Goal: Task Accomplishment & Management: Manage account settings

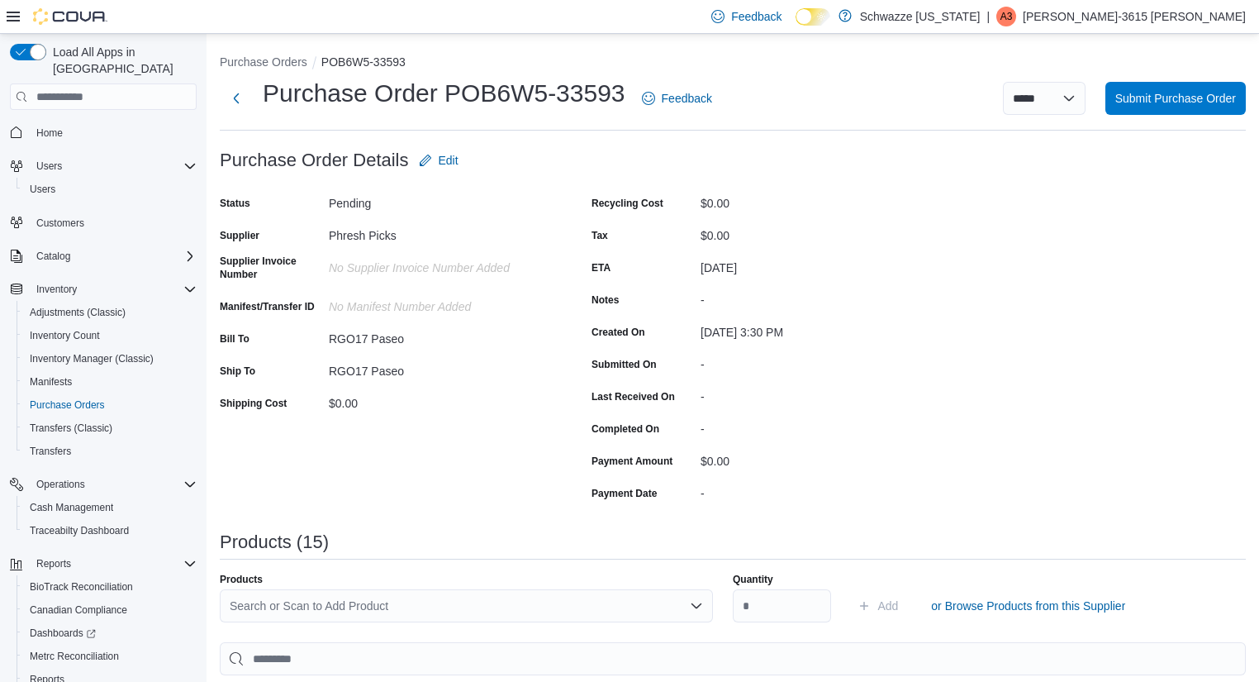
click at [853, 17] on link at bounding box center [845, 15] width 17 height 33
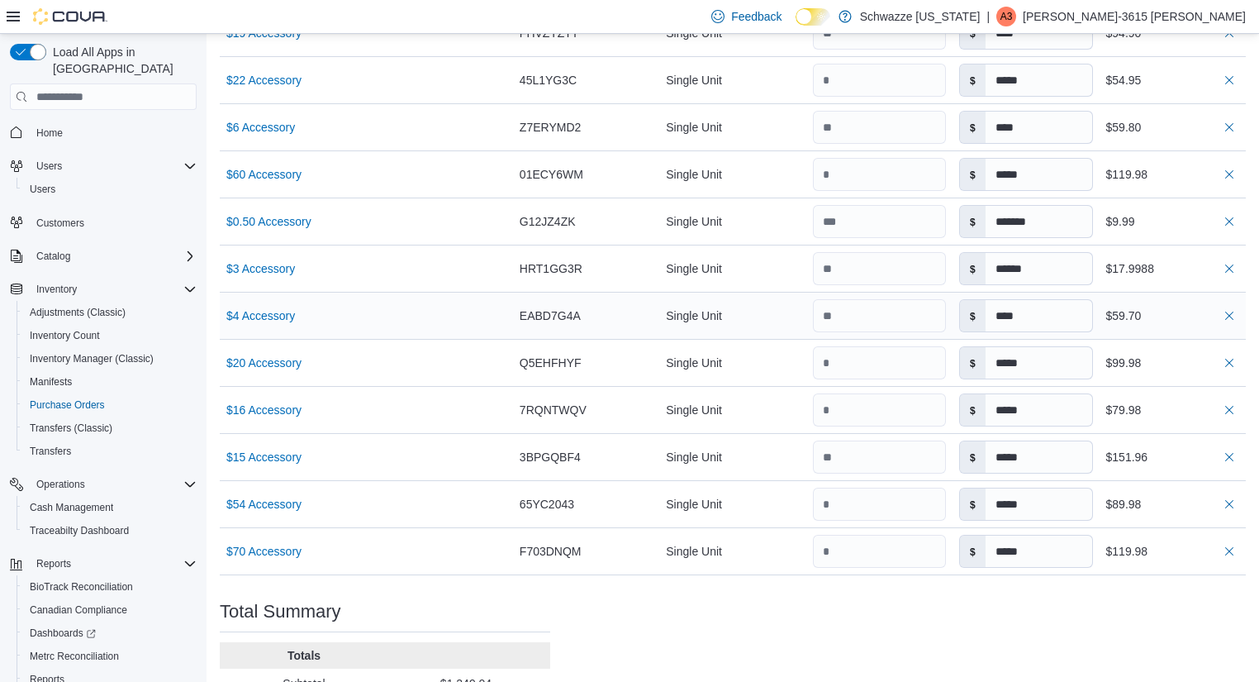
scroll to position [846, 0]
click at [877, 370] on input "number" at bounding box center [879, 362] width 133 height 33
click at [1238, 361] on button "button" at bounding box center [1229, 362] width 20 height 20
type input "*****"
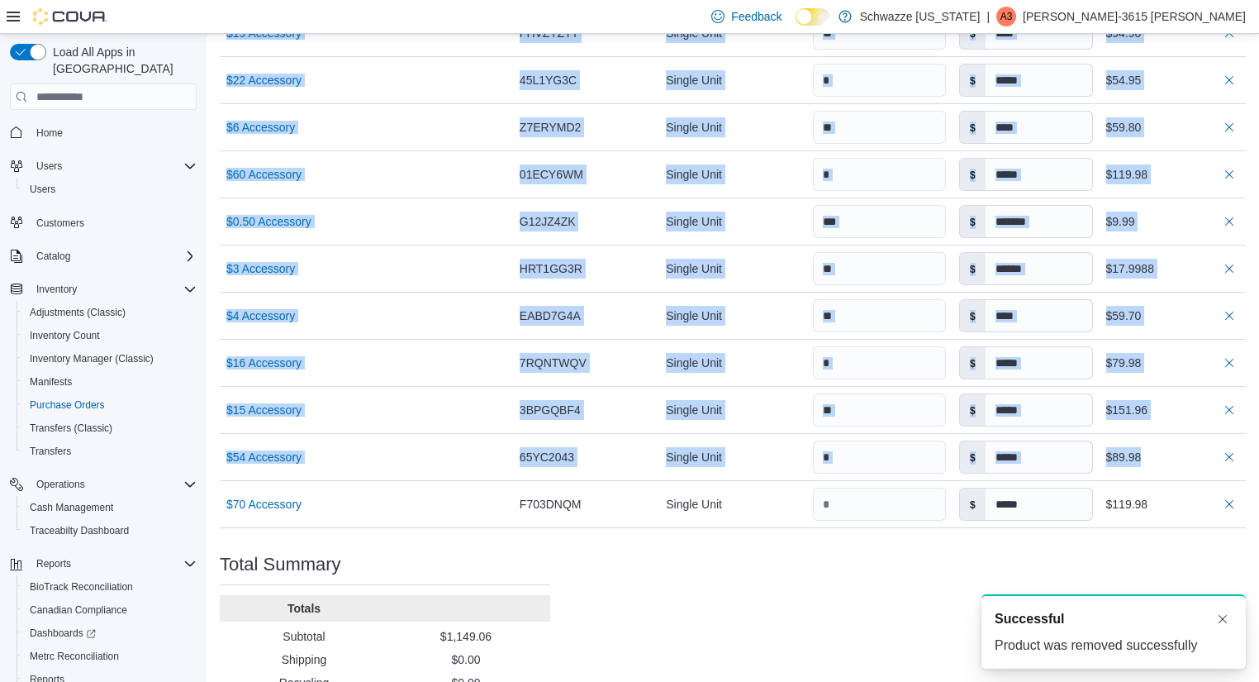
drag, startPoint x: 1148, startPoint y: 463, endPoint x: 1268, endPoint y: 478, distance: 120.8
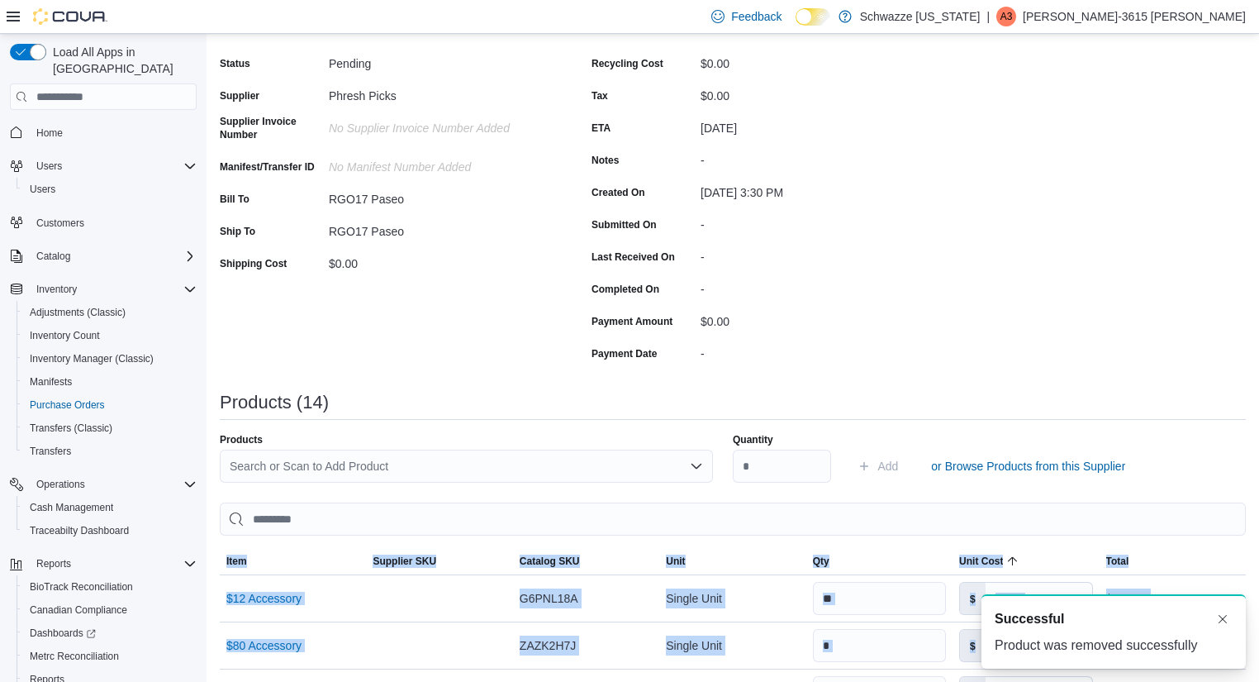
scroll to position [0, 0]
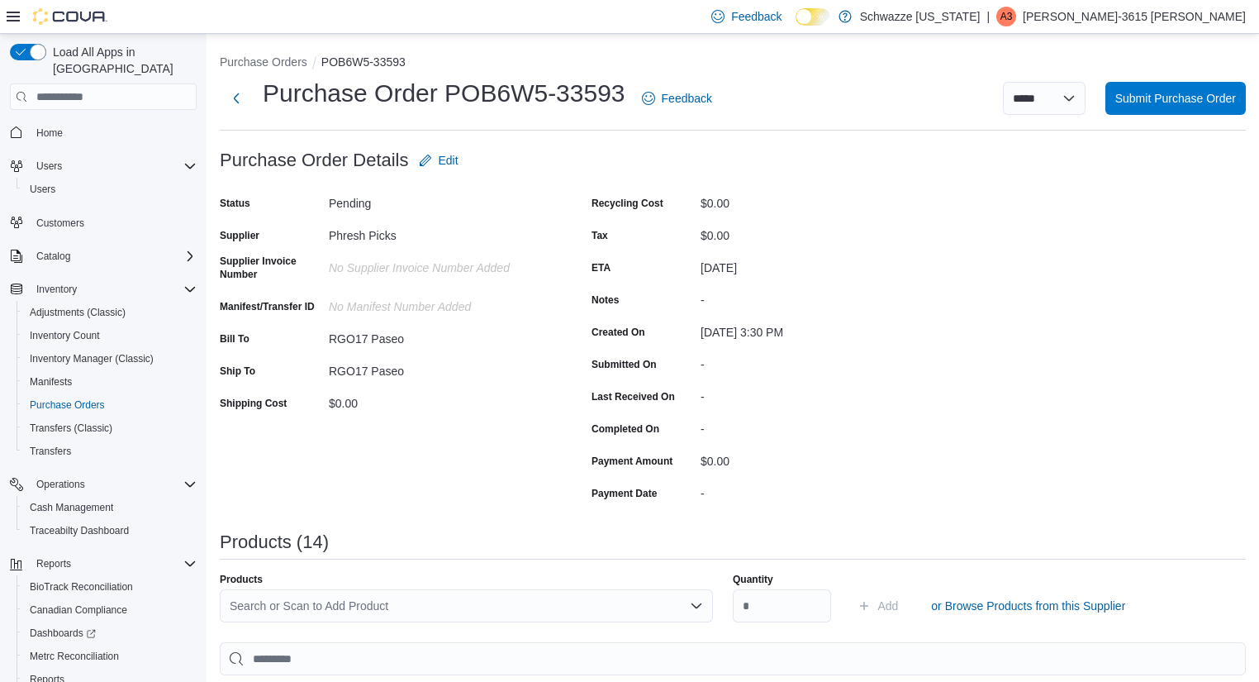
click at [661, 604] on div "Search or Scan to Add Product" at bounding box center [466, 605] width 493 height 33
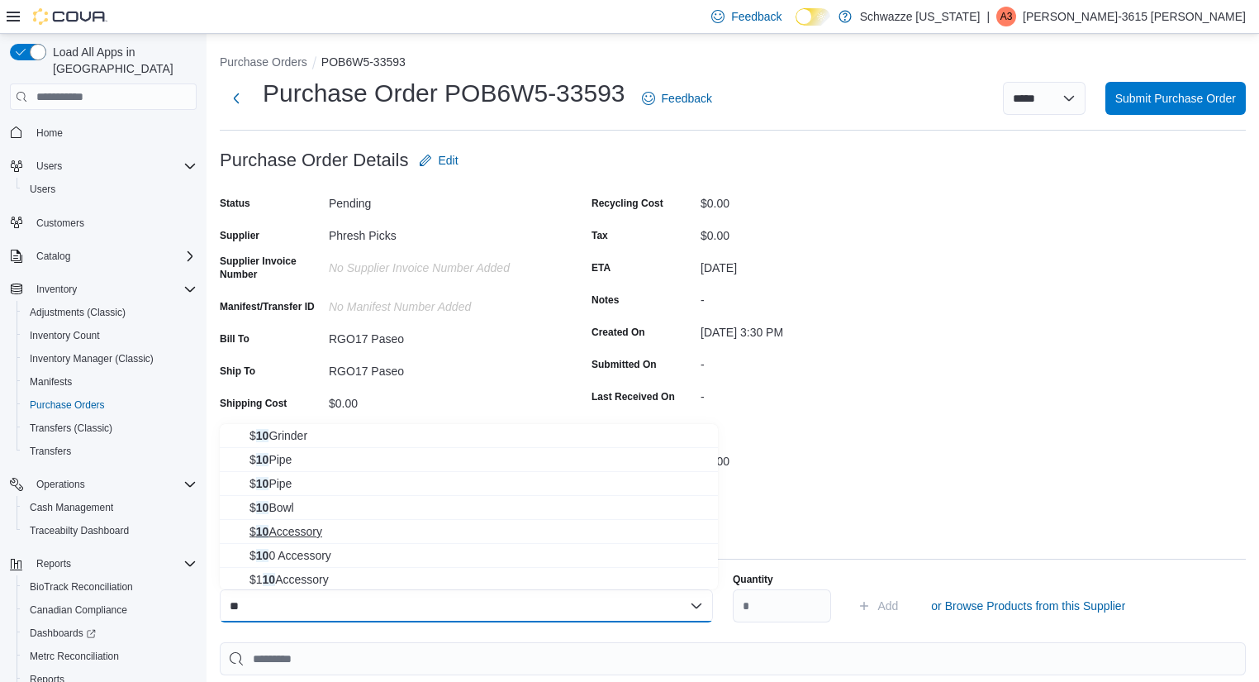
type input "**"
click at [330, 539] on span "$ 10 Accessory" at bounding box center [478, 531] width 459 height 17
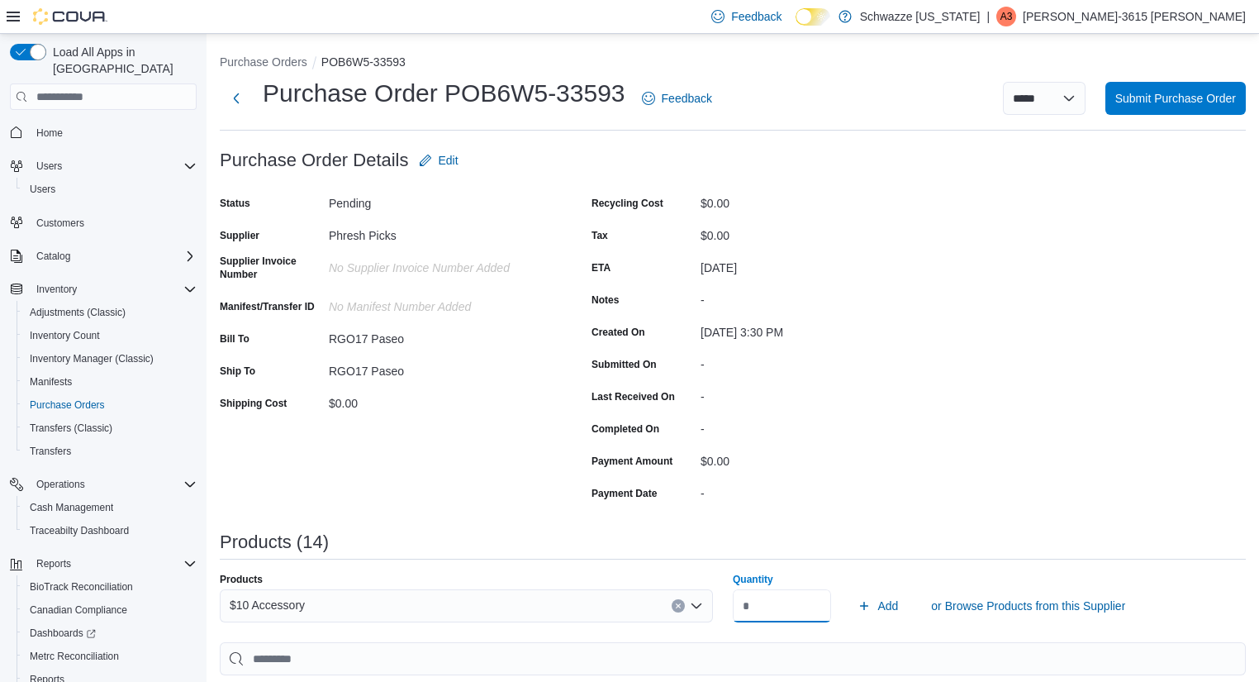
type input "**"
click at [681, 608] on icon "Clear input" at bounding box center [678, 605] width 7 height 7
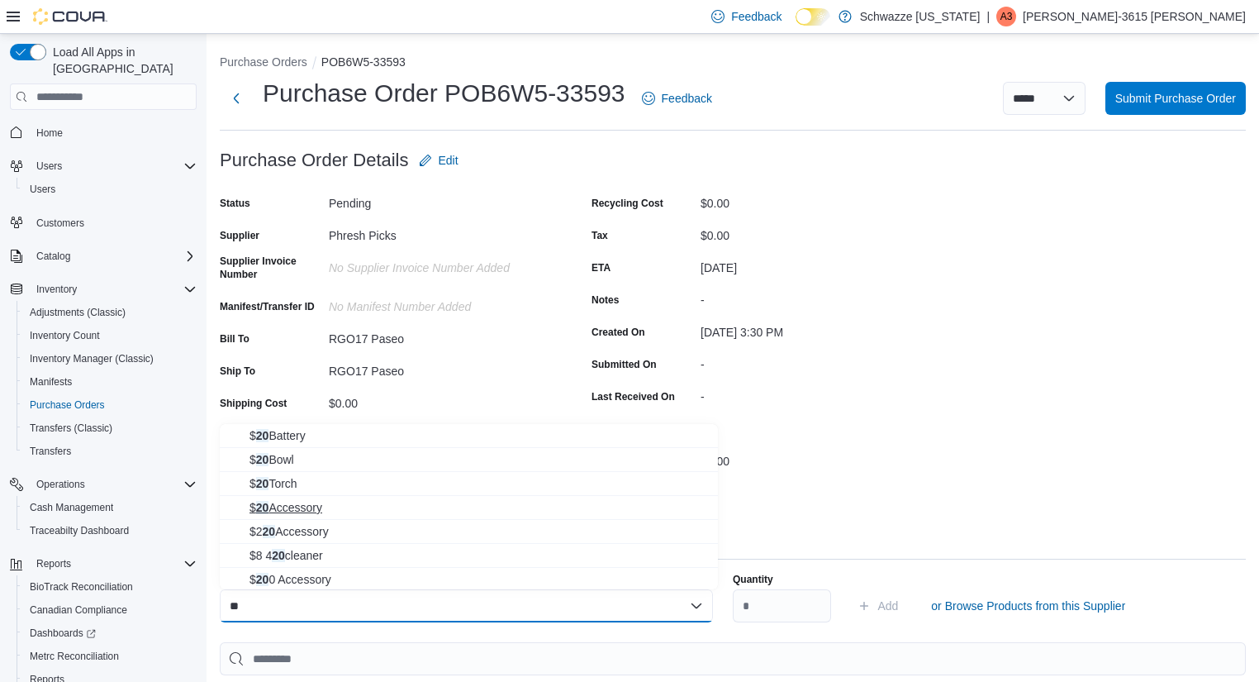
type input "**"
click at [368, 509] on span "$ 20 Accessory" at bounding box center [478, 507] width 459 height 17
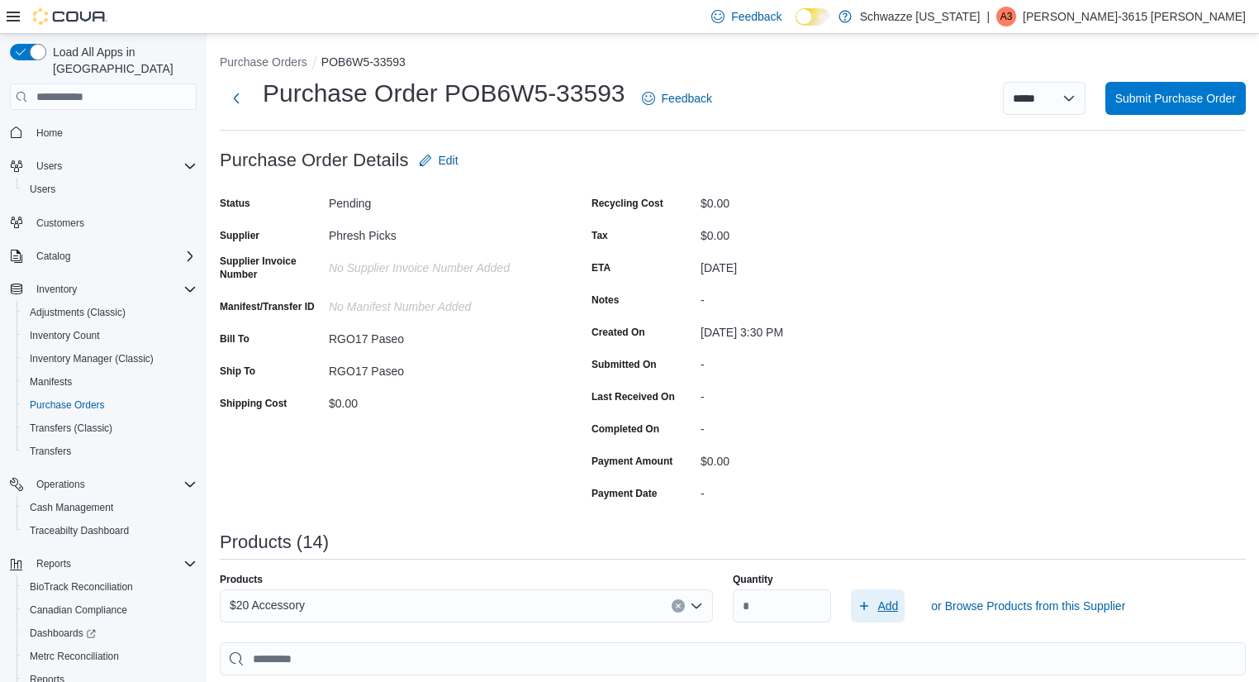
click at [882, 600] on span "Add" at bounding box center [878, 605] width 40 height 33
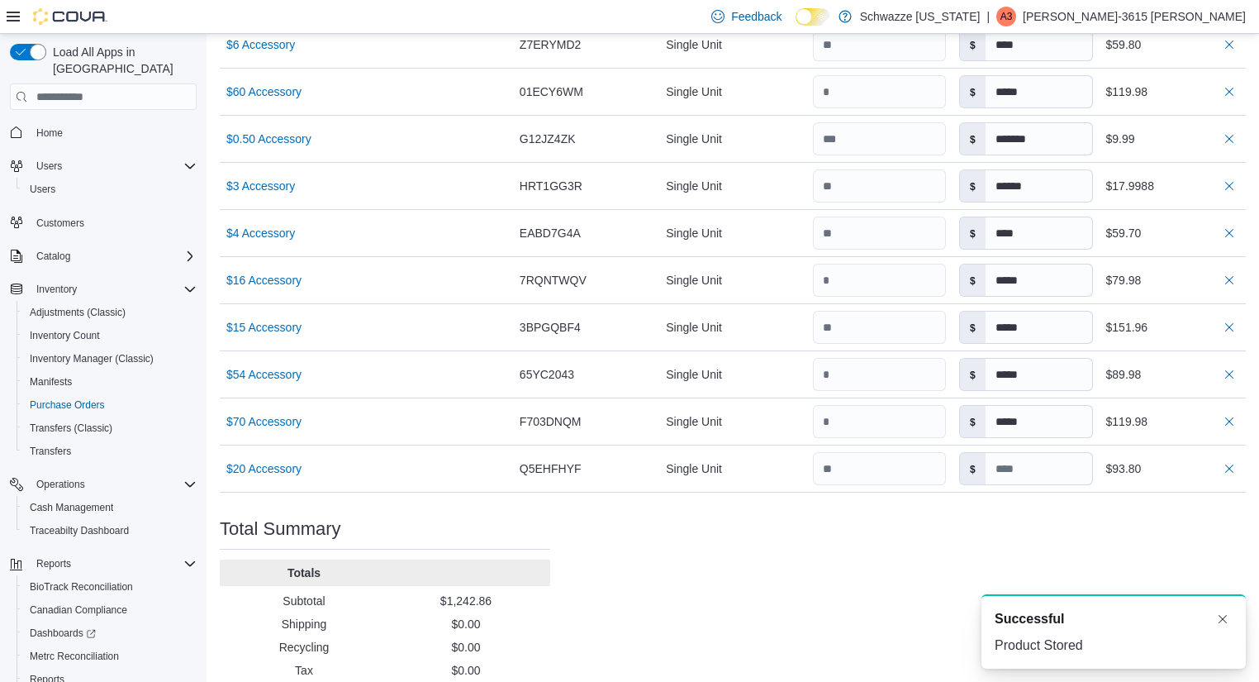
scroll to position [973, 0]
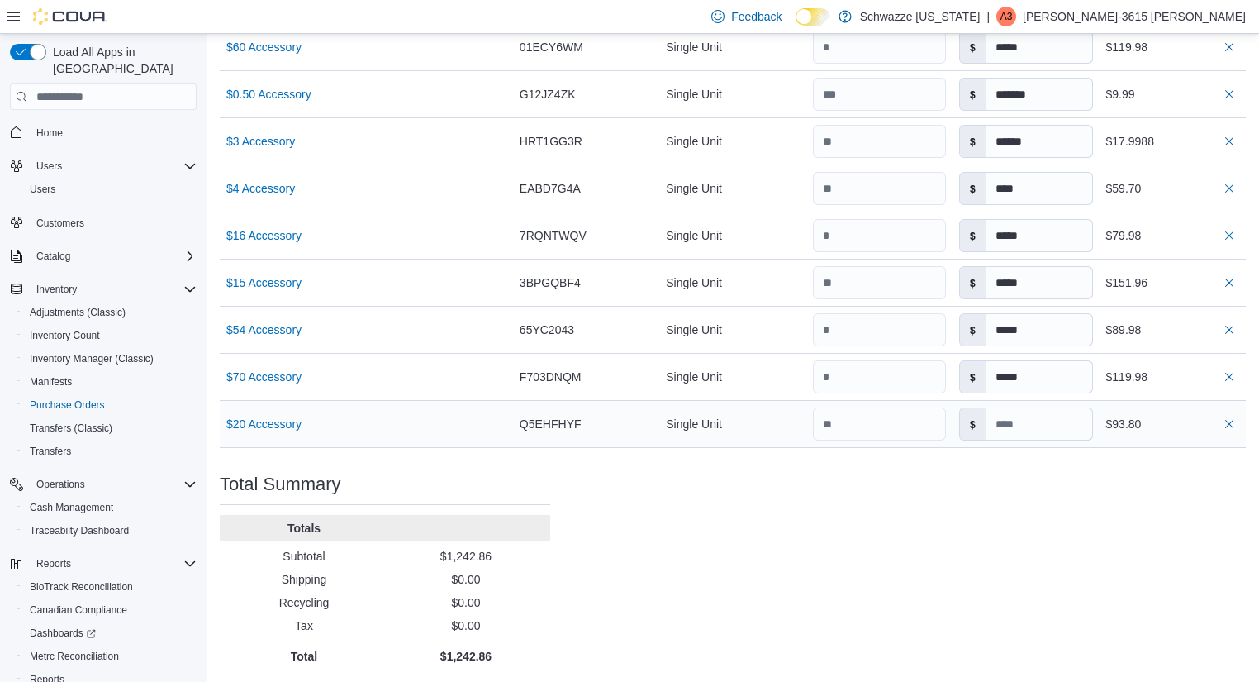
click at [1226, 416] on div "$93.80" at bounding box center [1172, 424] width 133 height 20
click at [1239, 420] on button "button" at bounding box center [1229, 423] width 20 height 20
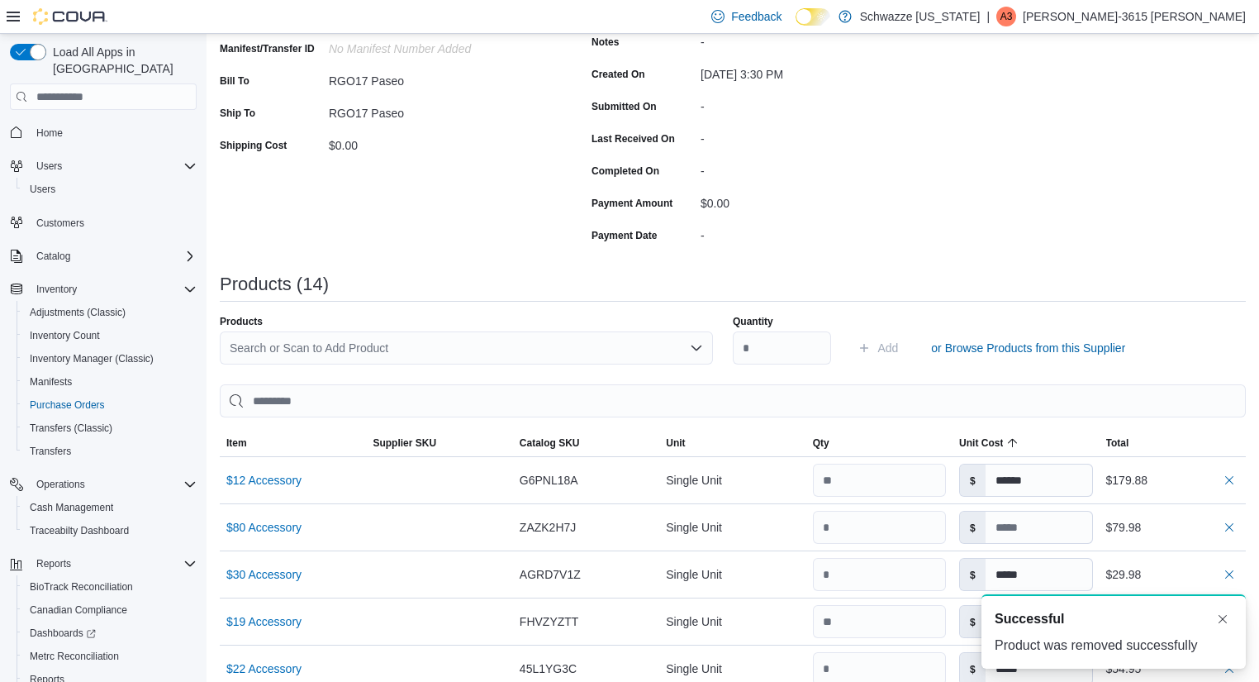
scroll to position [21, 0]
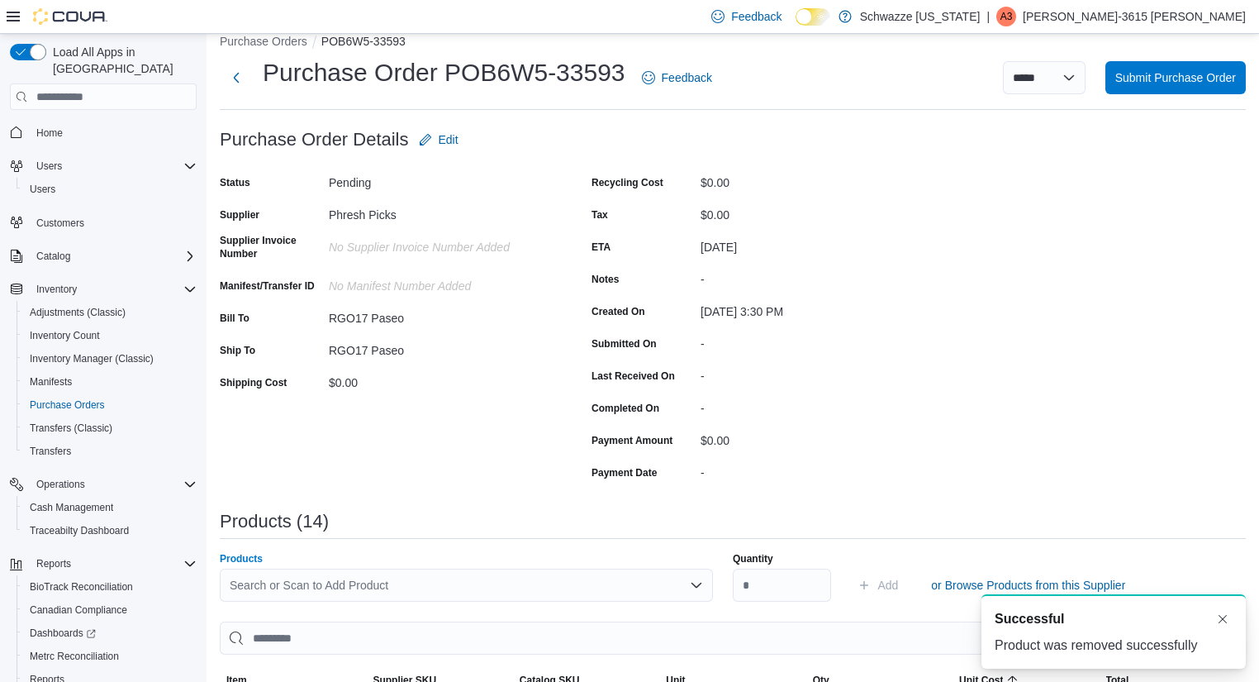
click at [592, 568] on div "Search or Scan to Add Product" at bounding box center [466, 584] width 493 height 33
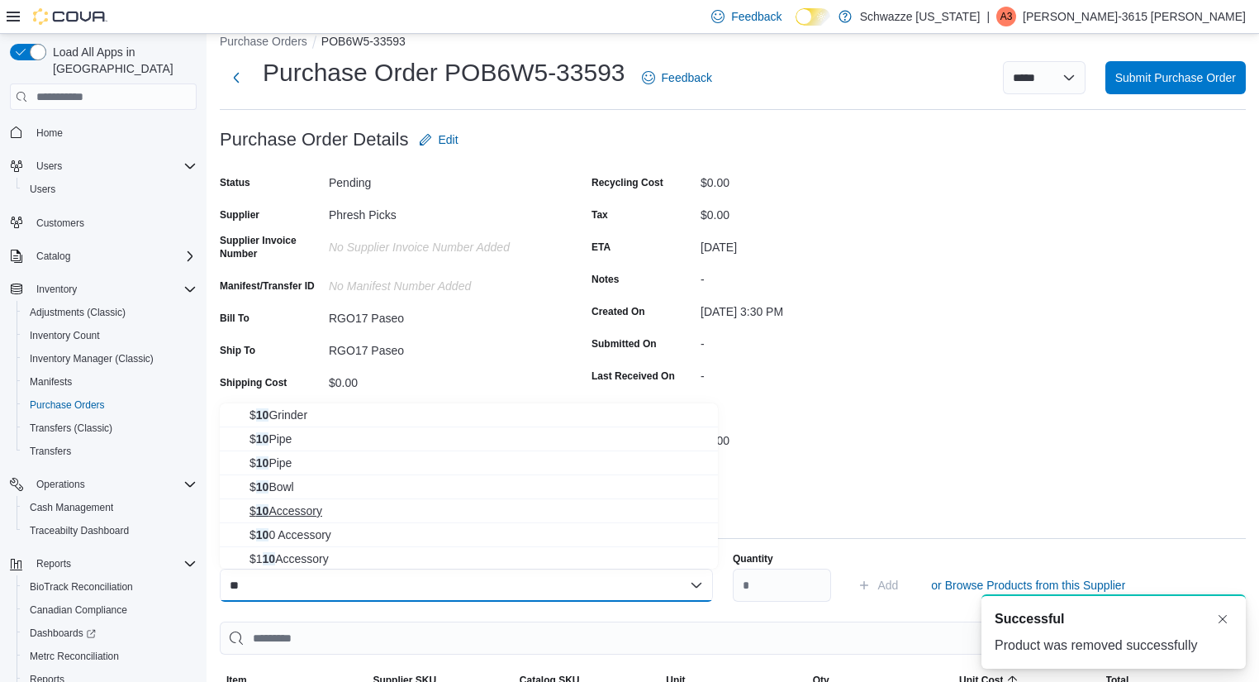
type input "**"
click at [293, 511] on span "$ 10 Accessory" at bounding box center [478, 510] width 459 height 17
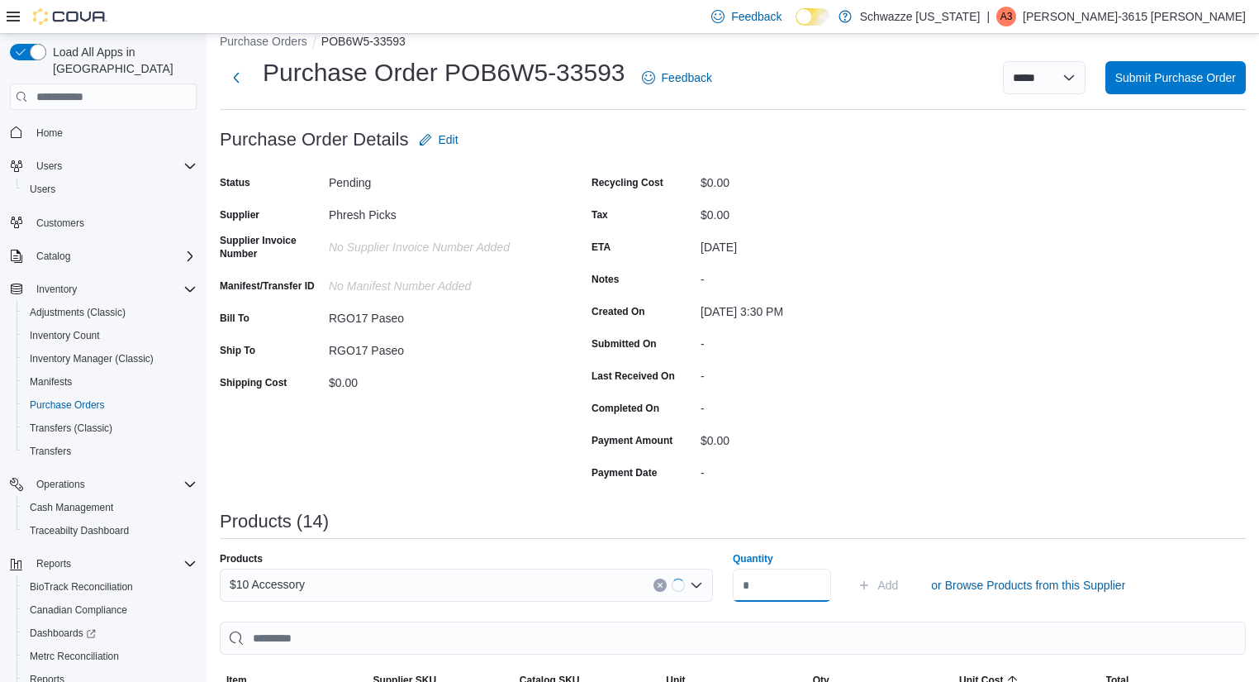
click at [770, 585] on input "Quantity" at bounding box center [782, 584] width 98 height 33
type input "**"
click at [905, 594] on button "Add" at bounding box center [878, 584] width 54 height 33
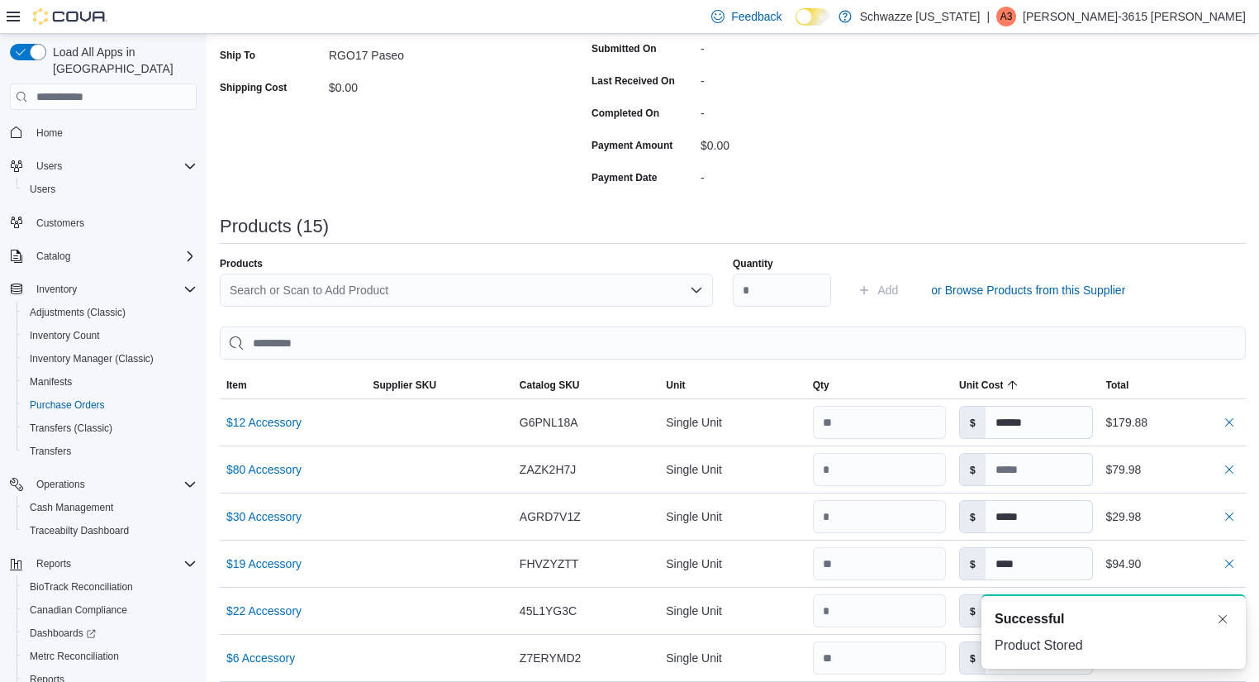
scroll to position [973, 0]
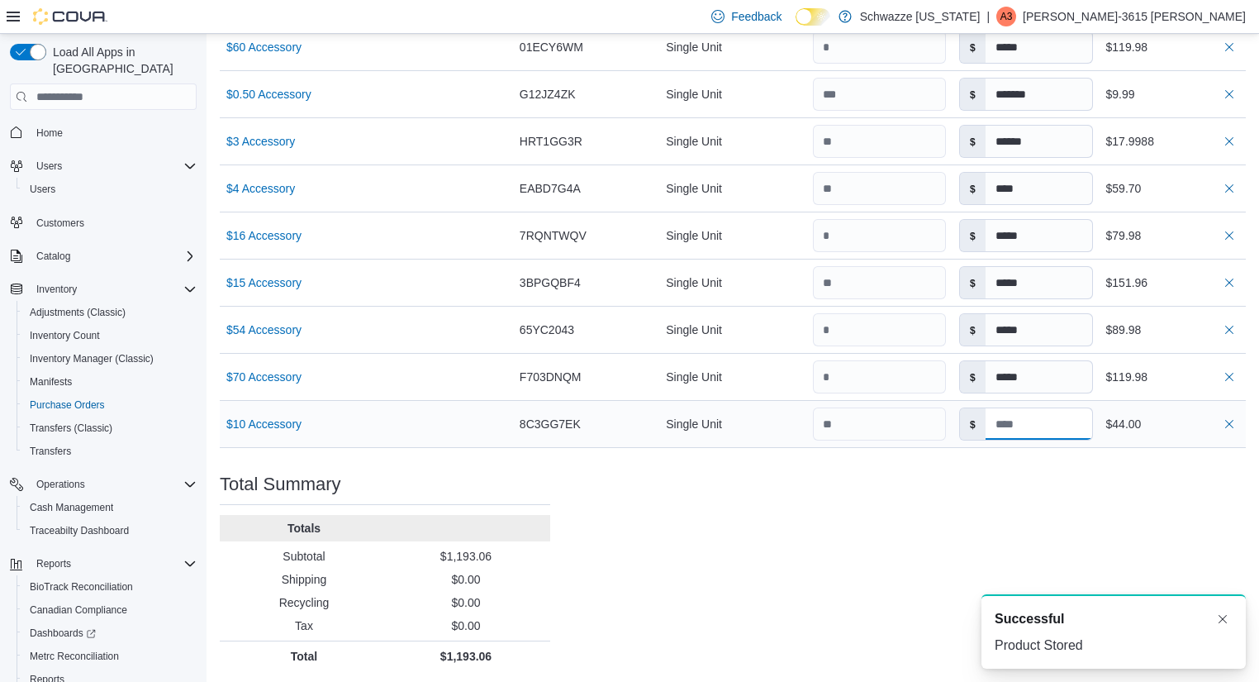
click at [1052, 425] on input at bounding box center [1039, 423] width 107 height 31
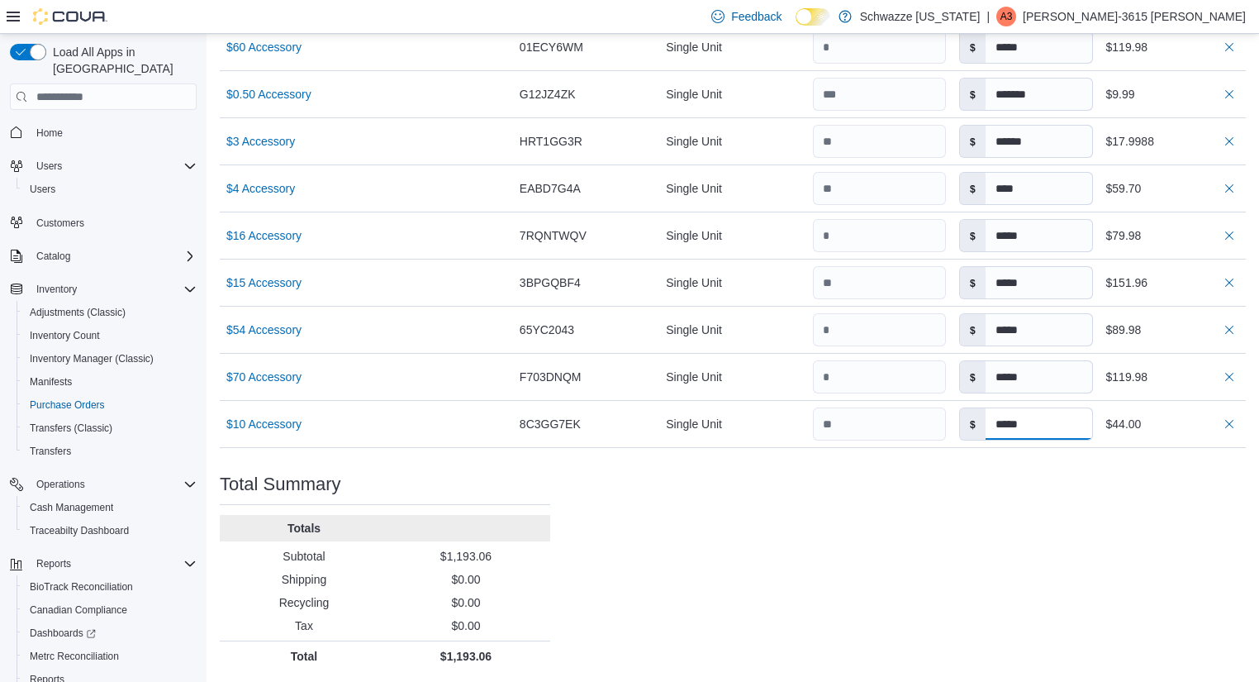
type input "*****"
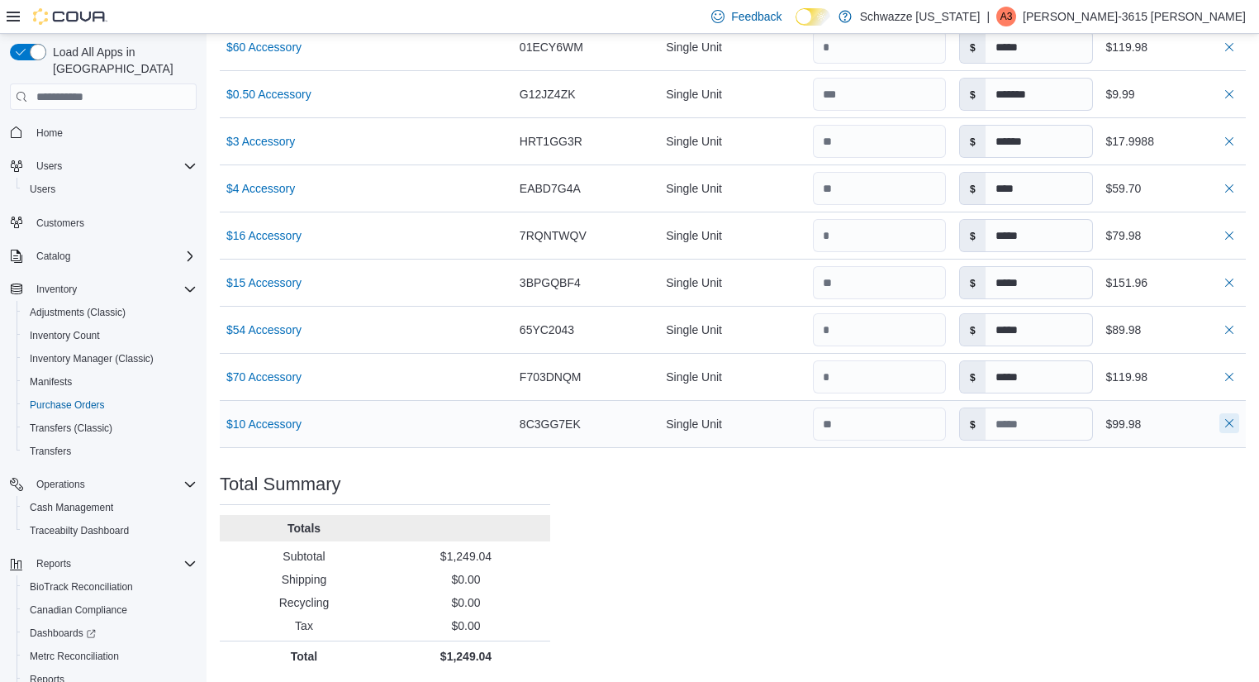
click at [1237, 421] on button "button" at bounding box center [1229, 423] width 20 height 20
type input "*****"
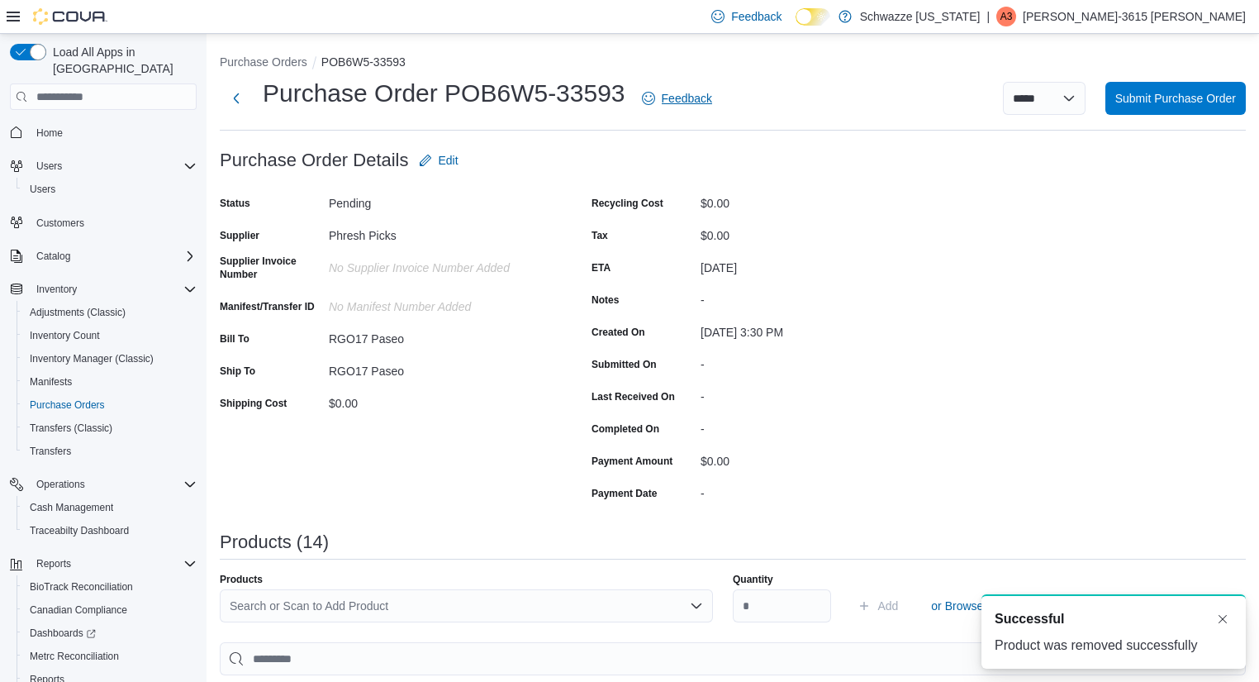
scroll to position [0, 0]
click at [429, 605] on div "Search or Scan to Add Product" at bounding box center [466, 605] width 493 height 33
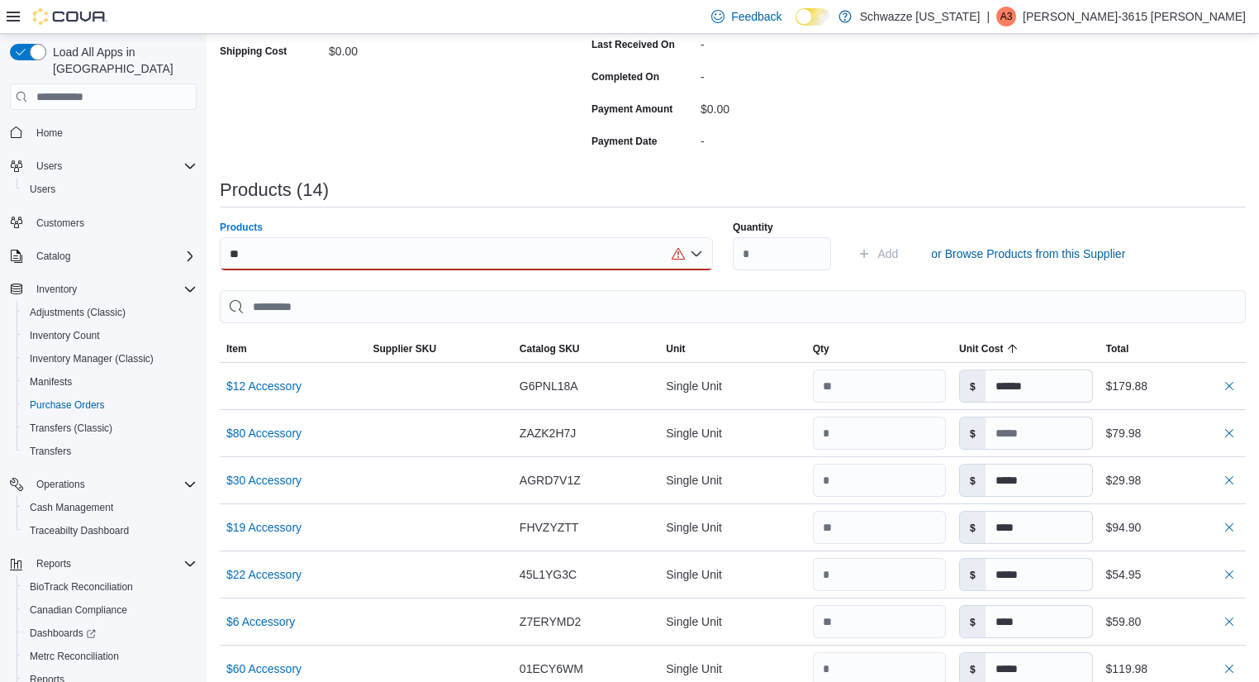
scroll to position [349, 0]
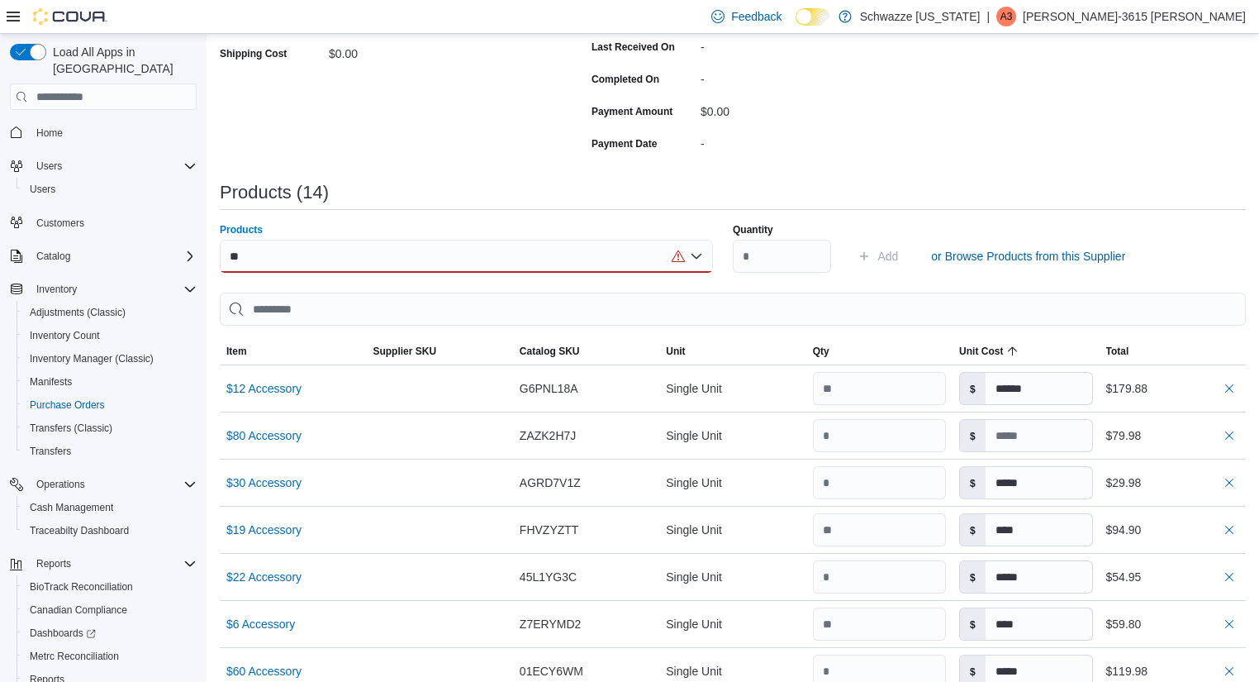
type input "**"
click at [439, 252] on div "** Combo box. Selected. 20. Selected. Combo box input. Search or Scan to Add Pr…" at bounding box center [466, 256] width 493 height 33
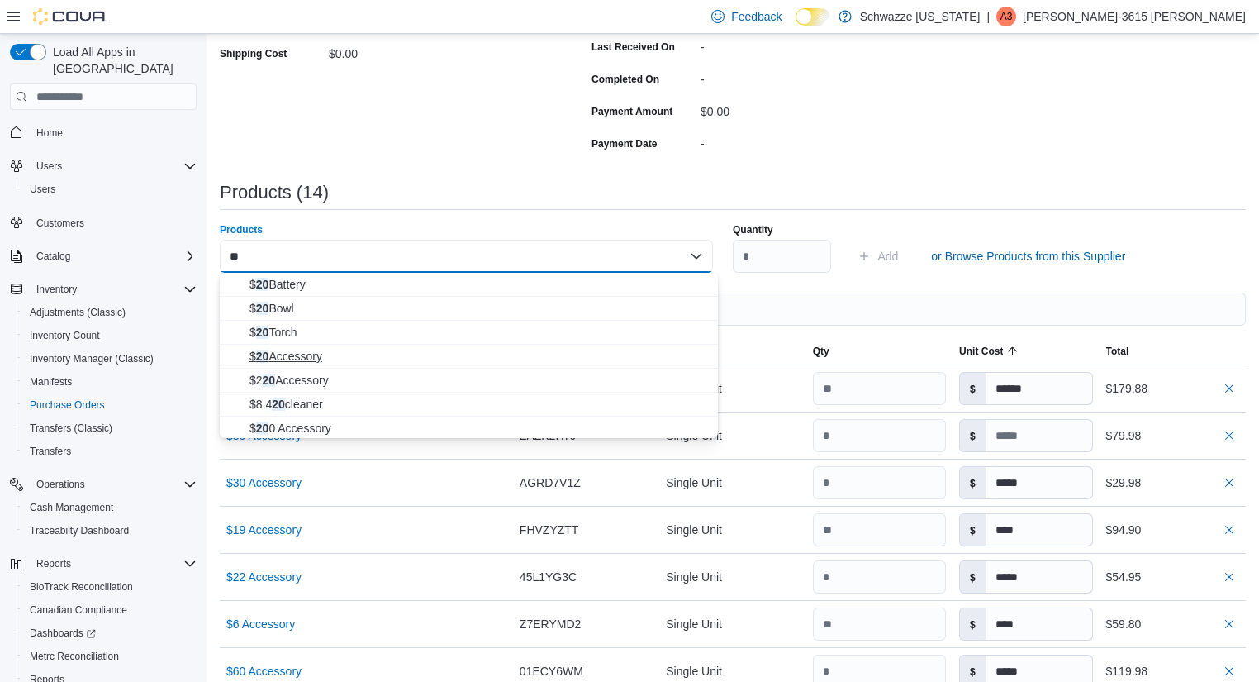
click at [357, 359] on span "$ 20 Accessory" at bounding box center [478, 356] width 459 height 17
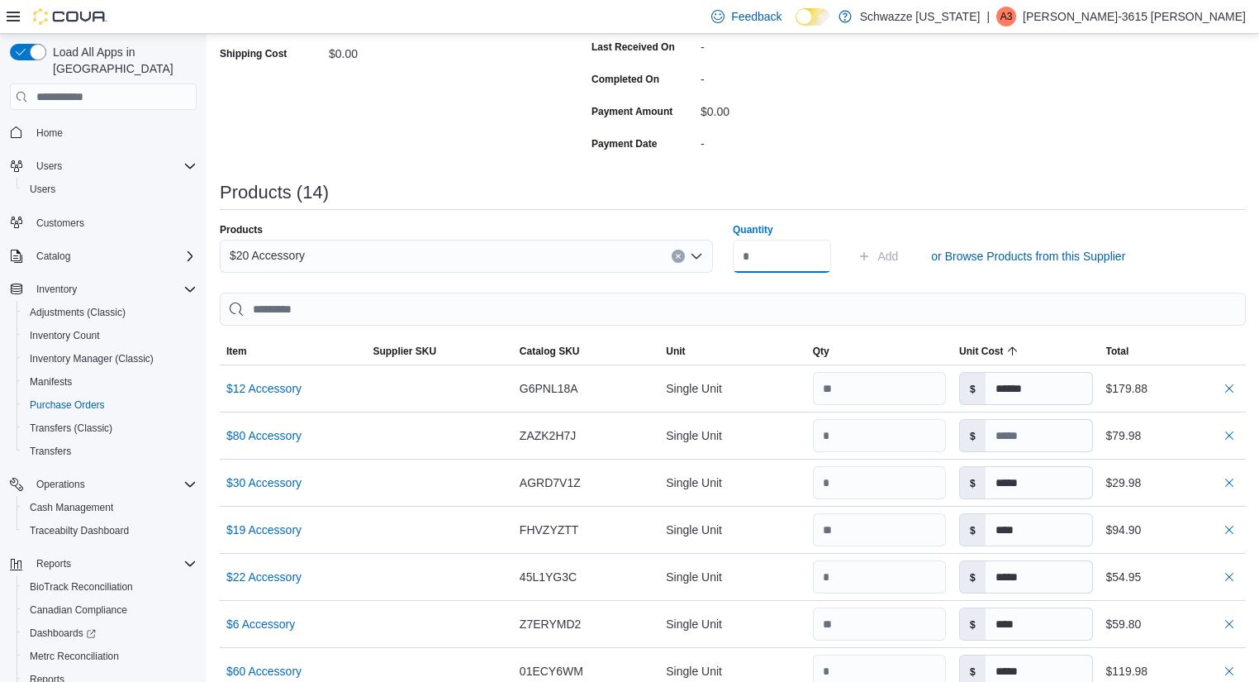
click at [800, 269] on input "Quantity" at bounding box center [782, 256] width 98 height 33
type input "**"
click at [868, 260] on icon "submit" at bounding box center [864, 255] width 13 height 13
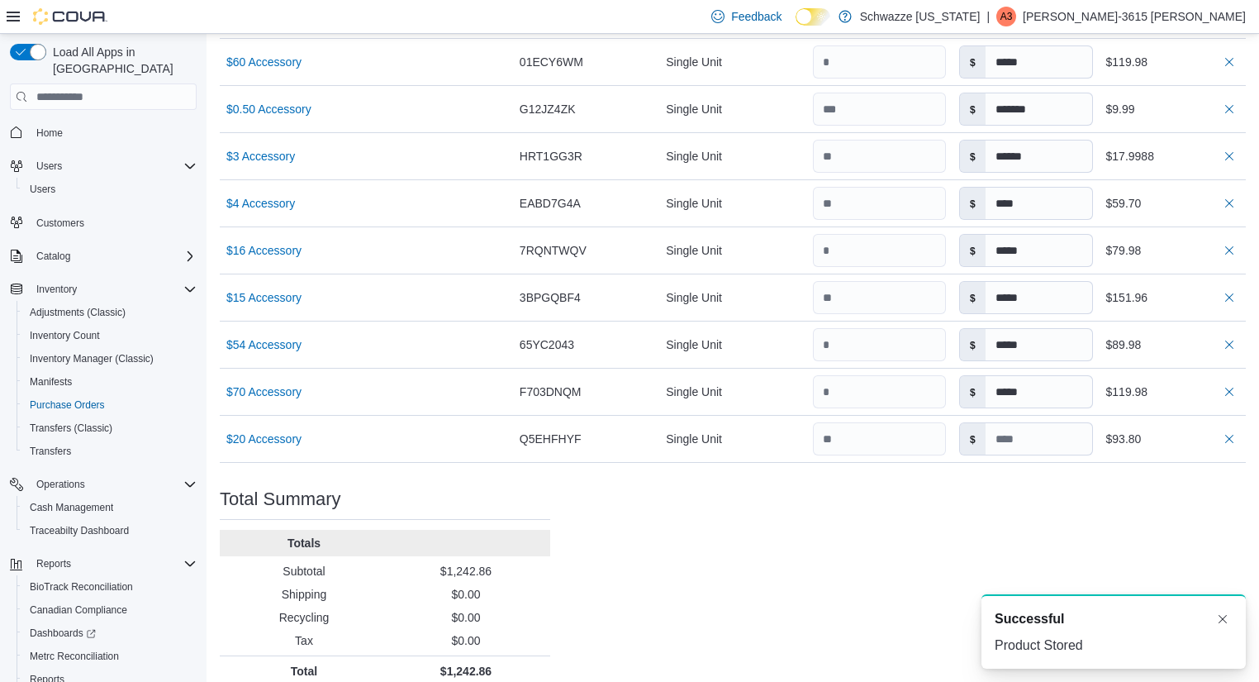
scroll to position [973, 0]
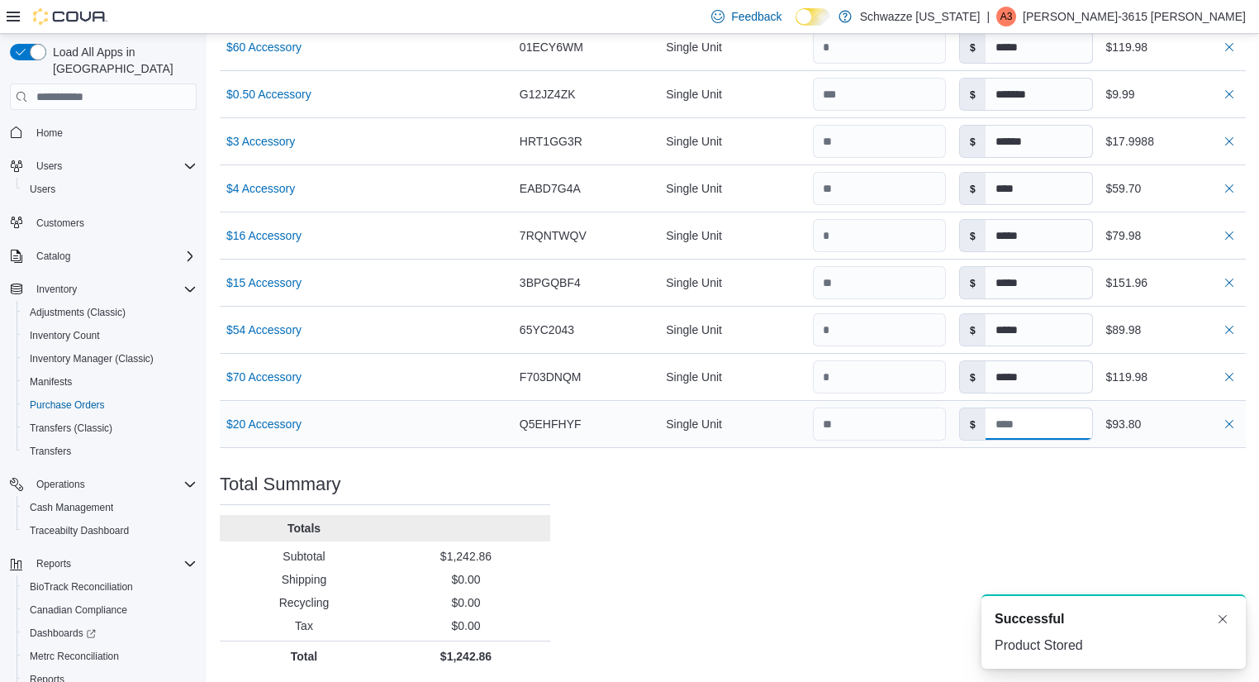
click at [1029, 417] on input at bounding box center [1039, 423] width 107 height 31
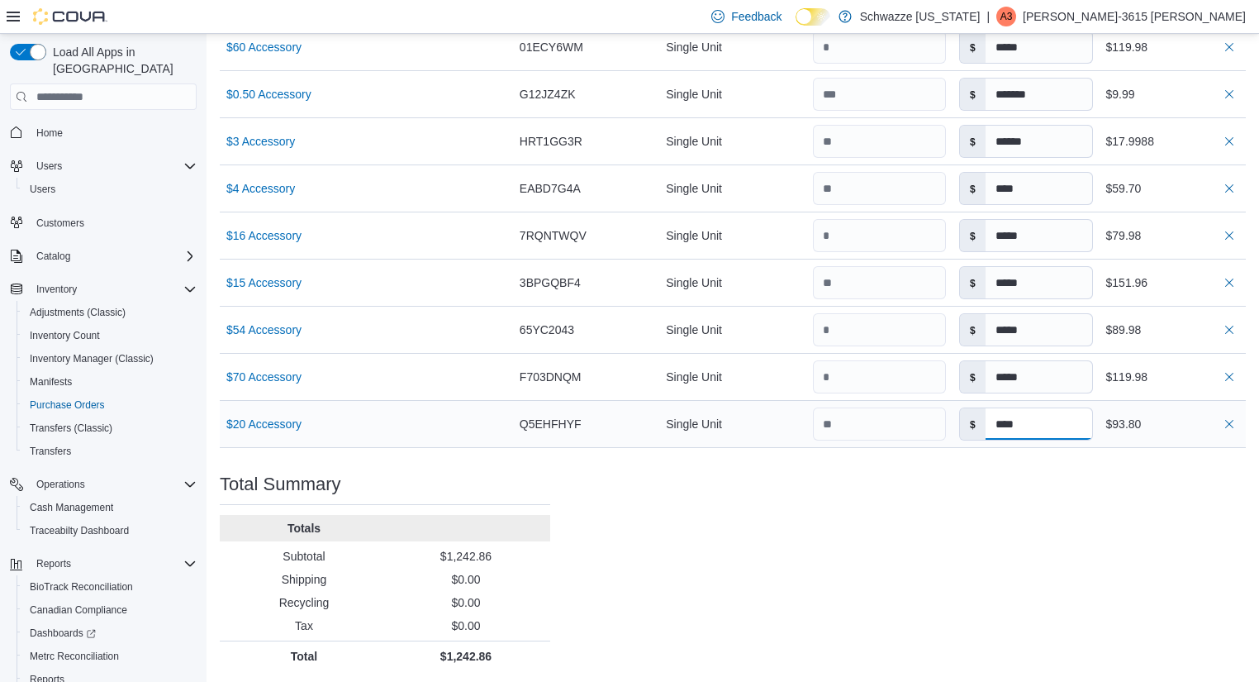
click at [1032, 436] on input "****" at bounding box center [1039, 423] width 107 height 31
type input "****"
click at [1075, 430] on input at bounding box center [1039, 423] width 107 height 31
type input "*****"
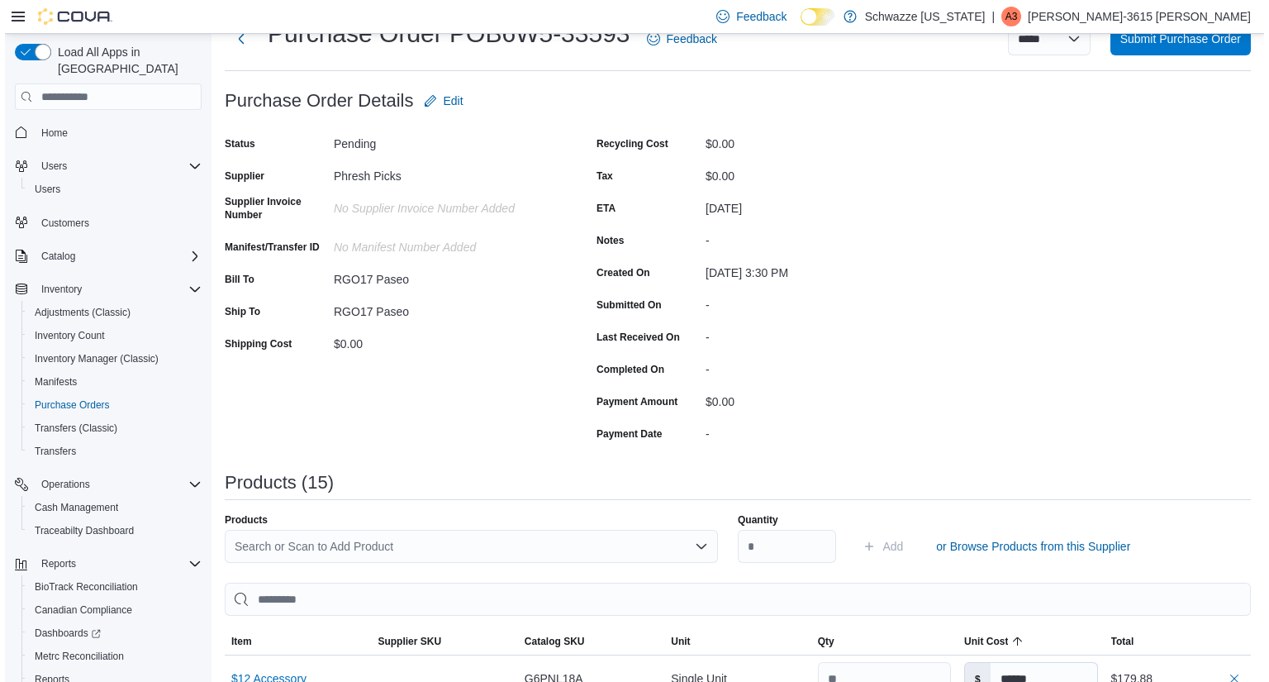
scroll to position [0, 0]
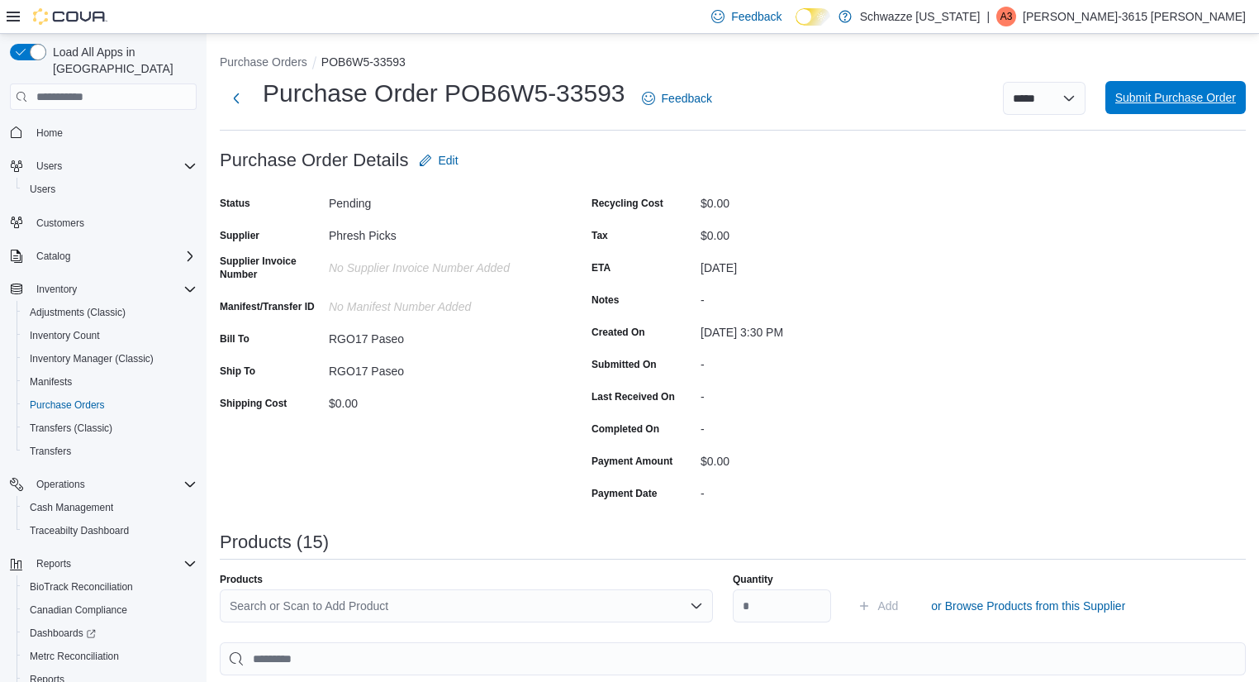
click at [1213, 103] on span "Submit Purchase Order" at bounding box center [1175, 97] width 121 height 17
type input "*****"
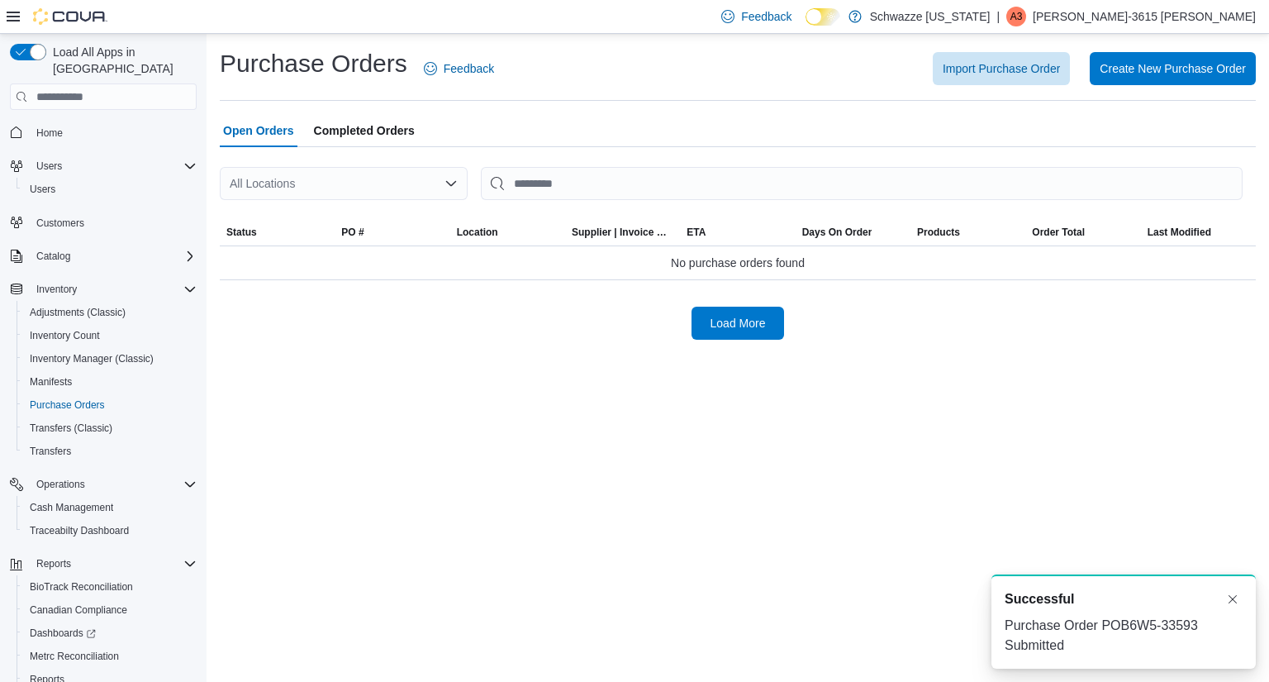
click at [450, 192] on div "All Locations" at bounding box center [344, 183] width 248 height 33
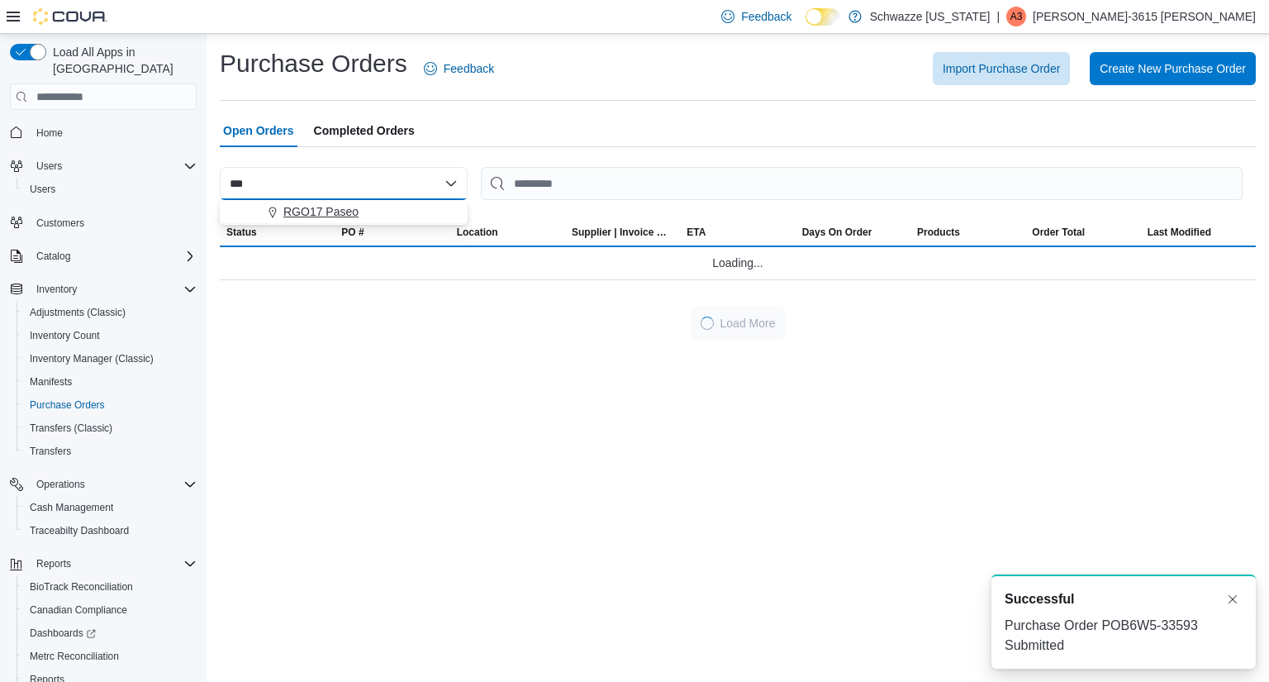
type input "***"
click at [369, 205] on div "RGO17 Paseo" at bounding box center [353, 211] width 208 height 17
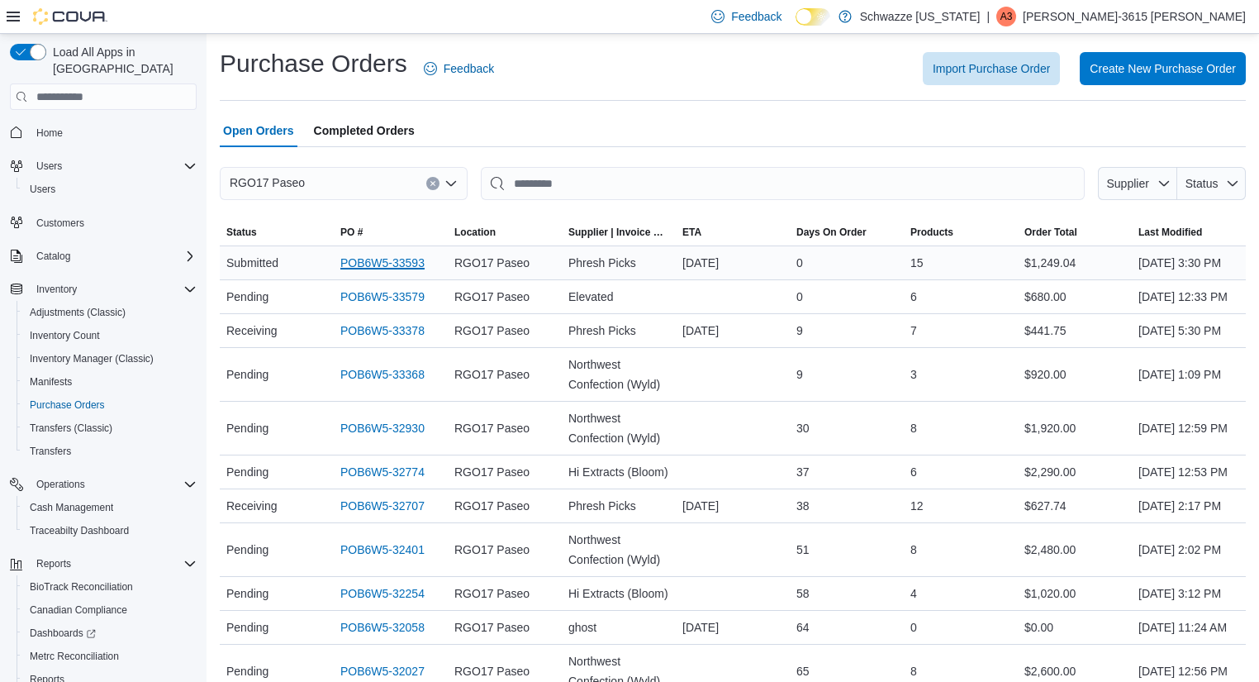
click at [392, 273] on link "POB6W5-33593" at bounding box center [382, 263] width 84 height 20
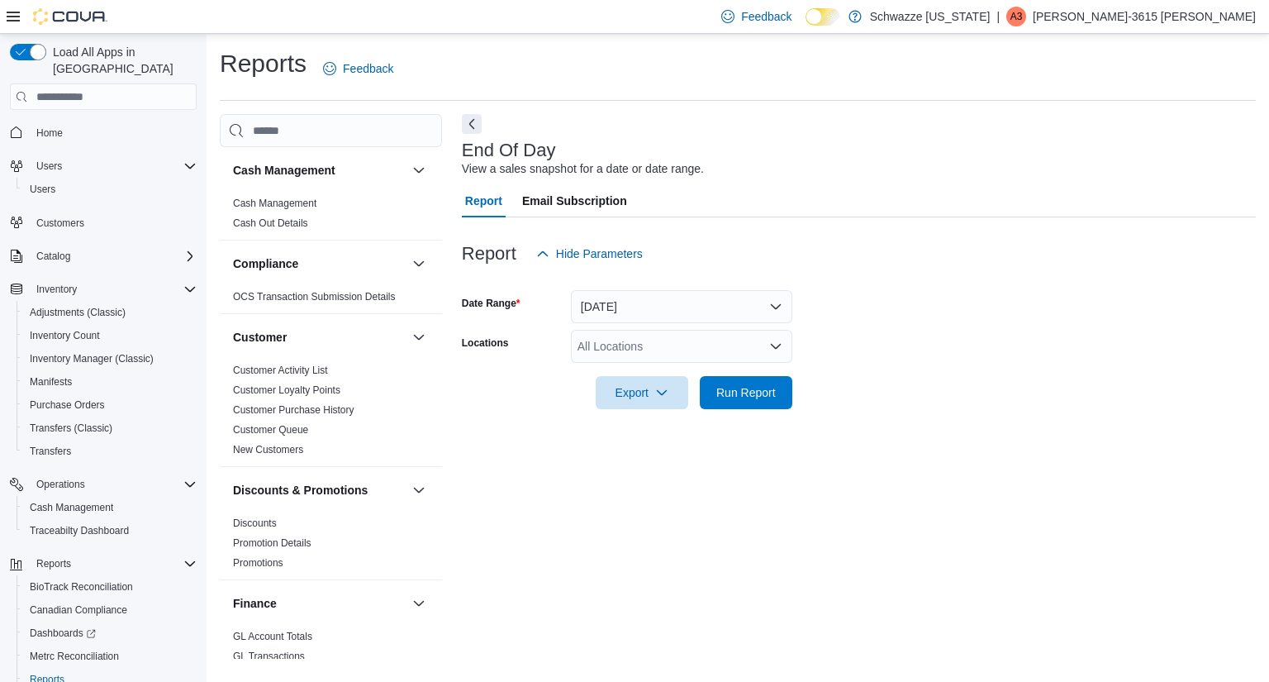
click at [658, 329] on form "Date Range [DATE] Locations All Locations Export Run Report" at bounding box center [859, 339] width 794 height 139
click at [664, 337] on div "All Locations" at bounding box center [681, 346] width 221 height 33
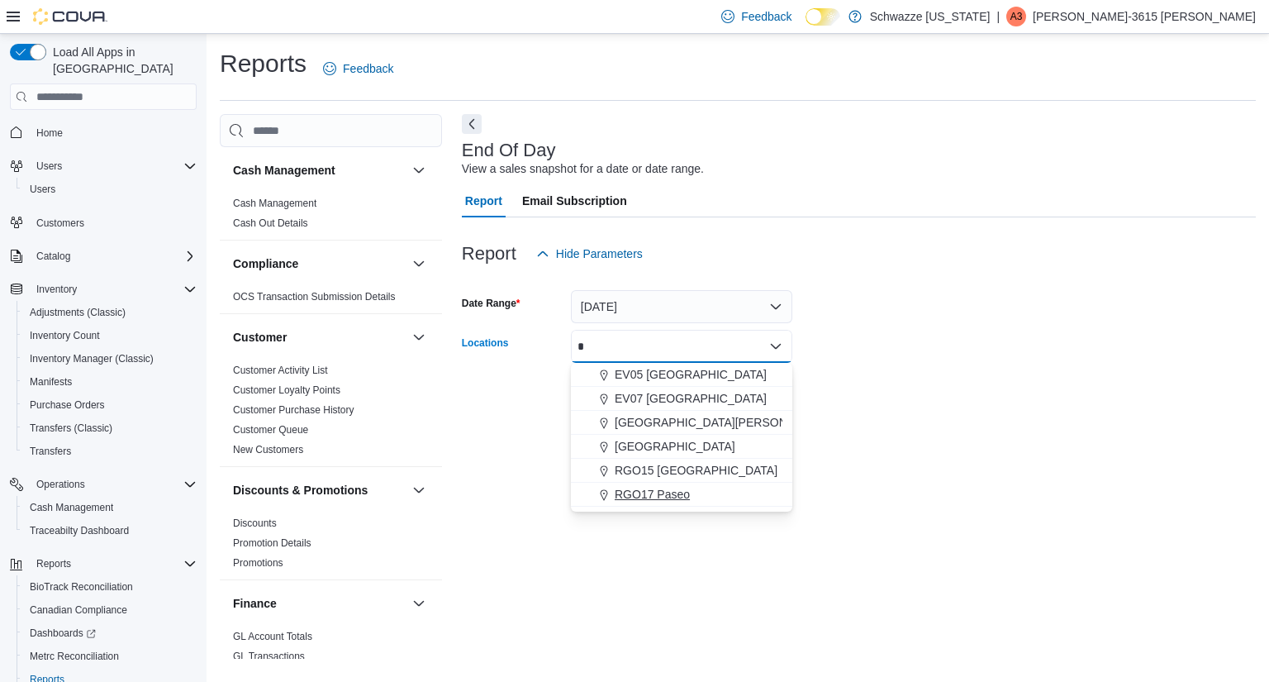
type input "*"
click at [658, 505] on button "RGO17 Paseo" at bounding box center [681, 494] width 221 height 24
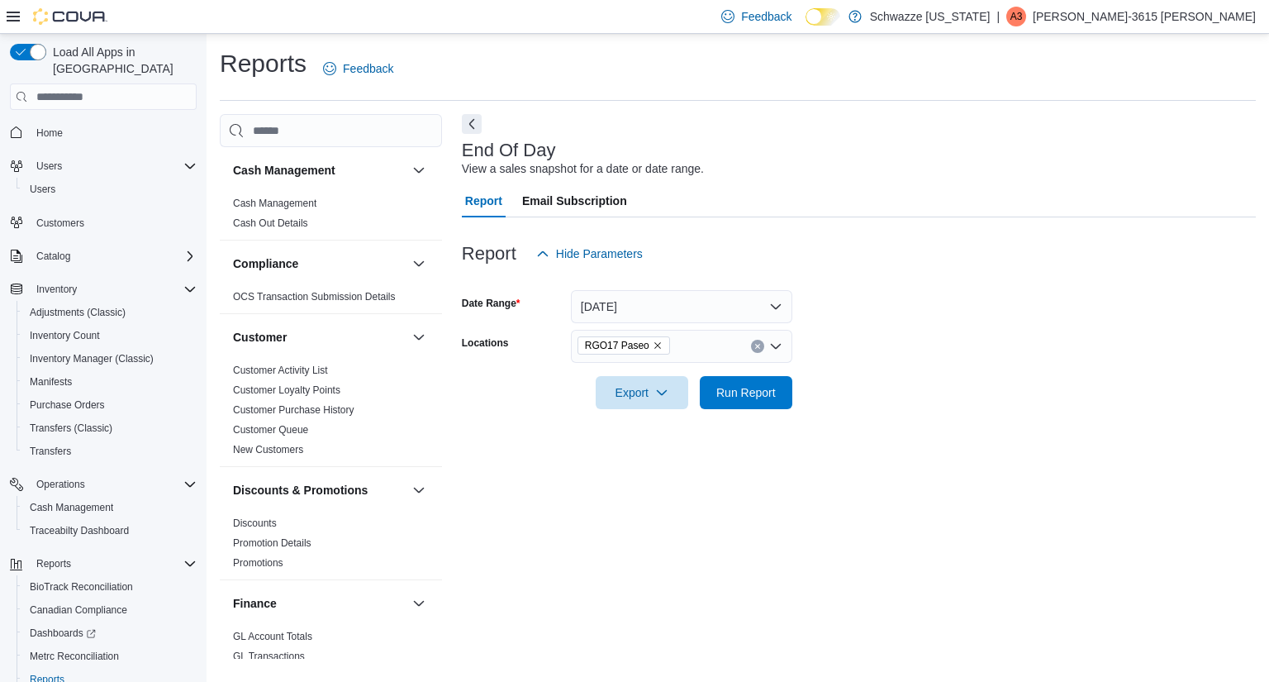
click at [909, 291] on form "Date Range [DATE] Locations RGO17 Paseo Export Run Report" at bounding box center [859, 339] width 794 height 139
click at [769, 399] on span "Run Report" at bounding box center [745, 391] width 59 height 17
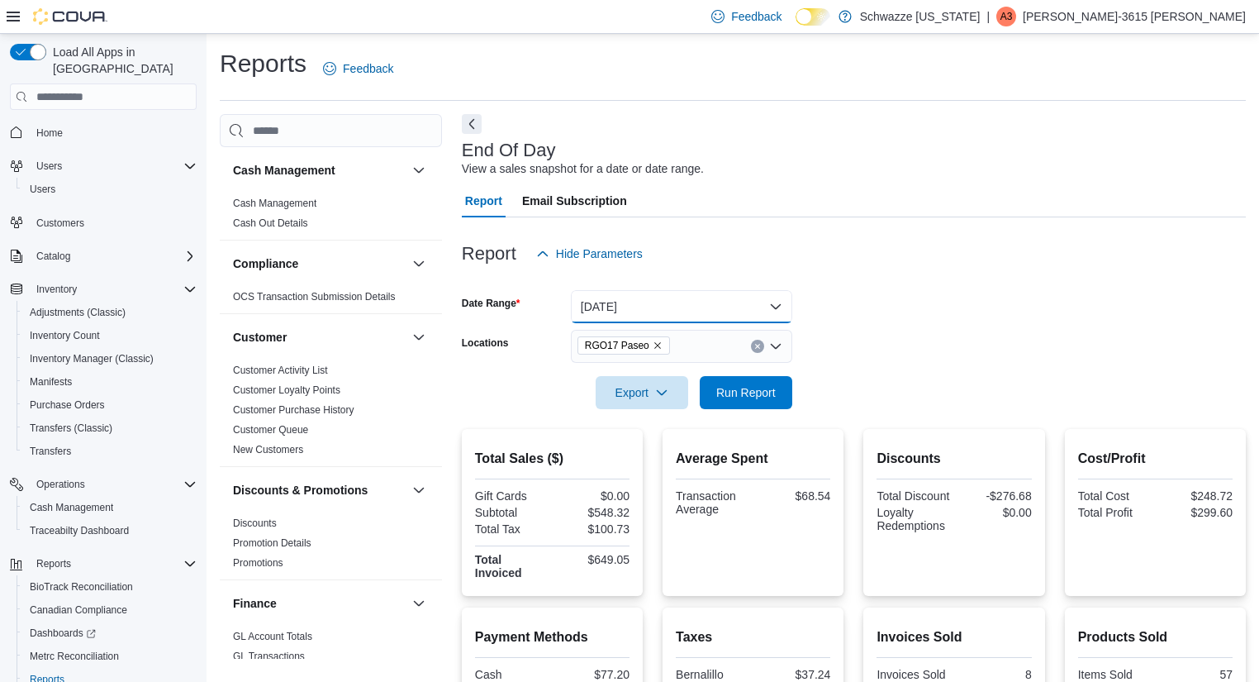
click at [668, 312] on button "[DATE]" at bounding box center [681, 306] width 221 height 33
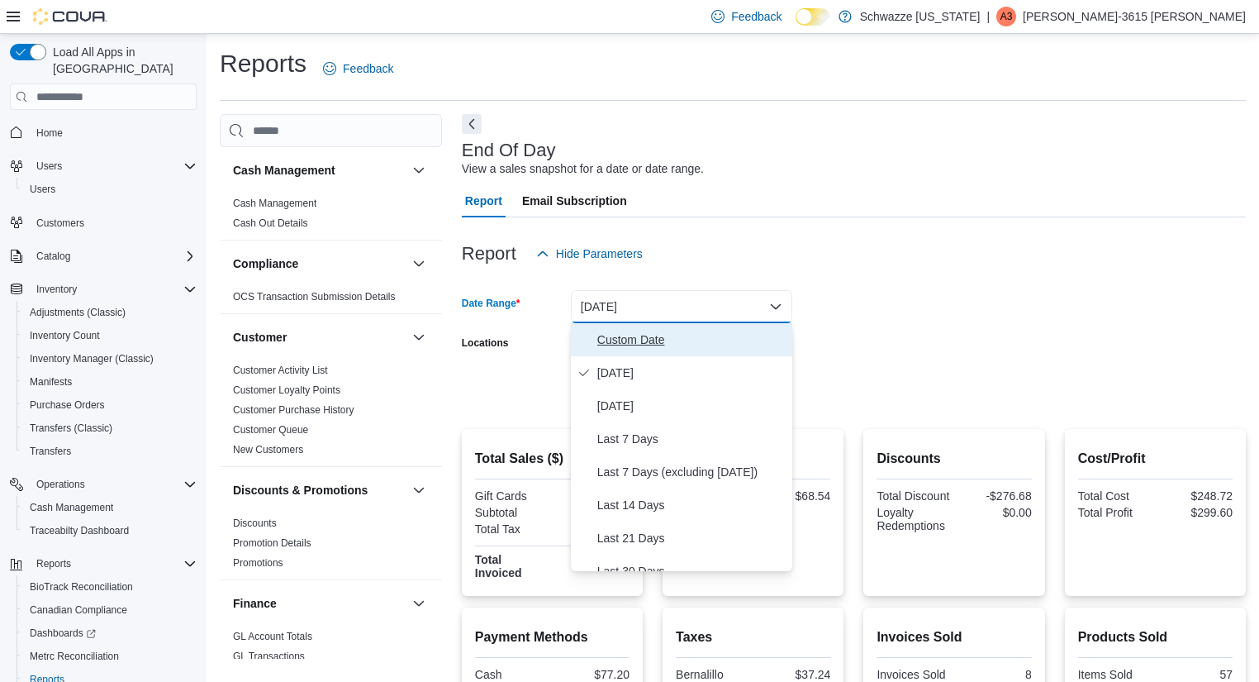
click at [632, 350] on button "Custom Date" at bounding box center [681, 339] width 221 height 33
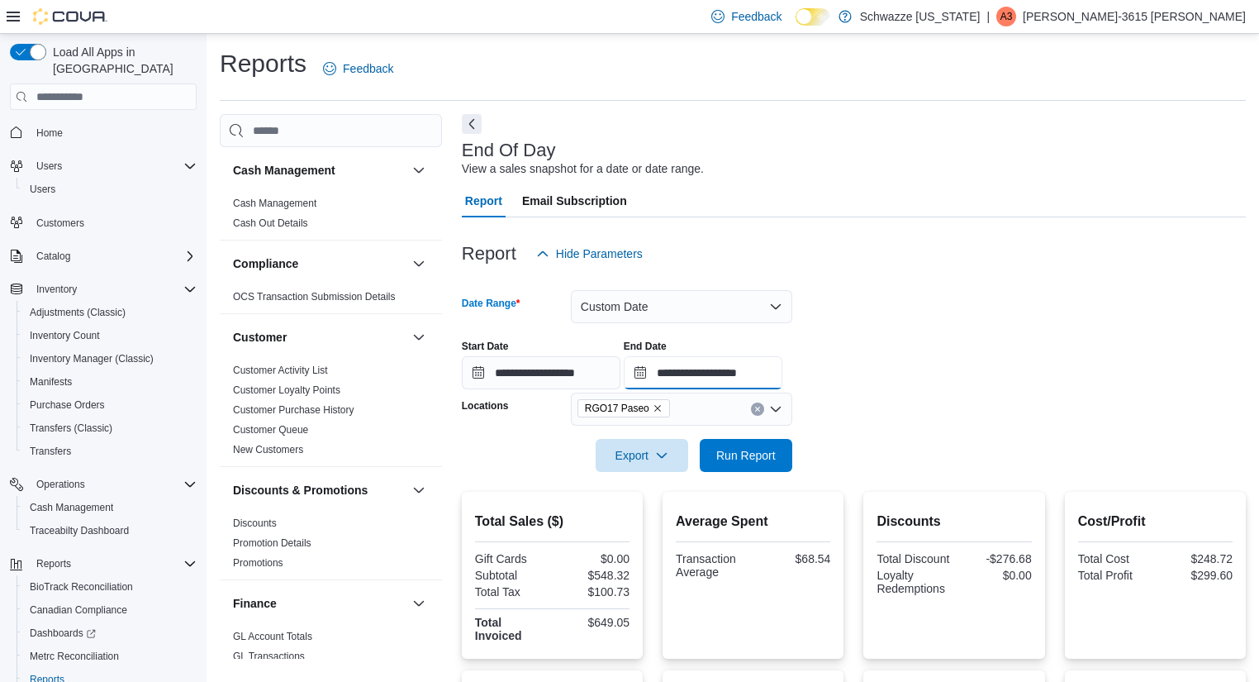
click at [778, 356] on input "**********" at bounding box center [703, 372] width 159 height 33
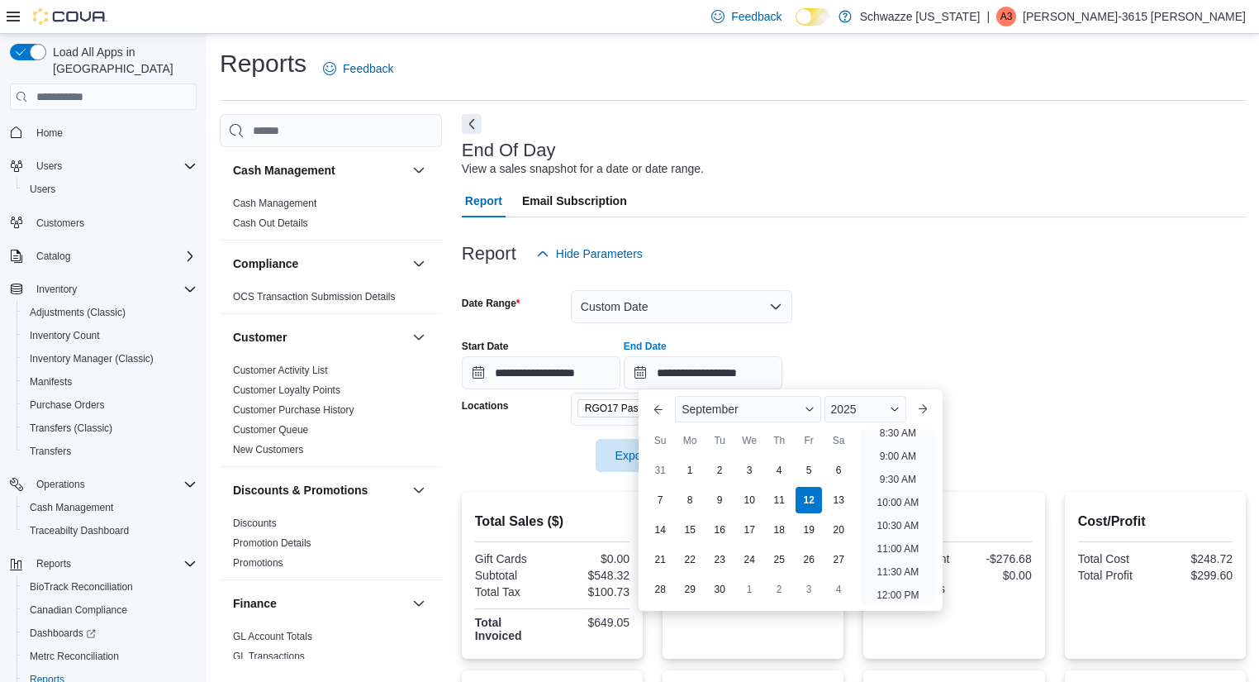
scroll to position [406, 0]
click at [908, 503] on li "10:00 AM" at bounding box center [898, 498] width 55 height 20
type input "**********"
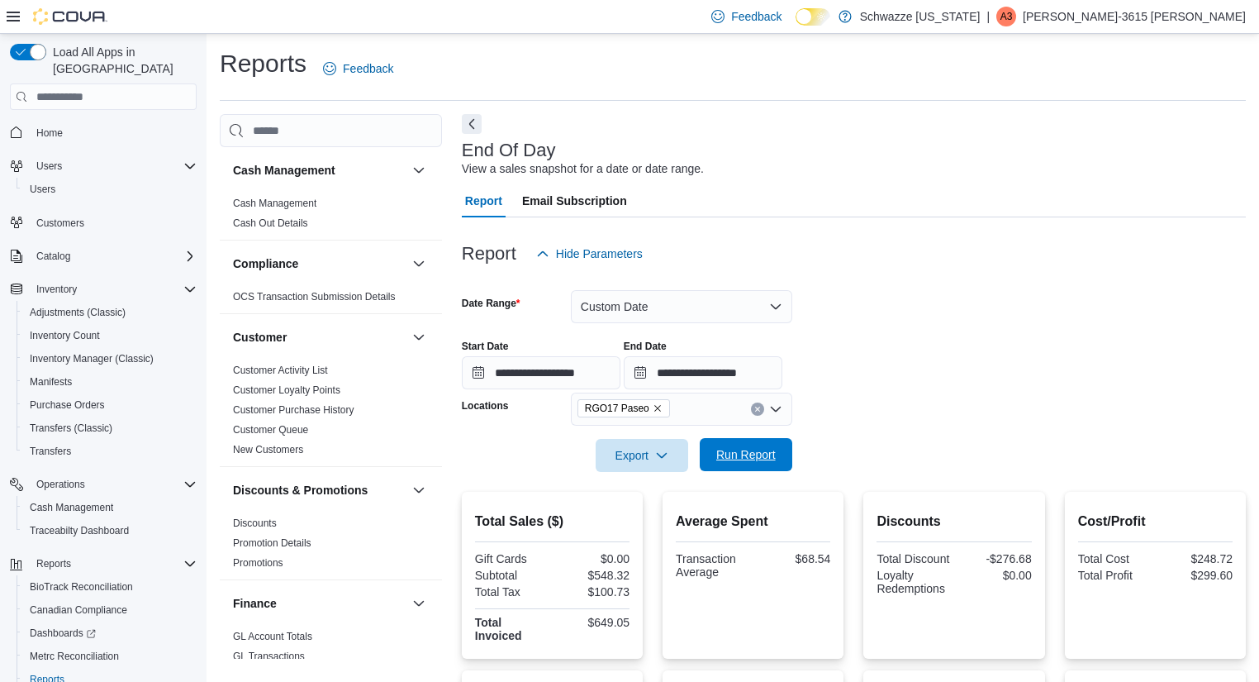
click at [702, 444] on button "Run Report" at bounding box center [746, 454] width 93 height 33
click at [748, 300] on button "Custom Date" at bounding box center [681, 306] width 221 height 33
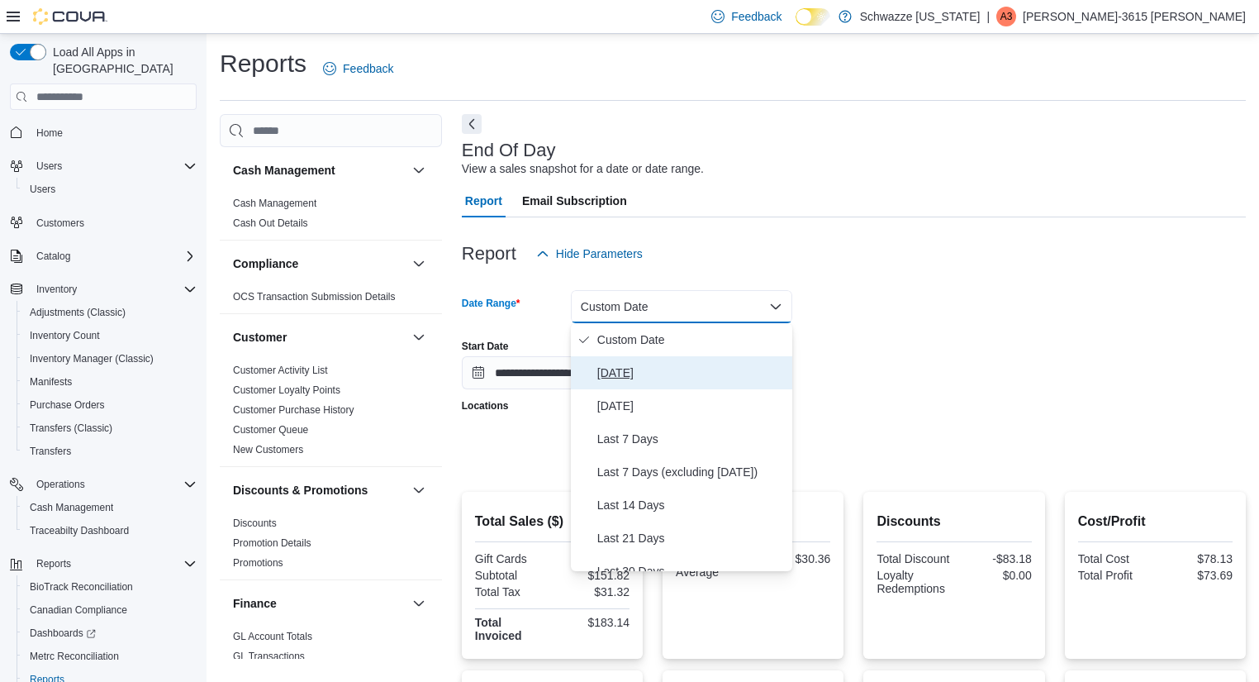
click at [652, 370] on span "[DATE]" at bounding box center [691, 373] width 188 height 20
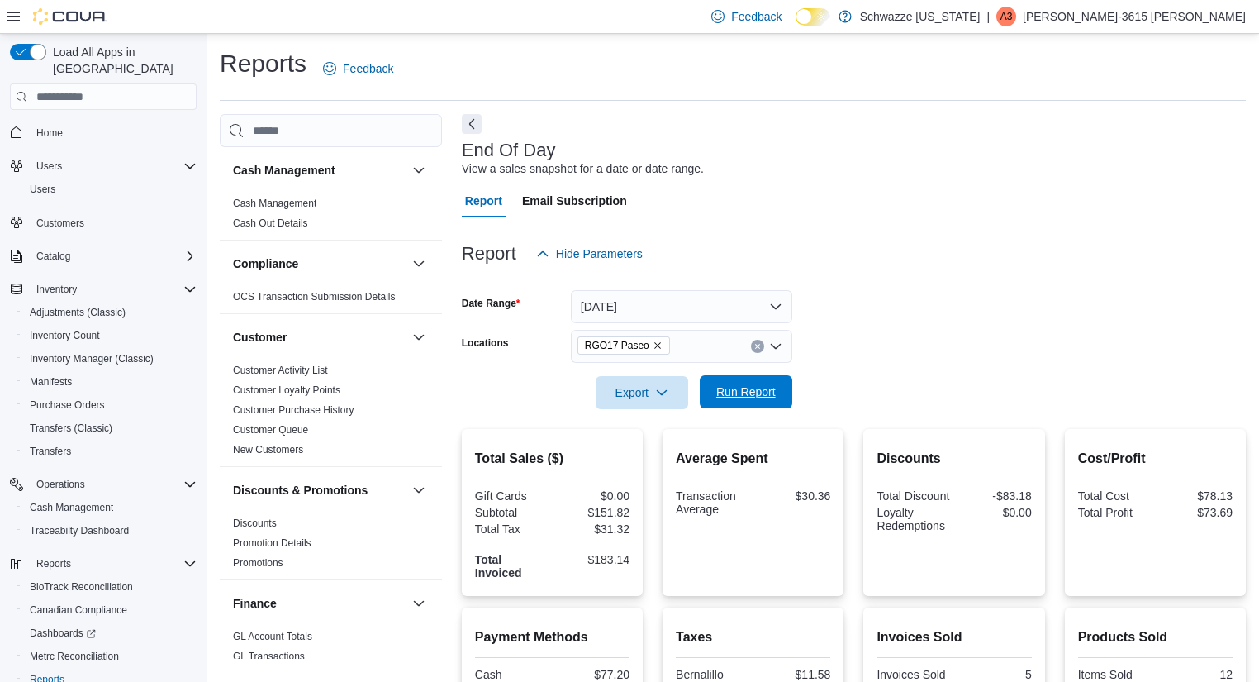
click at [729, 396] on span "Run Report" at bounding box center [745, 391] width 59 height 17
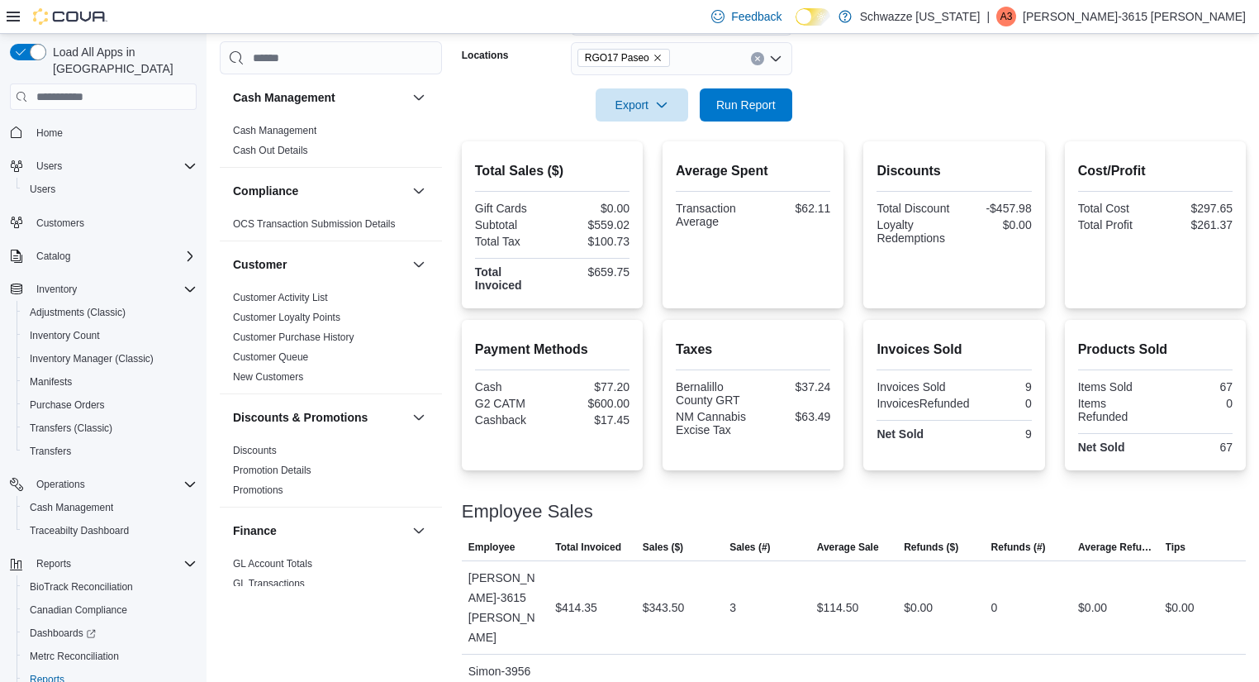
click at [998, 530] on div at bounding box center [854, 527] width 784 height 13
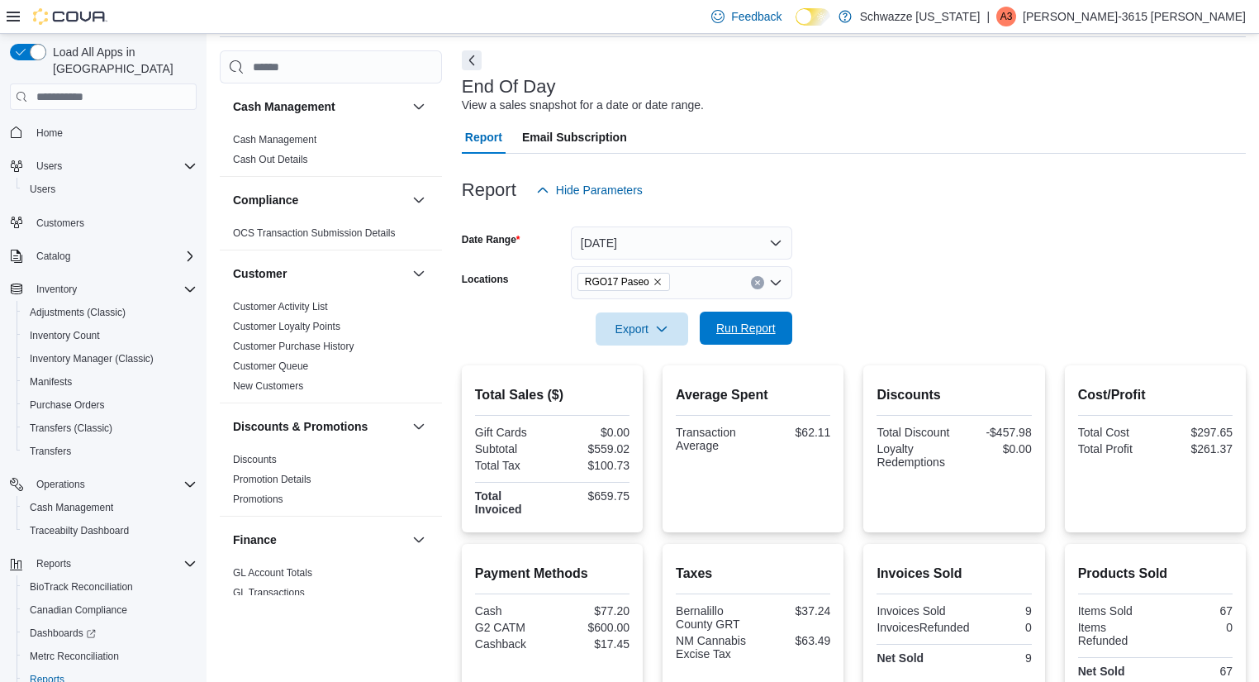
click at [753, 331] on span "Run Report" at bounding box center [745, 328] width 59 height 17
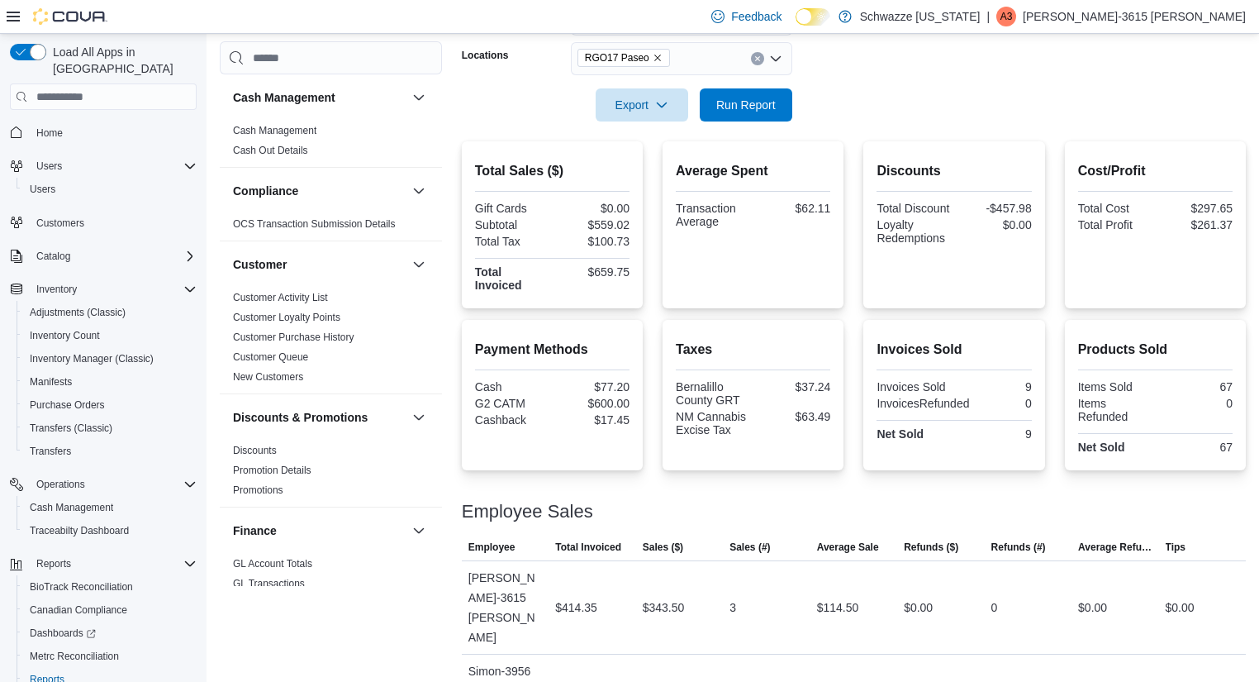
scroll to position [0, 0]
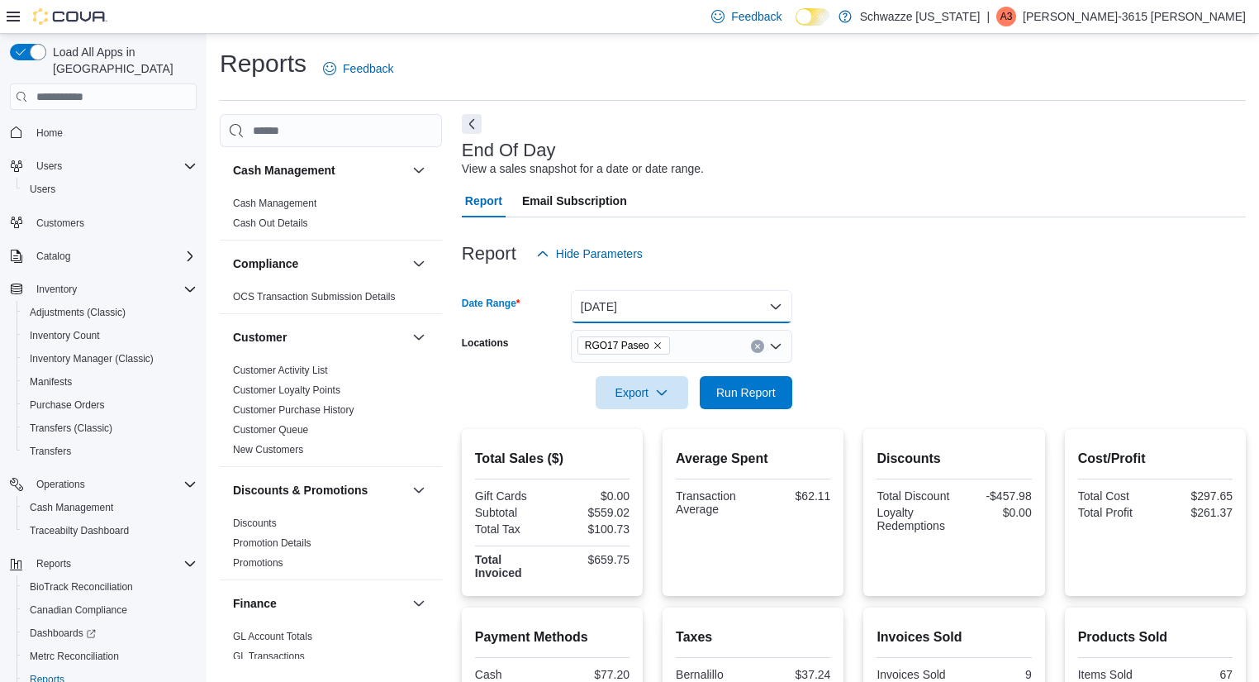
click at [687, 301] on button "[DATE]" at bounding box center [681, 306] width 221 height 33
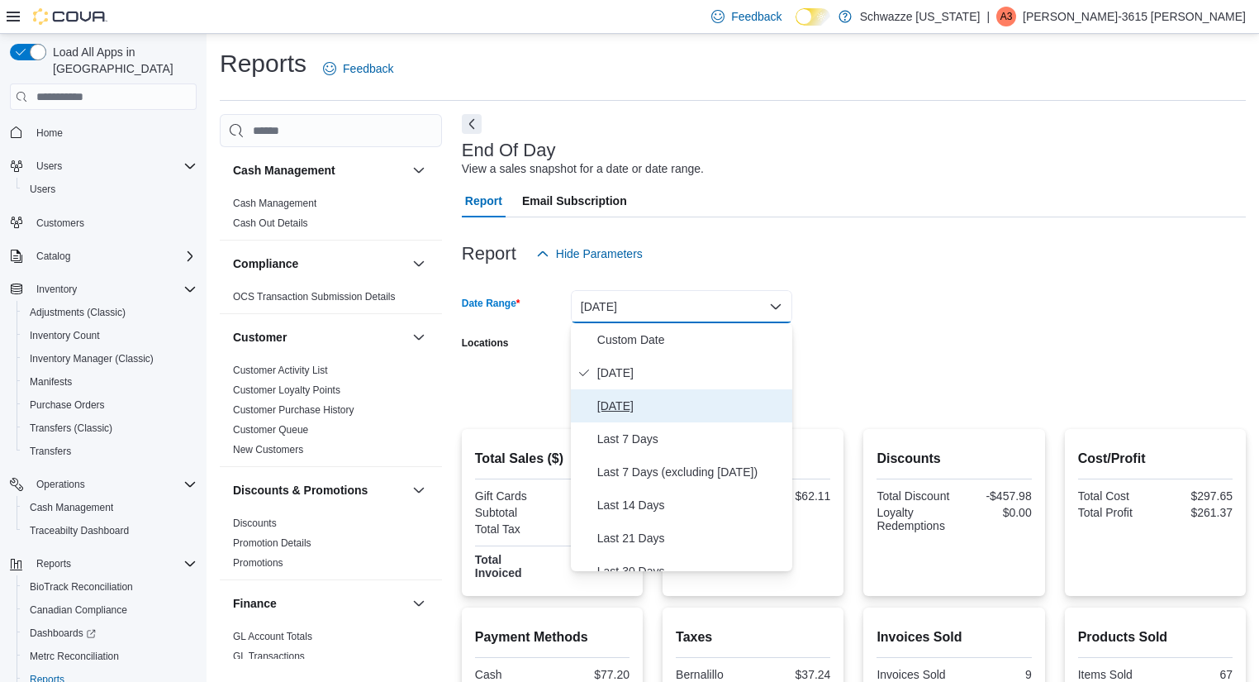
click at [618, 398] on span "[DATE]" at bounding box center [691, 406] width 188 height 20
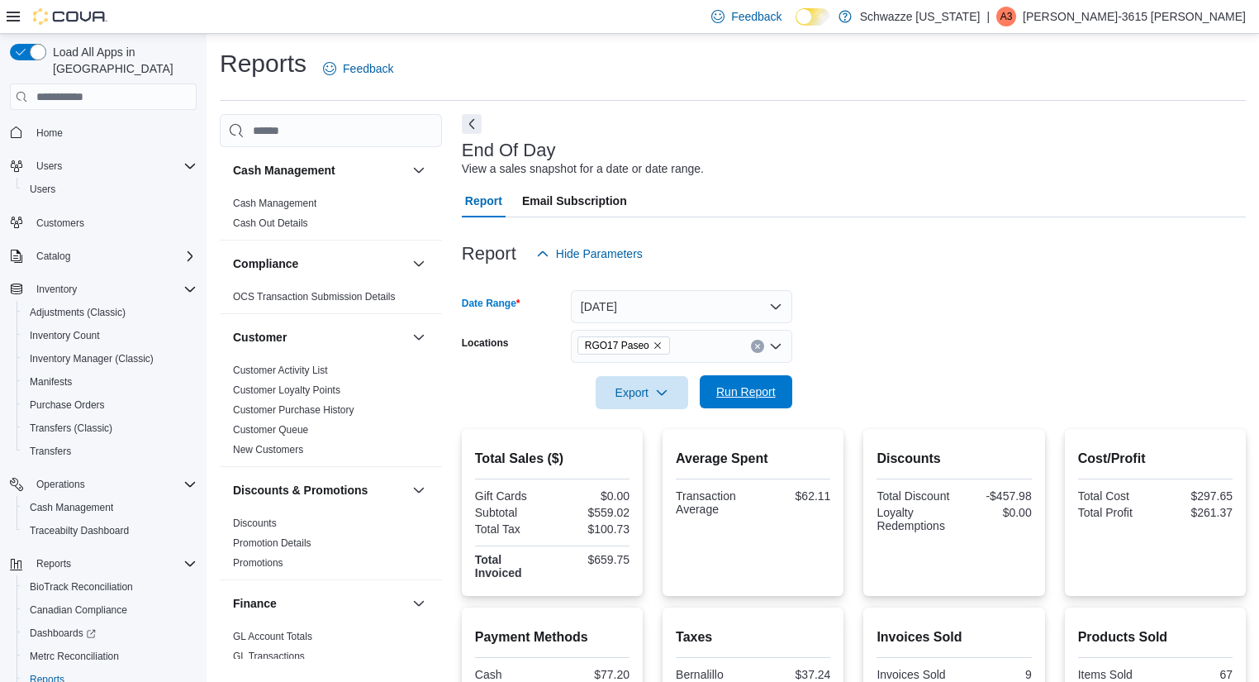
click at [750, 380] on span "Run Report" at bounding box center [746, 391] width 73 height 33
click at [767, 302] on button "[DATE]" at bounding box center [681, 306] width 221 height 33
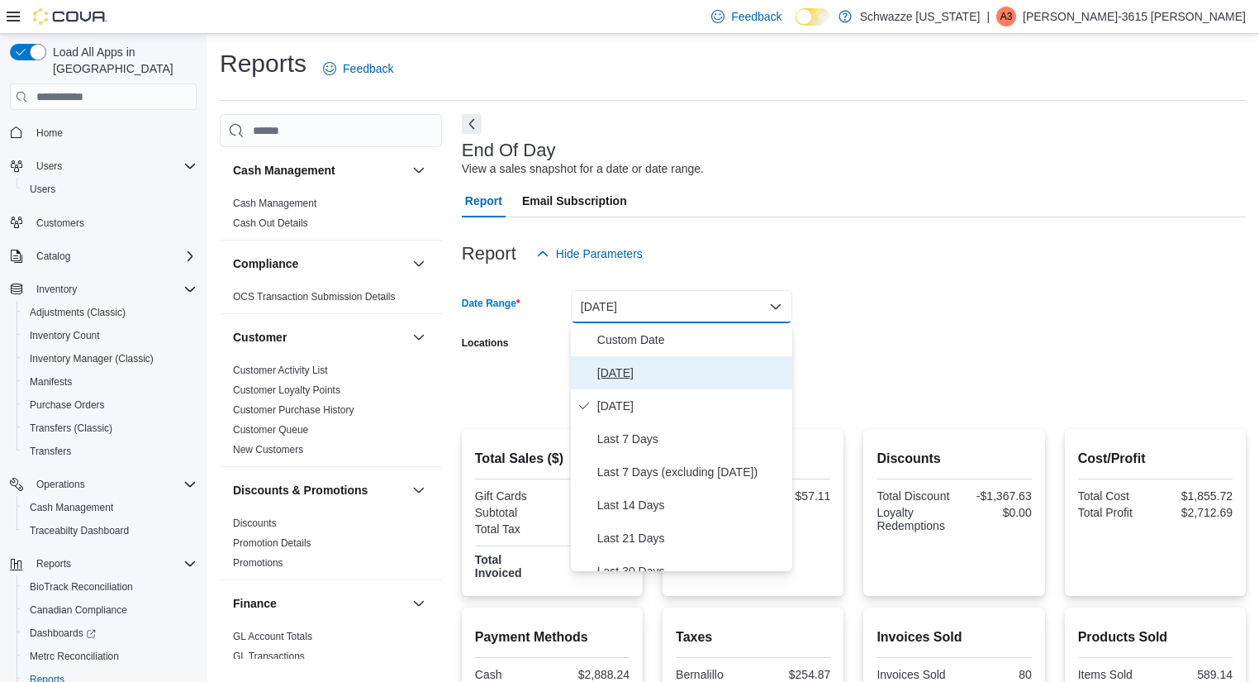
click at [700, 367] on span "[DATE]" at bounding box center [691, 373] width 188 height 20
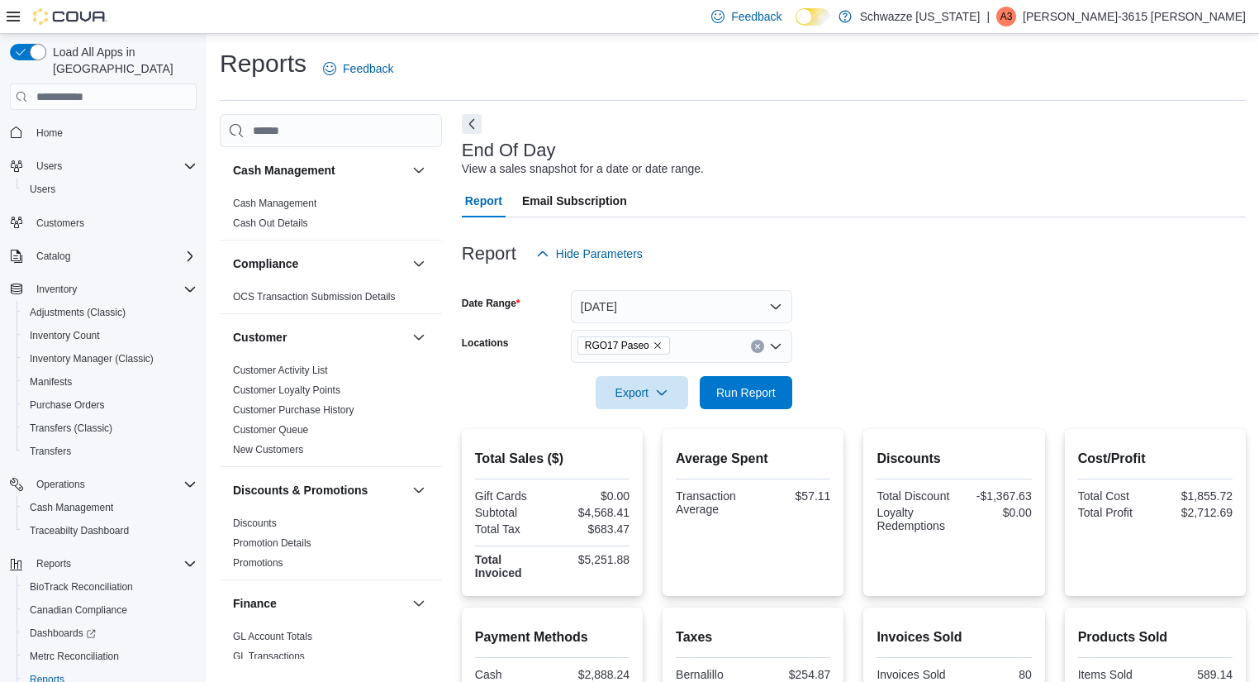
click at [907, 328] on form "Date Range [DATE] Locations RGO17 Paseo Export Run Report" at bounding box center [854, 339] width 784 height 139
click at [773, 377] on span "Run Report" at bounding box center [746, 391] width 73 height 33
click at [1153, 297] on form "Date Range [DATE] Locations RGO17 Paseo Export Run Report" at bounding box center [854, 339] width 784 height 139
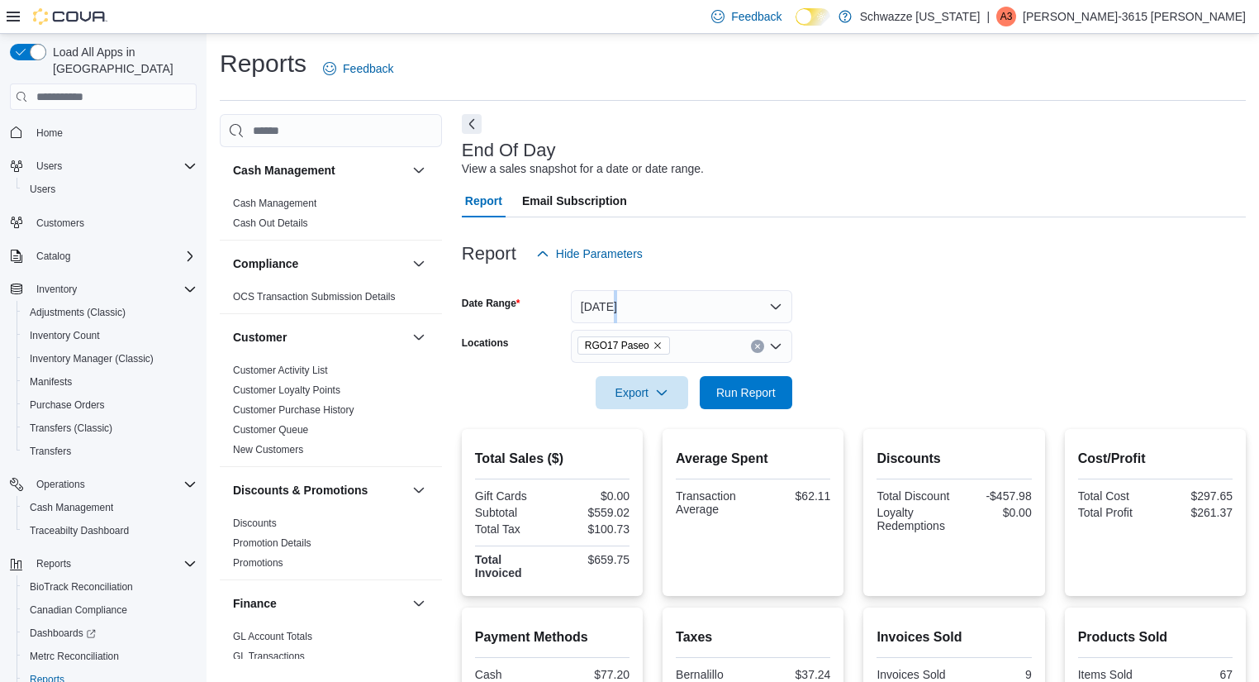
click at [863, 313] on form "Date Range [DATE] Locations RGO17 Paseo Export Run Report" at bounding box center [854, 339] width 784 height 139
drag, startPoint x: 759, startPoint y: 306, endPoint x: 1024, endPoint y: 338, distance: 267.0
click at [1024, 338] on form "Date Range [DATE] Locations RGO17 Paseo Export Run Report" at bounding box center [854, 339] width 784 height 139
click at [753, 402] on span "Run Report" at bounding box center [746, 391] width 73 height 33
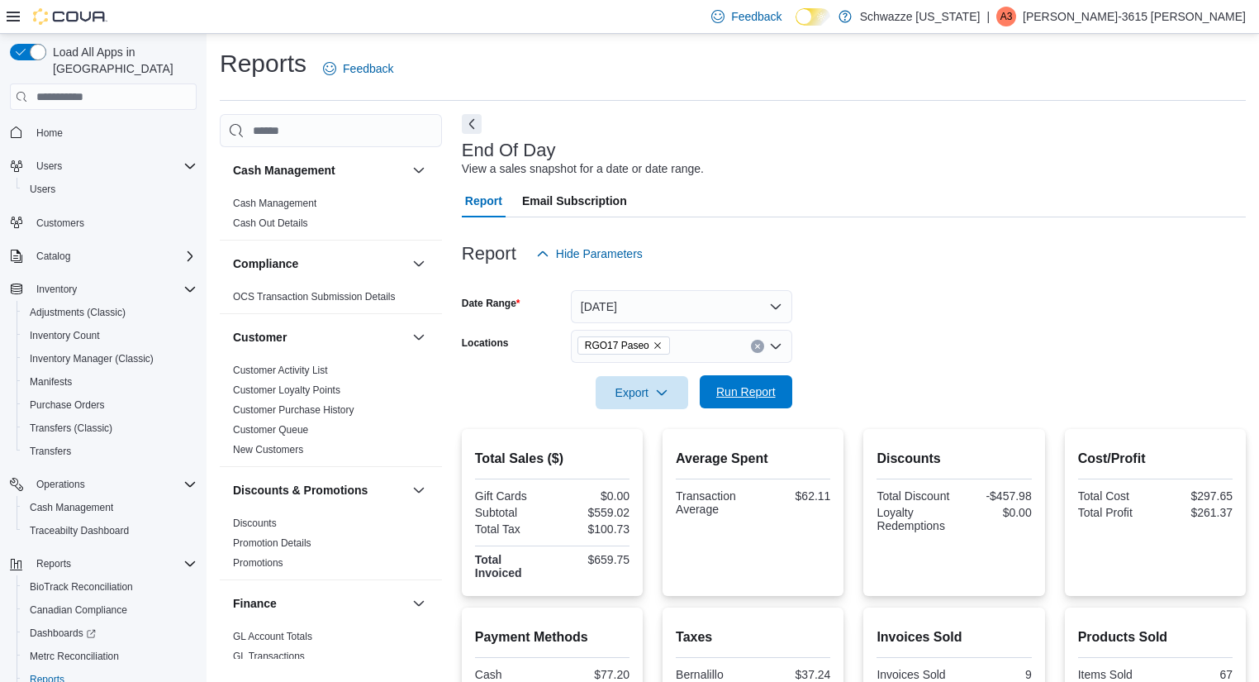
click at [747, 387] on span "Run Report" at bounding box center [745, 391] width 59 height 17
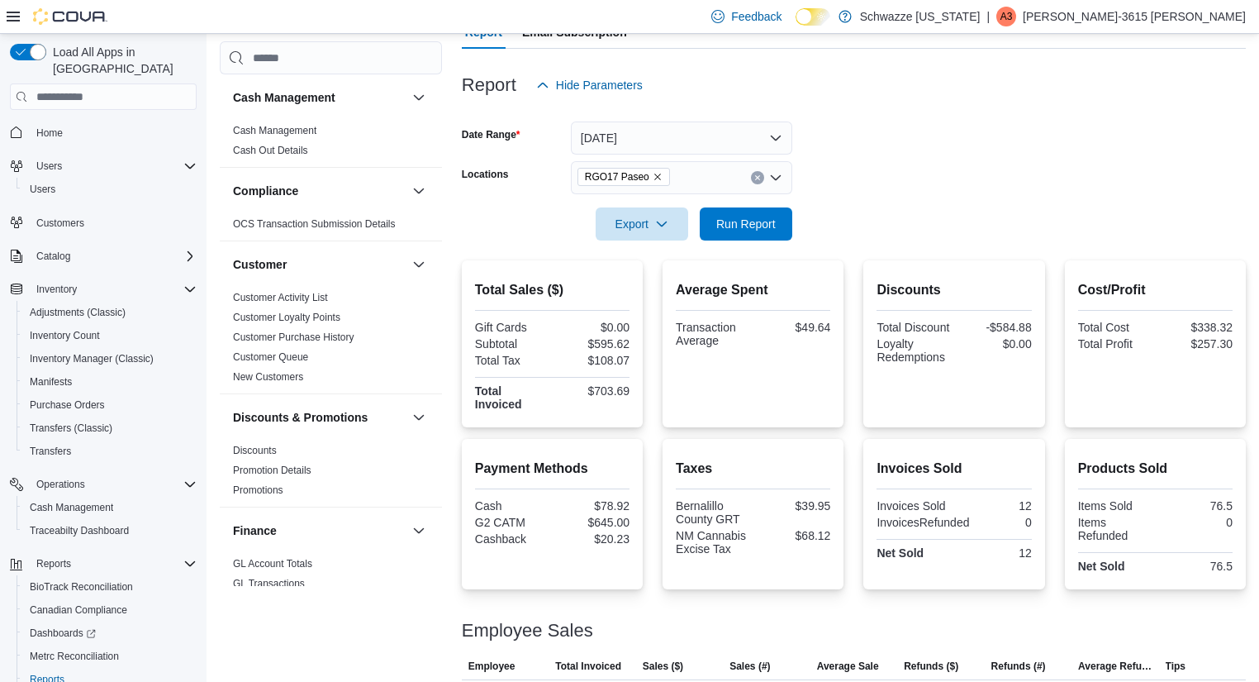
scroll to position [168, 0]
click at [1073, 169] on form "Date Range [DATE] Locations RGO17 Paseo Export Run Report" at bounding box center [854, 171] width 784 height 139
click at [666, 125] on button "[DATE]" at bounding box center [681, 138] width 221 height 33
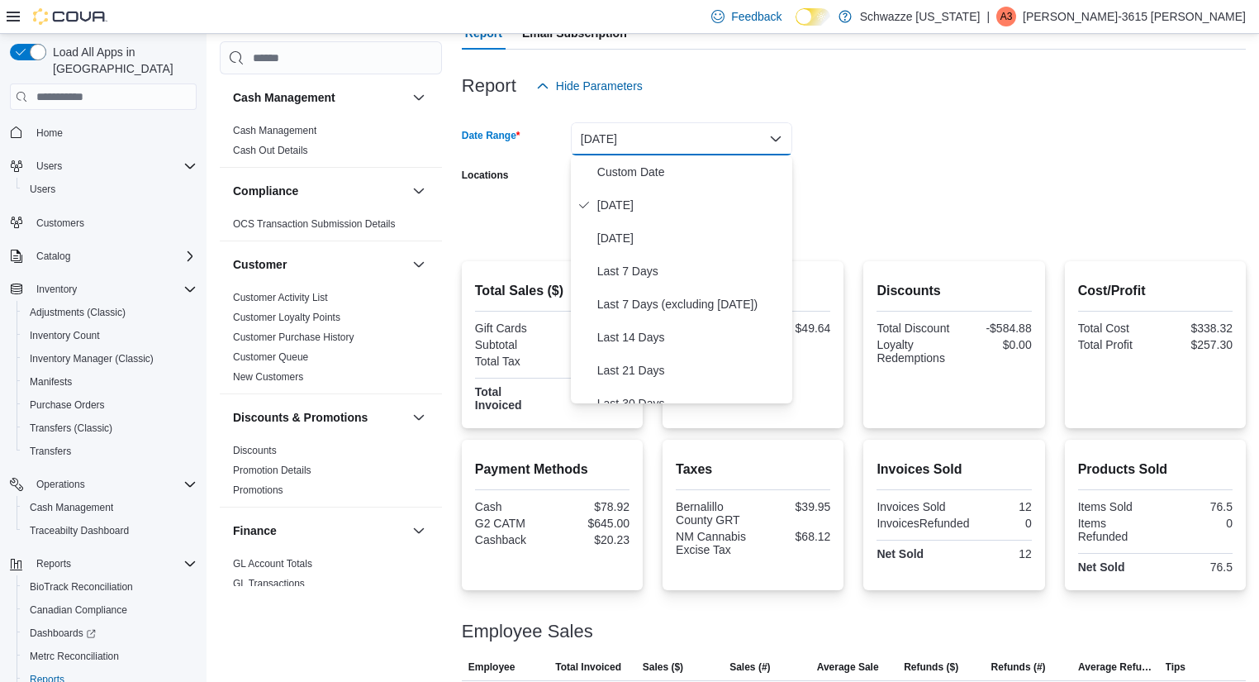
click at [865, 142] on form "Date Range [DATE] Locations RGO17 Paseo Export Run Report" at bounding box center [854, 171] width 784 height 139
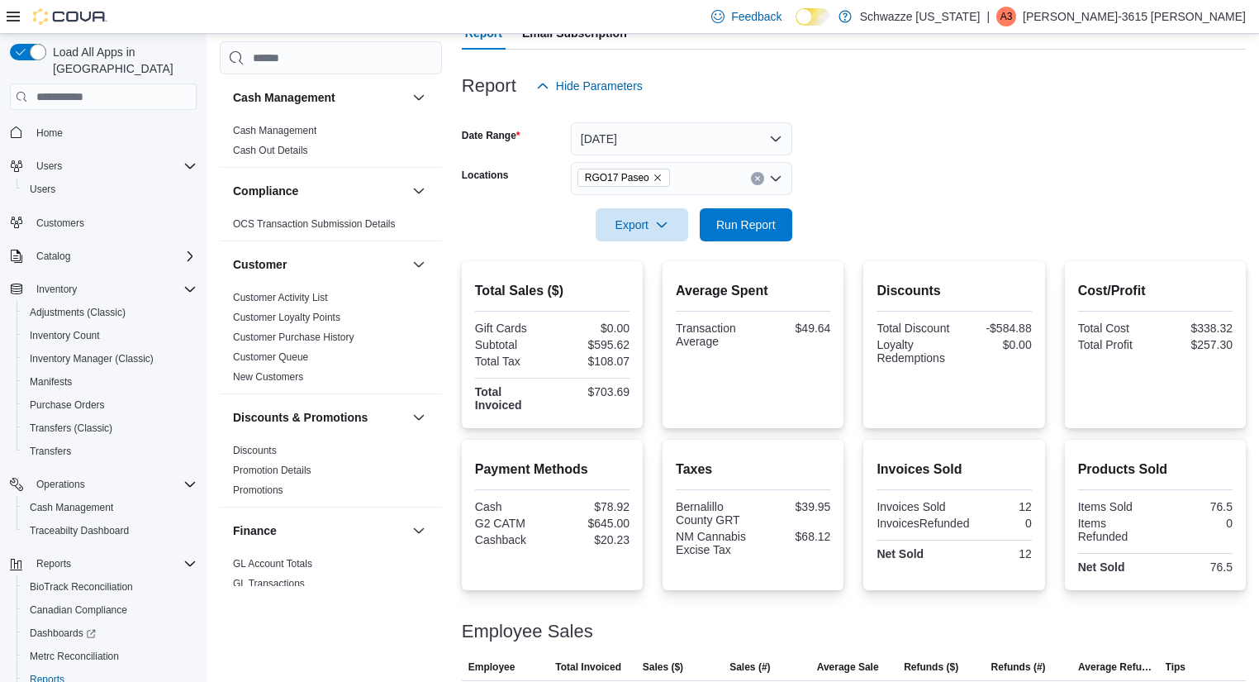
click at [658, 198] on div at bounding box center [854, 201] width 784 height 13
click at [671, 191] on div "RGO17 Paseo" at bounding box center [681, 178] width 221 height 33
type input "***"
click at [677, 207] on span "RGO 1 Midtown" at bounding box center [656, 206] width 83 height 17
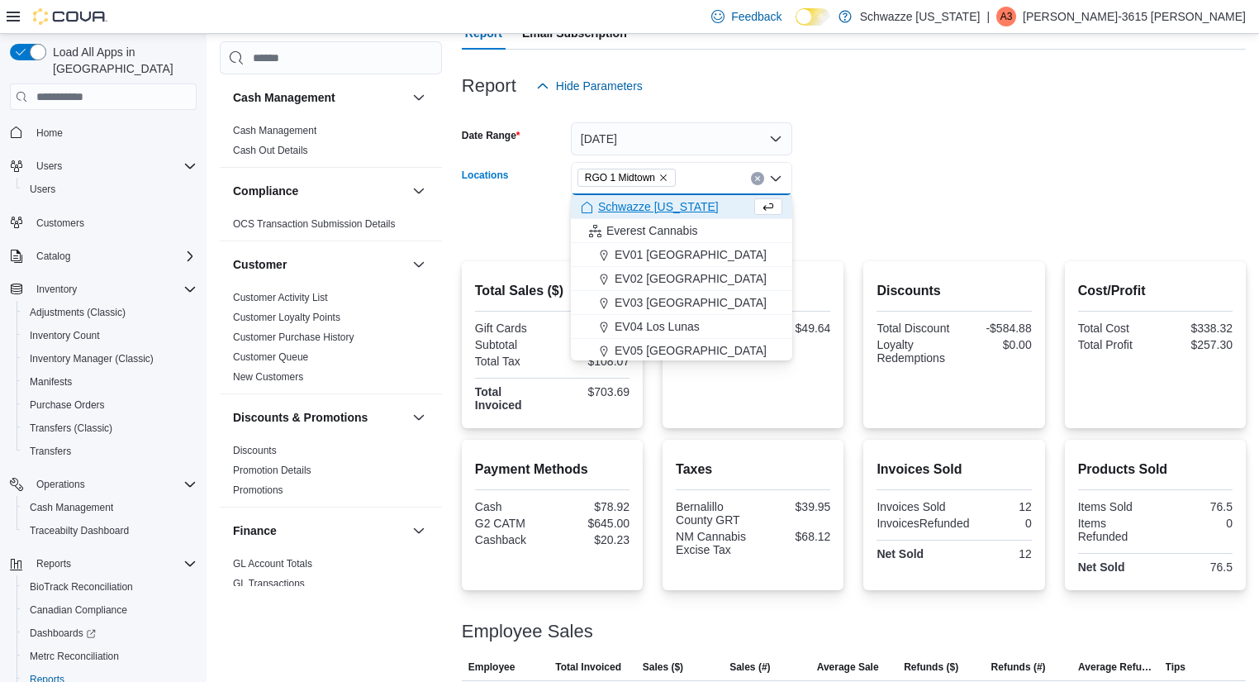
click at [836, 207] on div at bounding box center [854, 201] width 784 height 13
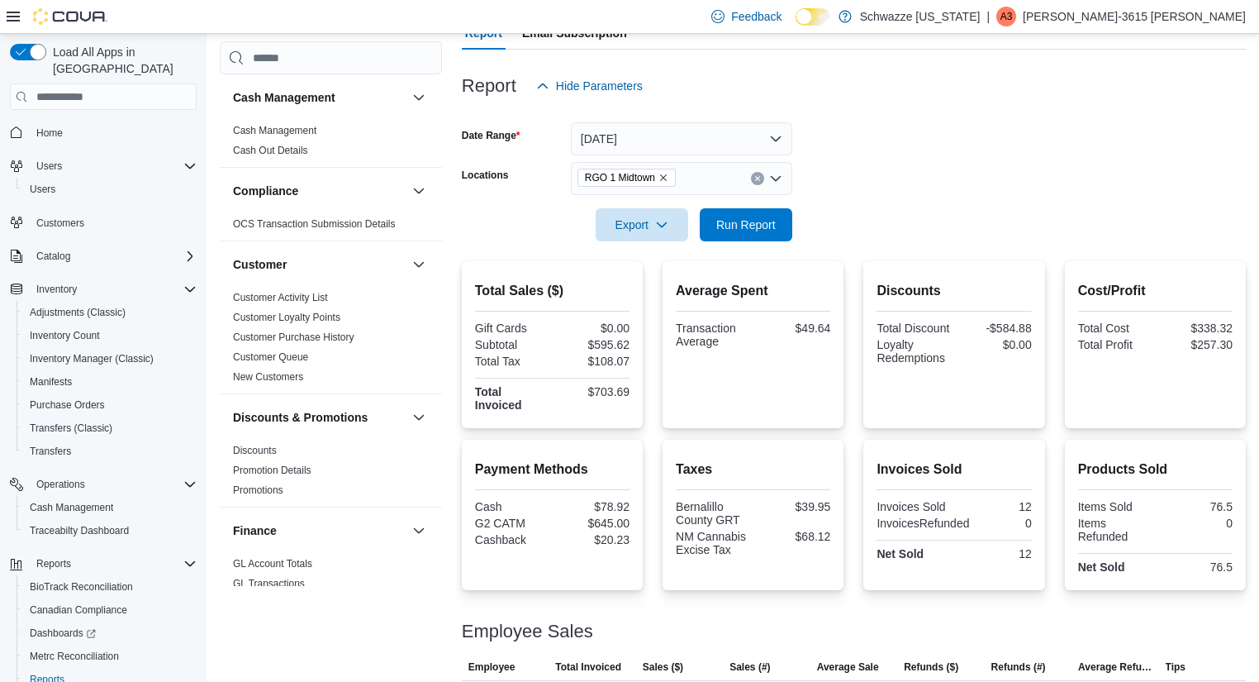
click at [792, 216] on form "Date Range [DATE] Locations RGO 1 Midtown Export Run Report" at bounding box center [854, 171] width 784 height 139
click at [773, 221] on span "Run Report" at bounding box center [745, 224] width 59 height 17
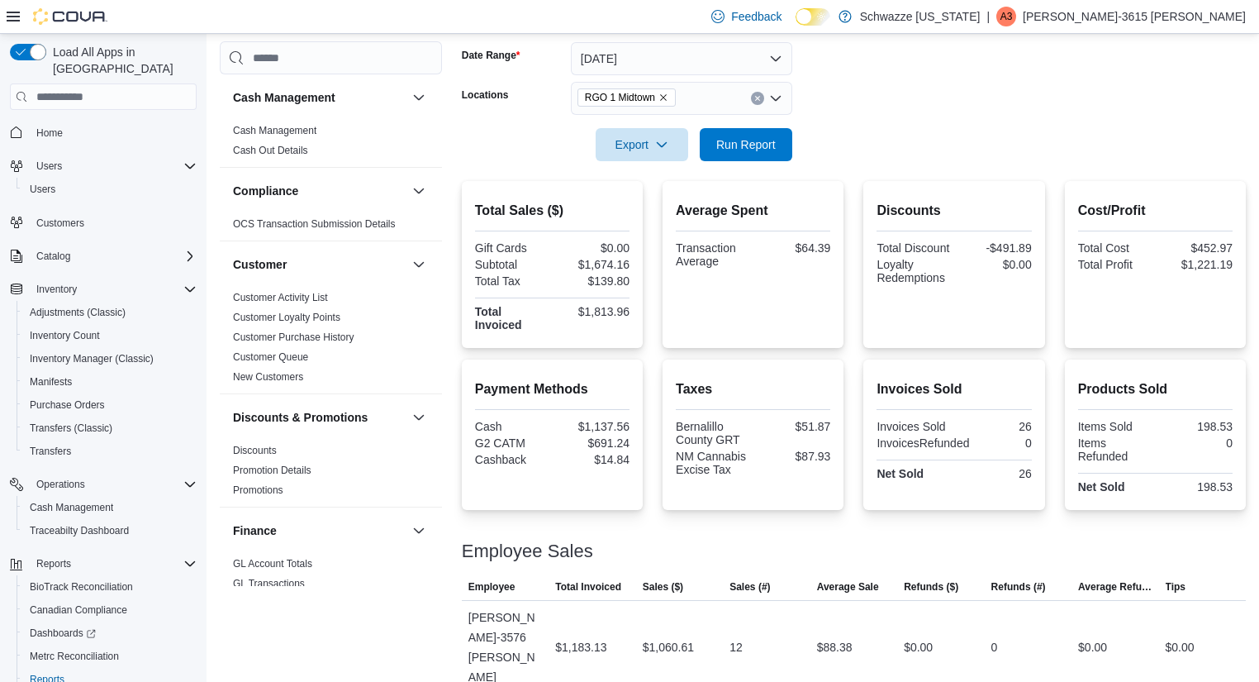
scroll to position [73, 0]
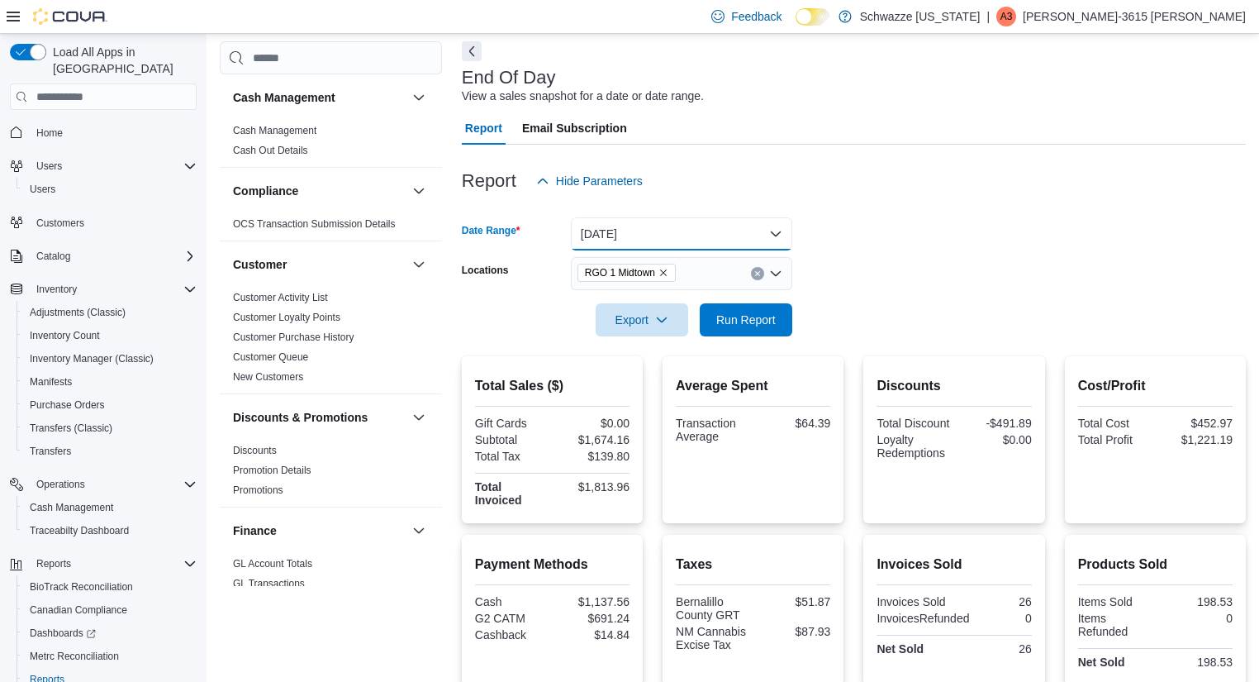
click at [738, 244] on button "[DATE]" at bounding box center [681, 233] width 221 height 33
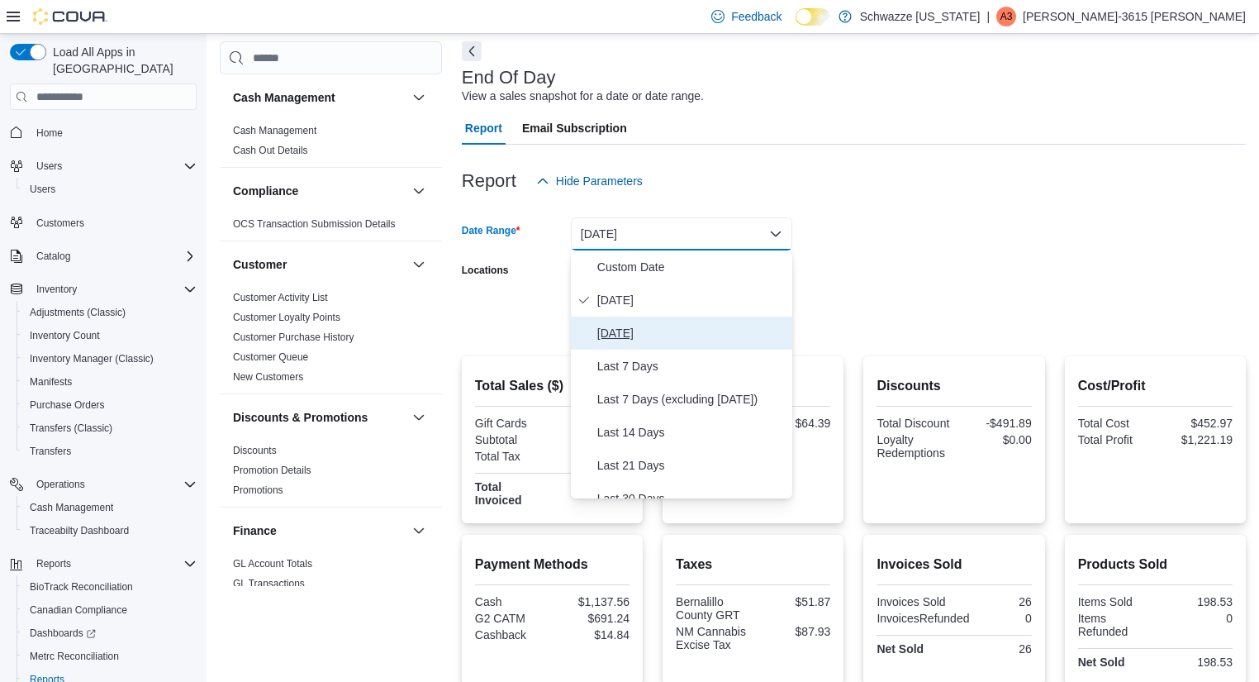
click at [682, 320] on button "[DATE]" at bounding box center [681, 332] width 221 height 33
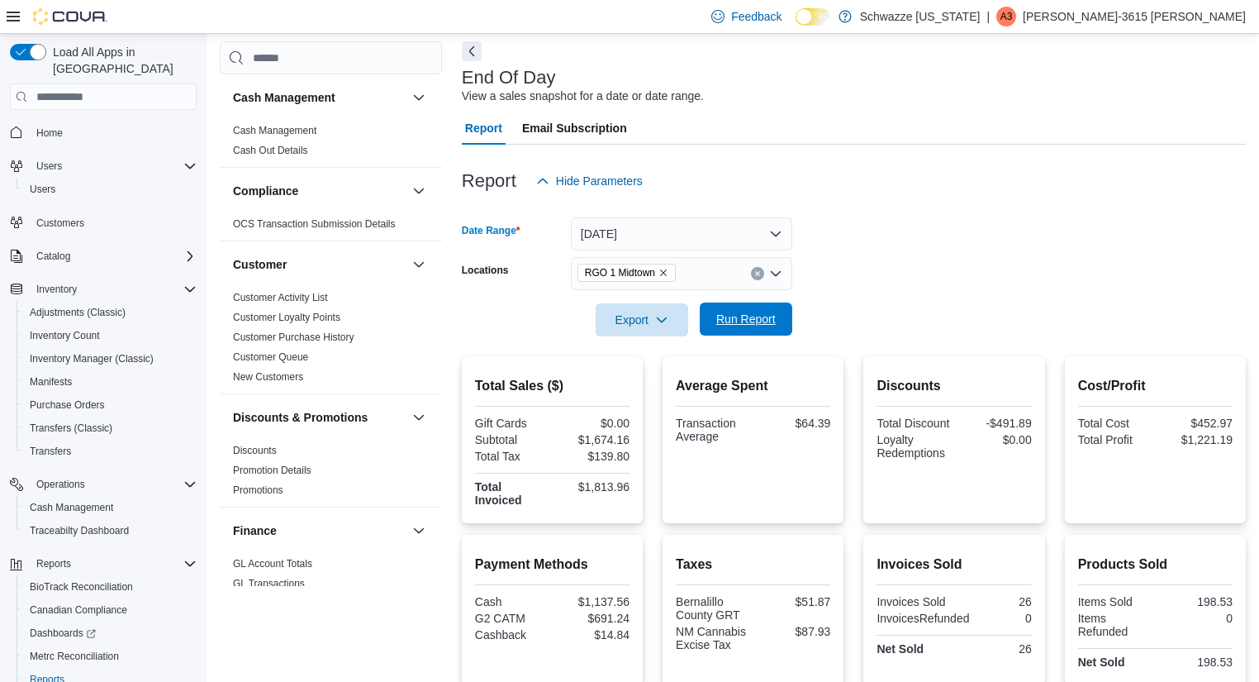
click at [773, 305] on span "Run Report" at bounding box center [746, 318] width 73 height 33
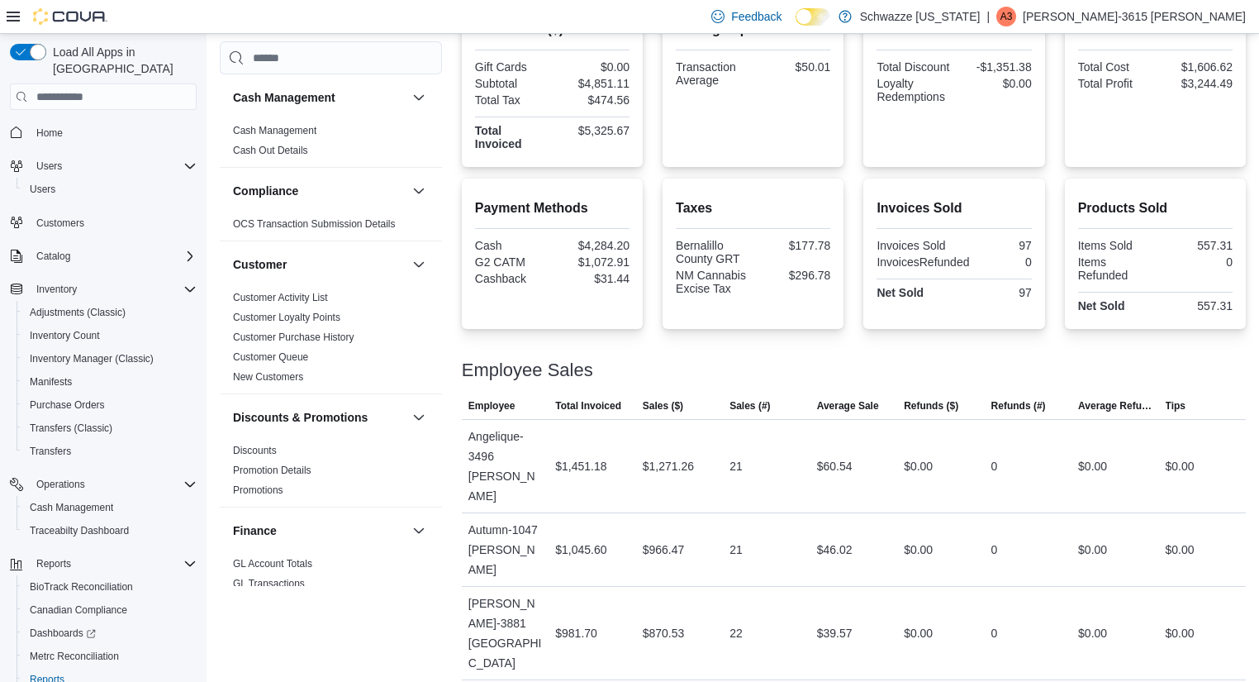
scroll to position [86, 0]
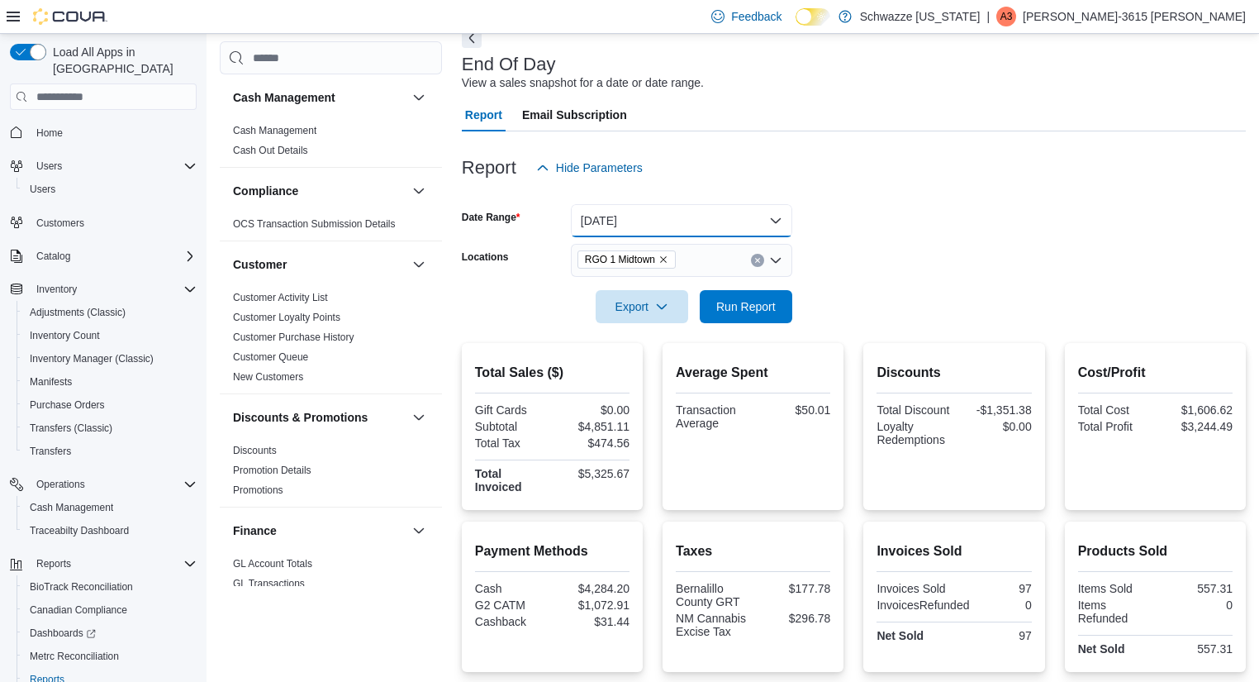
click at [729, 229] on button "[DATE]" at bounding box center [681, 220] width 221 height 33
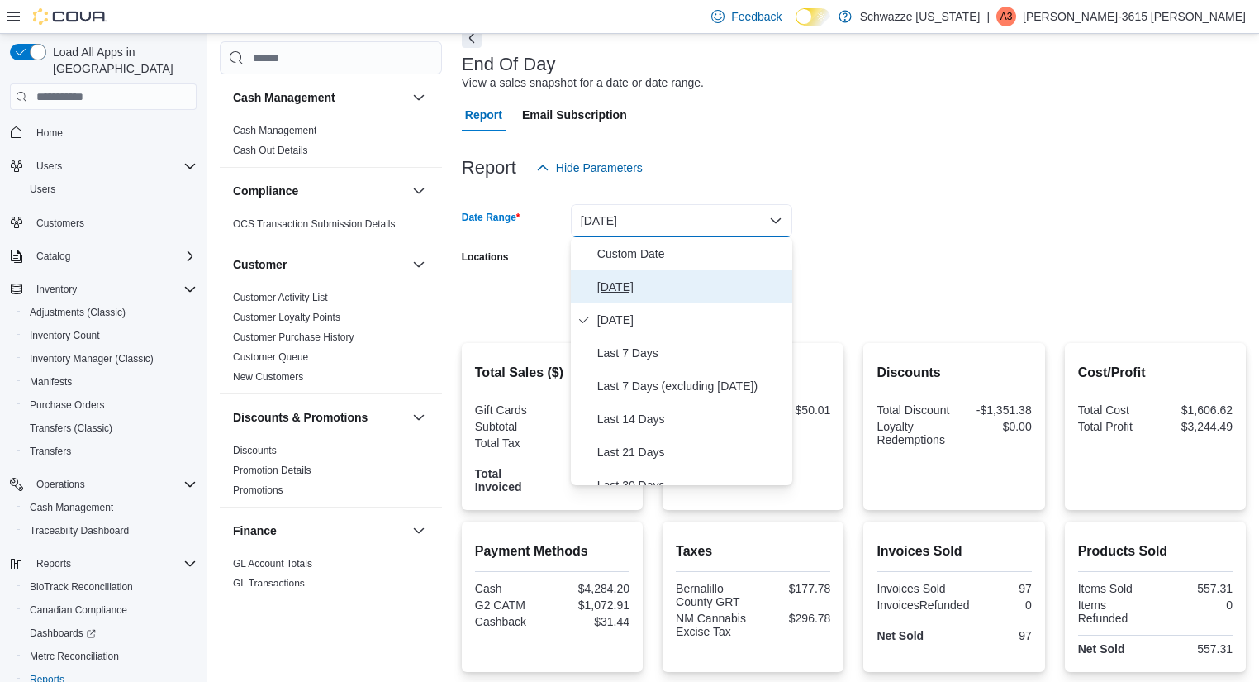
click at [683, 272] on button "[DATE]" at bounding box center [681, 286] width 221 height 33
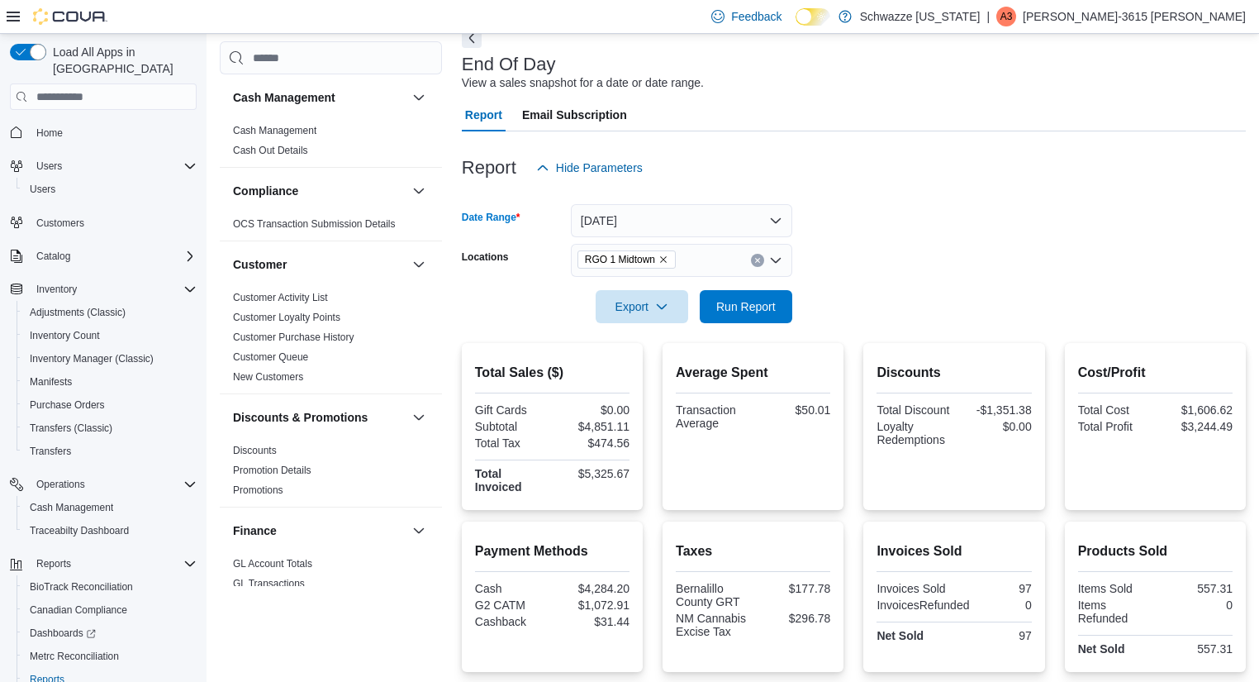
click at [758, 259] on icon "Clear input" at bounding box center [757, 261] width 4 height 4
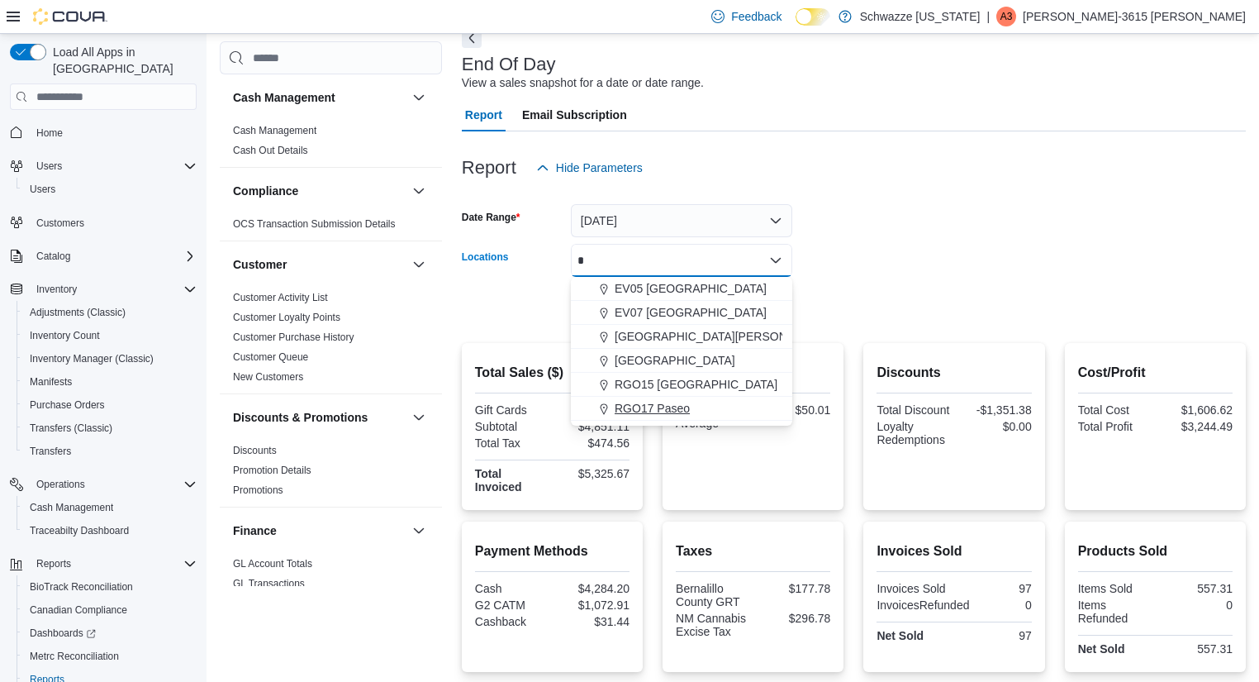
type input "*"
click at [664, 408] on span "RGO17 Paseo" at bounding box center [652, 408] width 75 height 17
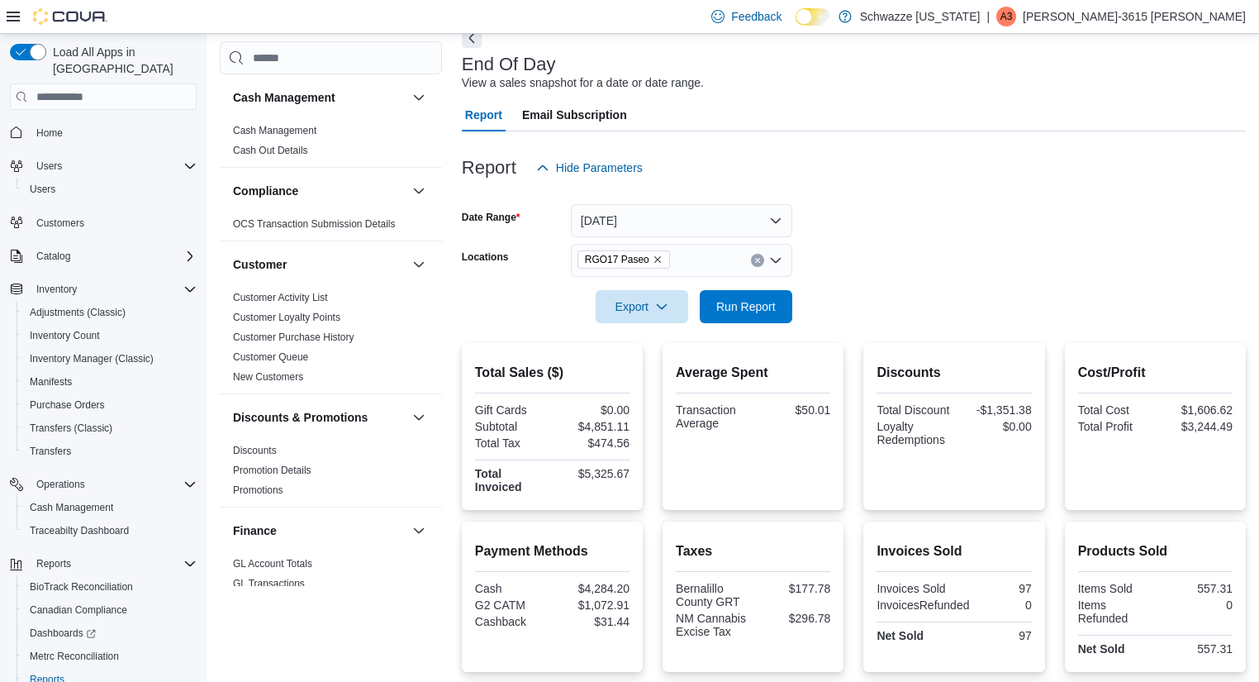
click at [859, 304] on form "Date Range [DATE] Locations RGO17 Paseo Export Run Report" at bounding box center [854, 253] width 784 height 139
click at [747, 307] on span "Run Report" at bounding box center [745, 305] width 59 height 17
click at [907, 194] on div at bounding box center [854, 194] width 784 height 20
click at [1026, 290] on div at bounding box center [854, 283] width 784 height 13
click at [757, 301] on span "Run Report" at bounding box center [745, 305] width 59 height 17
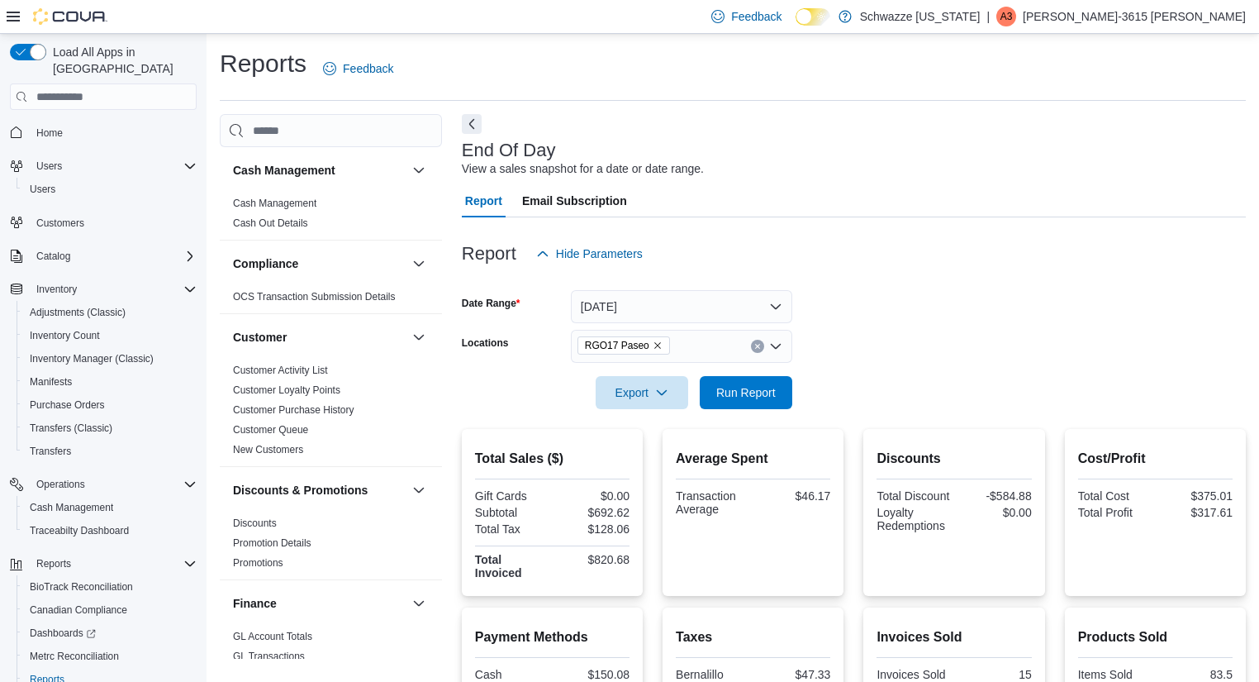
click at [734, 410] on div at bounding box center [854, 419] width 784 height 20
click at [753, 380] on span "Run Report" at bounding box center [746, 391] width 73 height 33
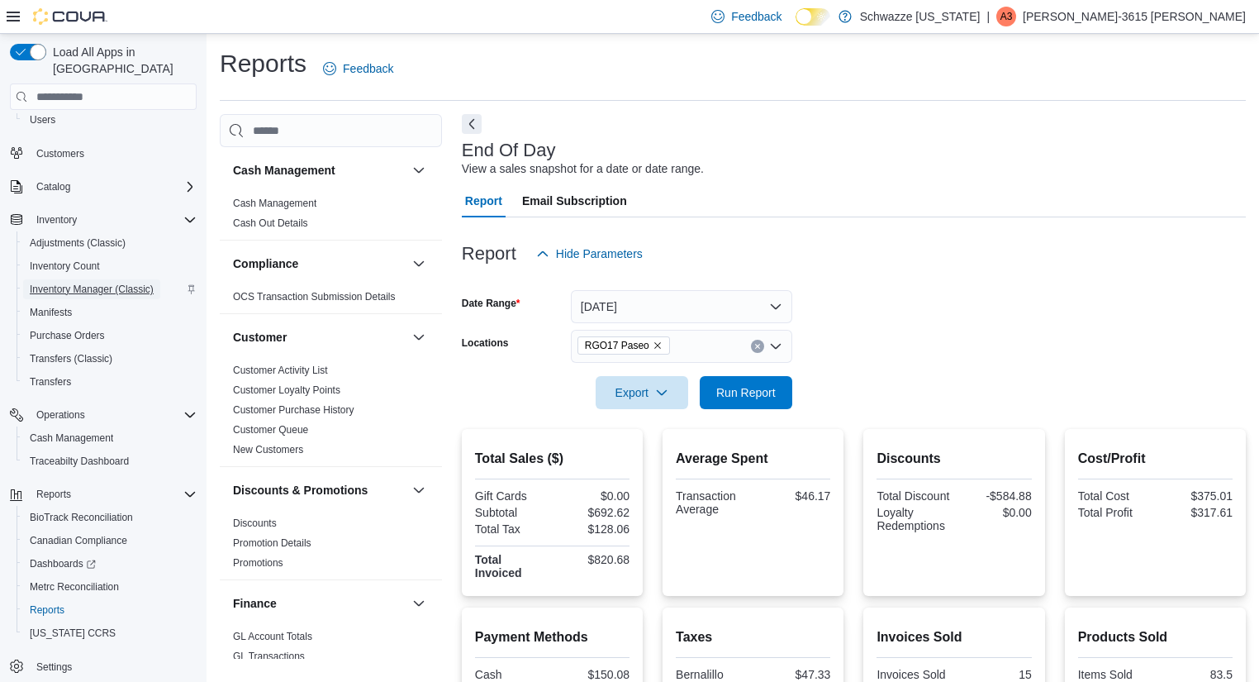
click at [48, 279] on span "Inventory Manager (Classic)" at bounding box center [92, 289] width 124 height 20
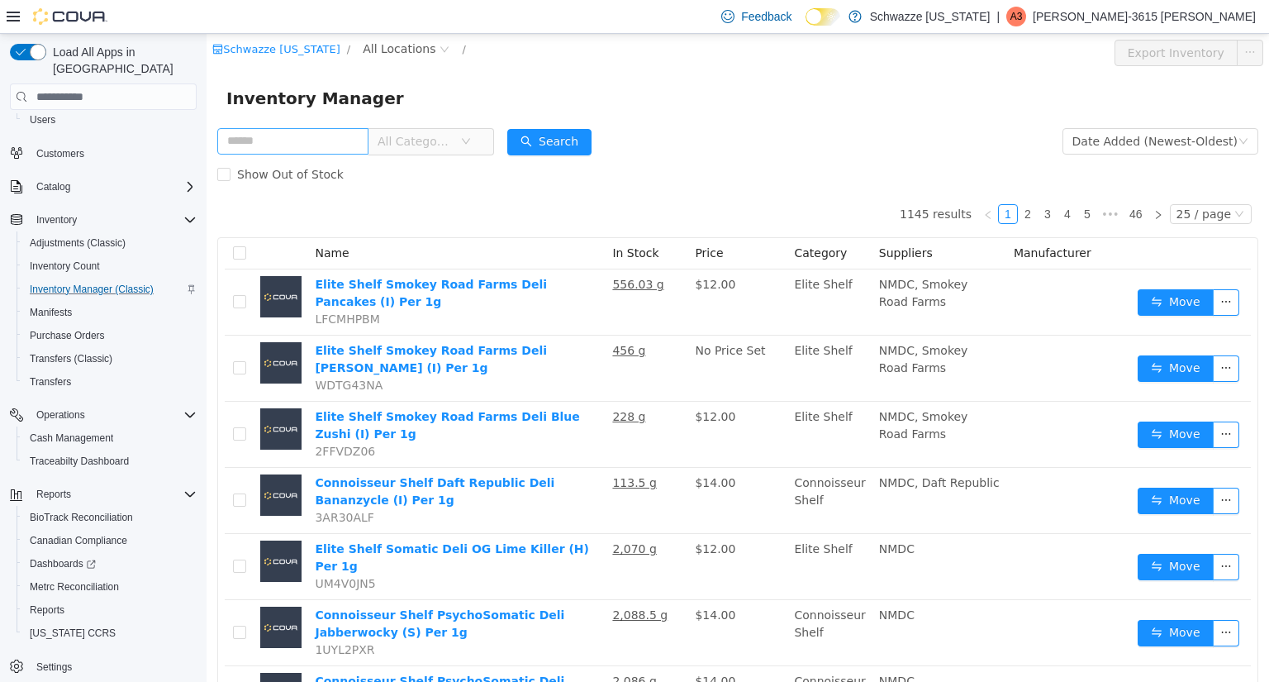
click at [287, 136] on input "text" at bounding box center [292, 141] width 151 height 26
type input "********"
click at [400, 46] on span "All Locations" at bounding box center [399, 49] width 73 height 18
type input "***"
click at [430, 175] on span "RGO17 Paseo" at bounding box center [447, 167] width 89 height 22
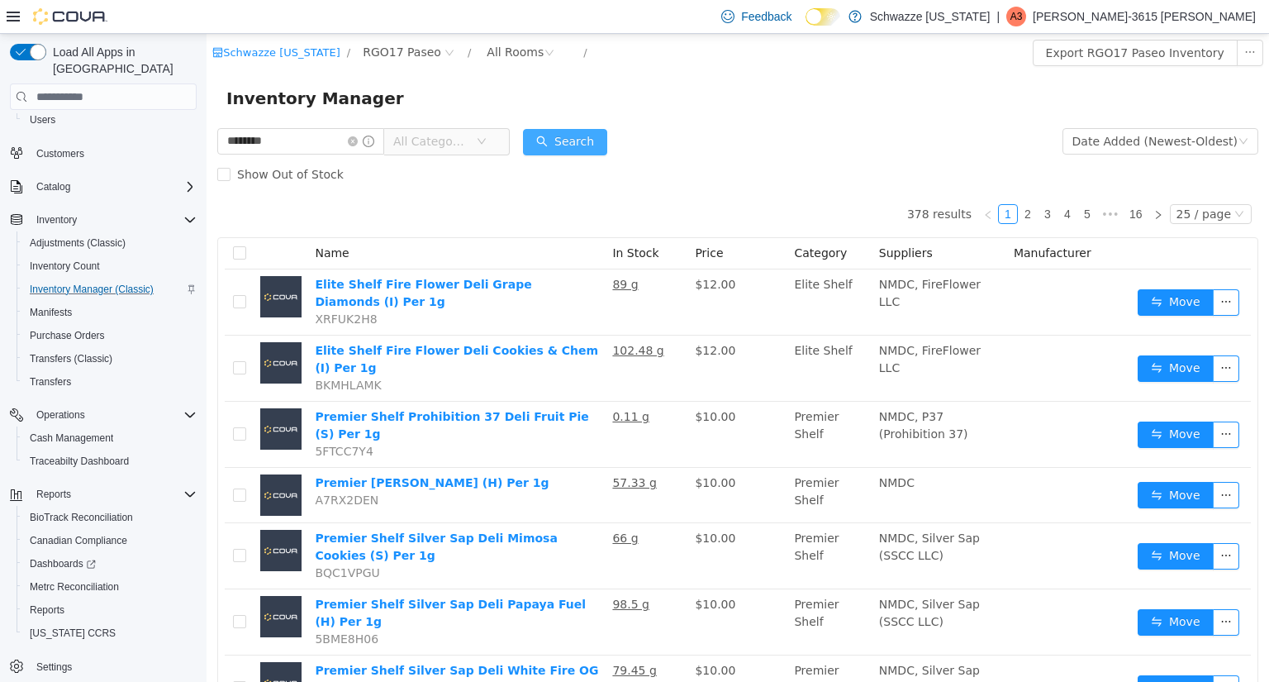
click at [586, 139] on button "Search" at bounding box center [565, 142] width 84 height 26
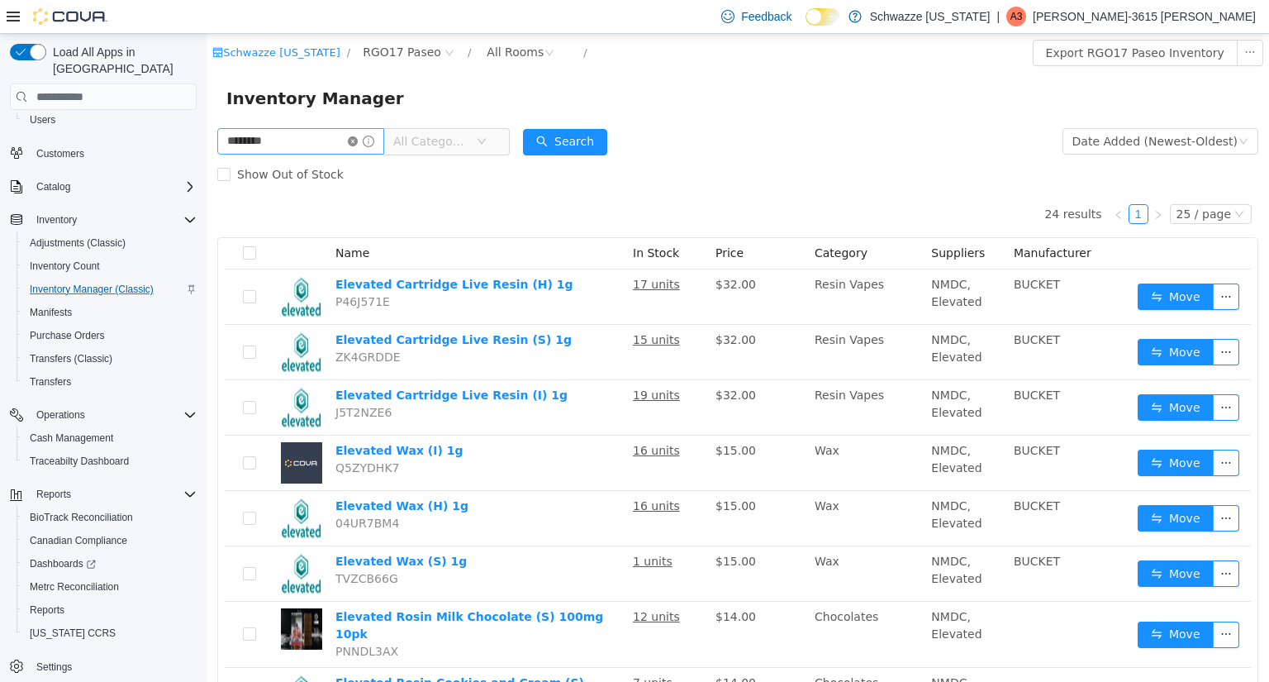
click at [358, 140] on icon "icon: close-circle" at bounding box center [353, 141] width 10 height 10
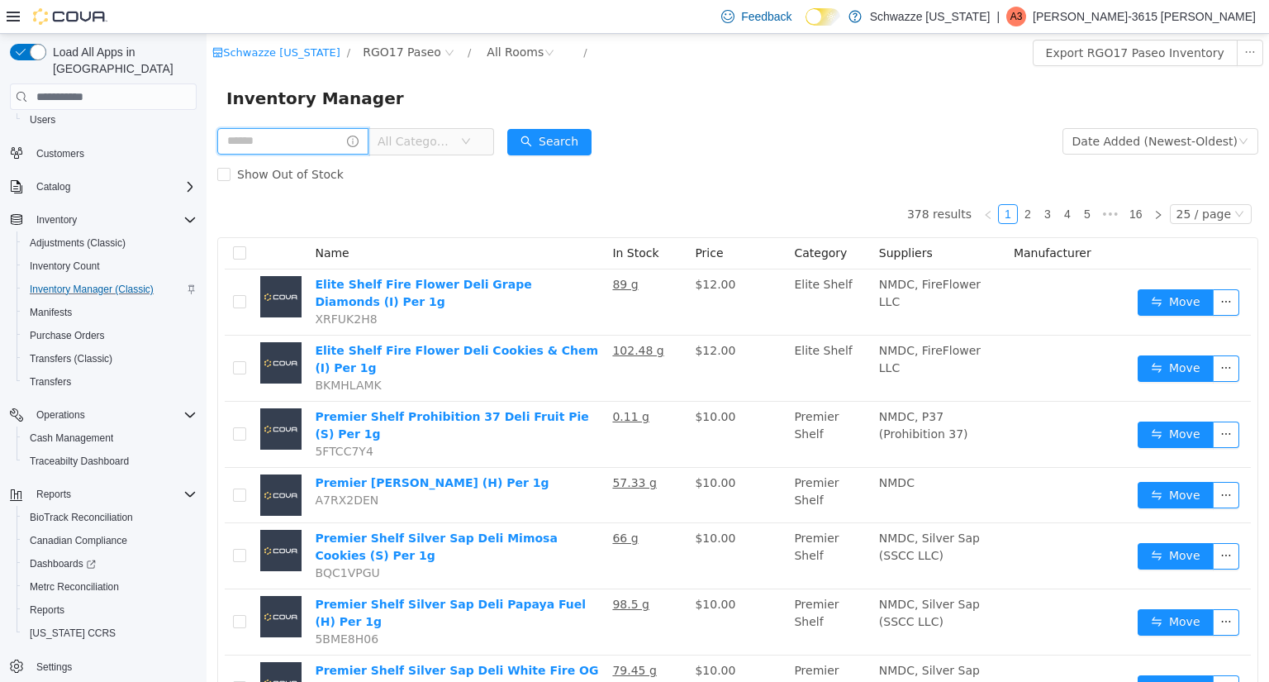
click at [303, 147] on input "text" at bounding box center [292, 141] width 151 height 26
type input "*****"
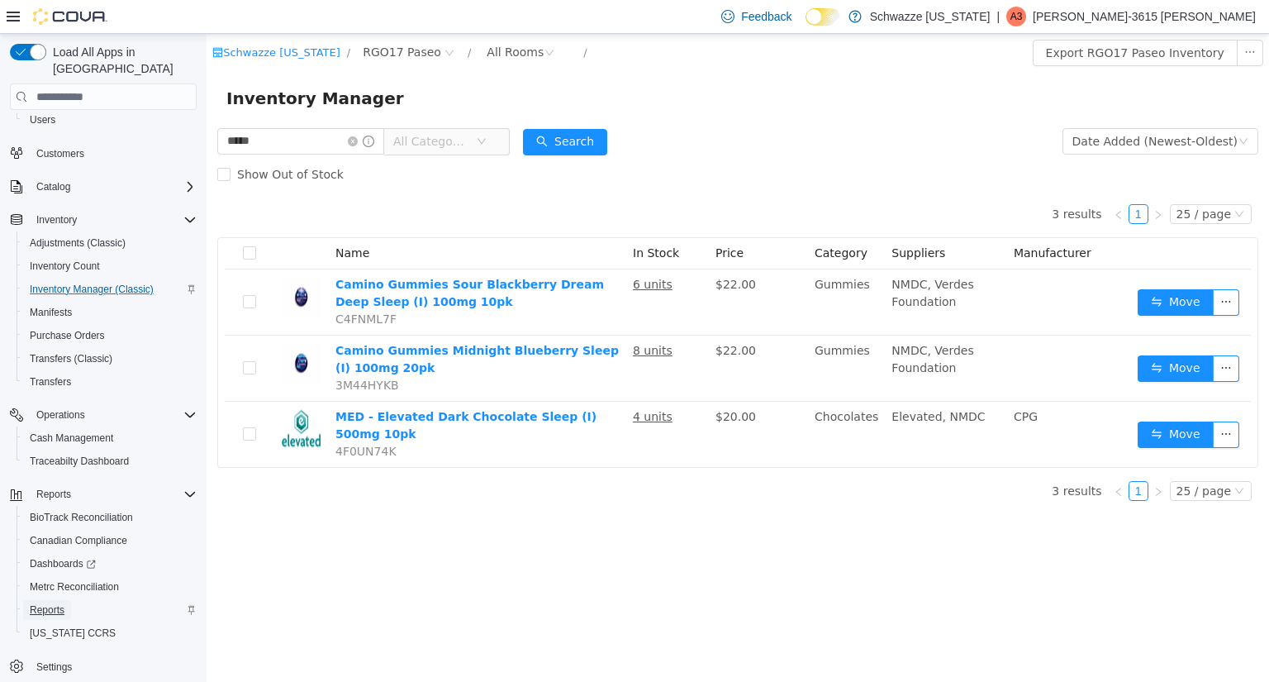
click at [44, 600] on span "Reports" at bounding box center [47, 610] width 35 height 20
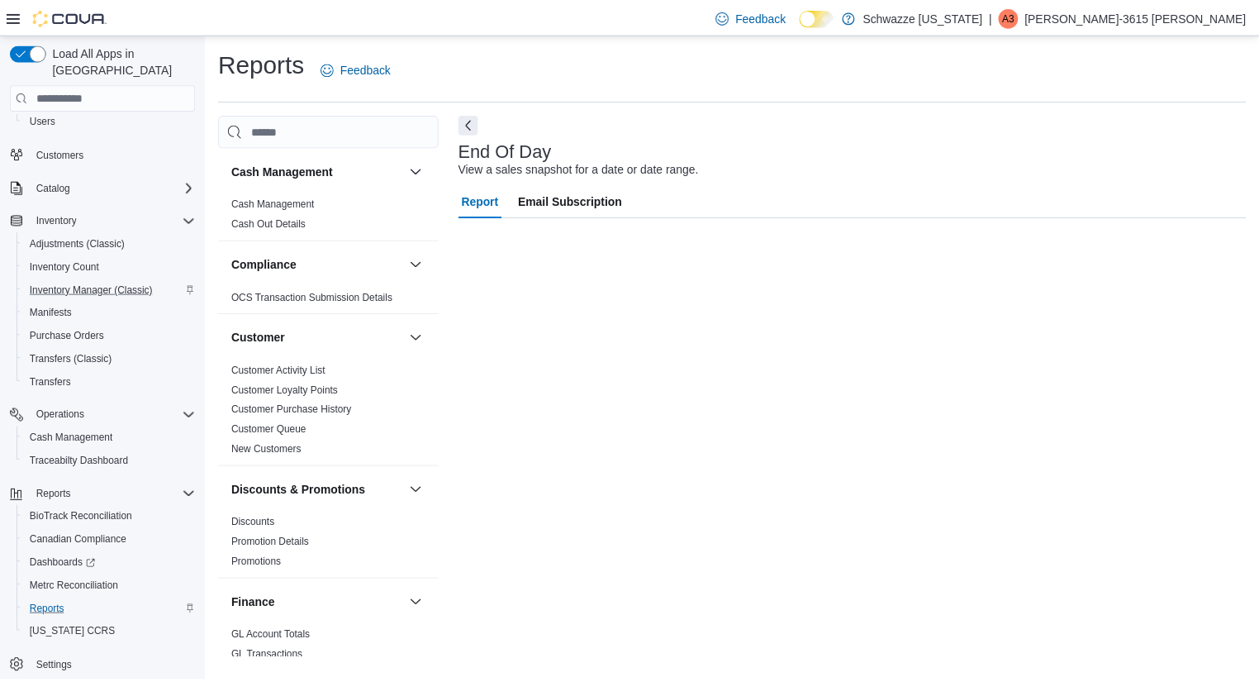
scroll to position [32, 0]
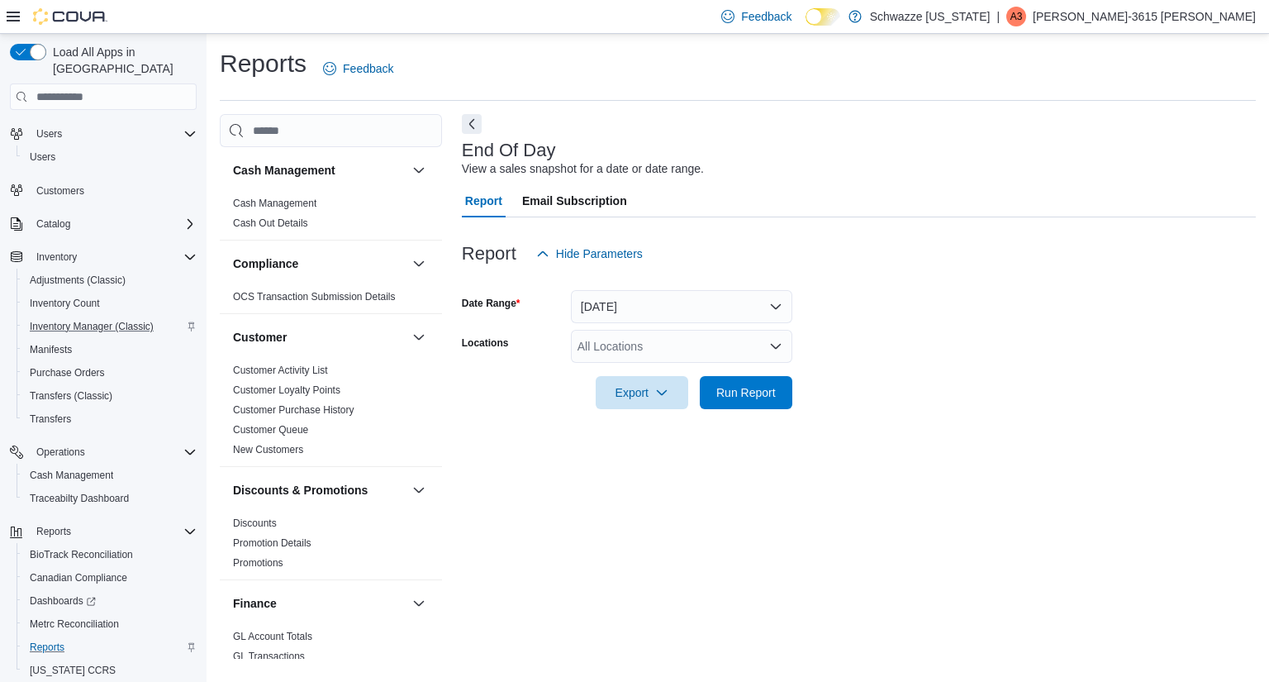
click at [623, 354] on div "All Locations" at bounding box center [681, 346] width 221 height 33
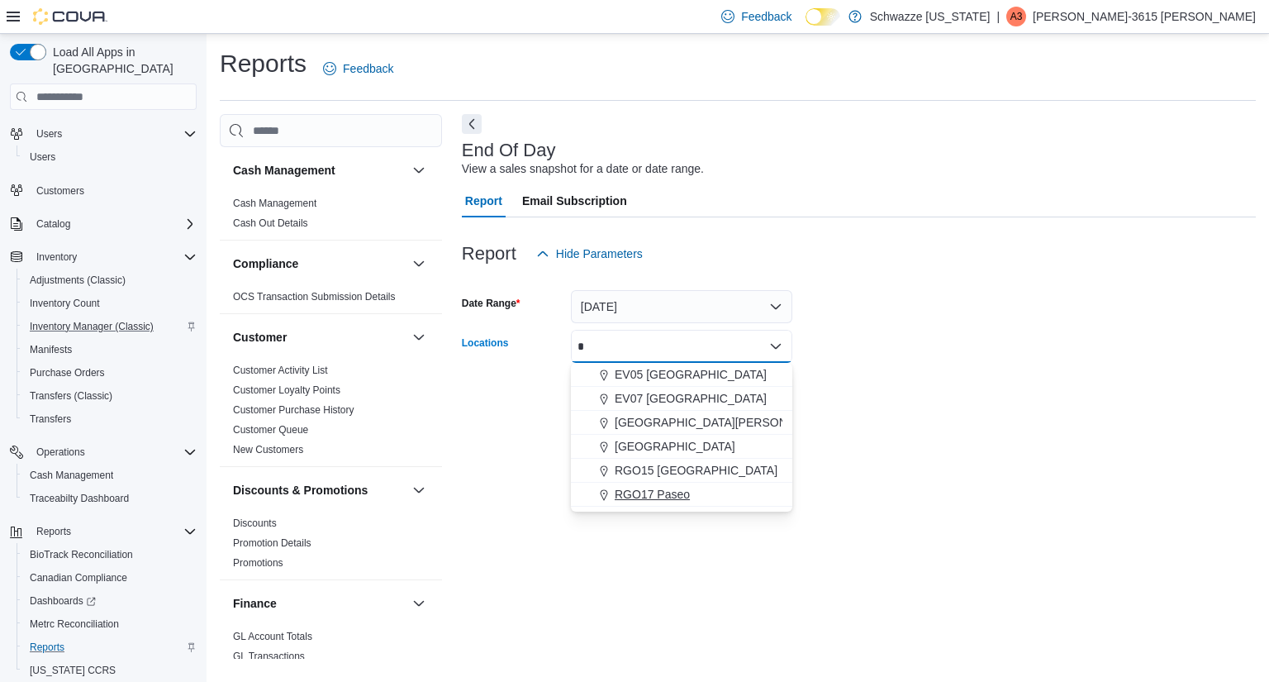
type input "*"
click at [668, 489] on span "RGO17 Paseo" at bounding box center [652, 494] width 75 height 17
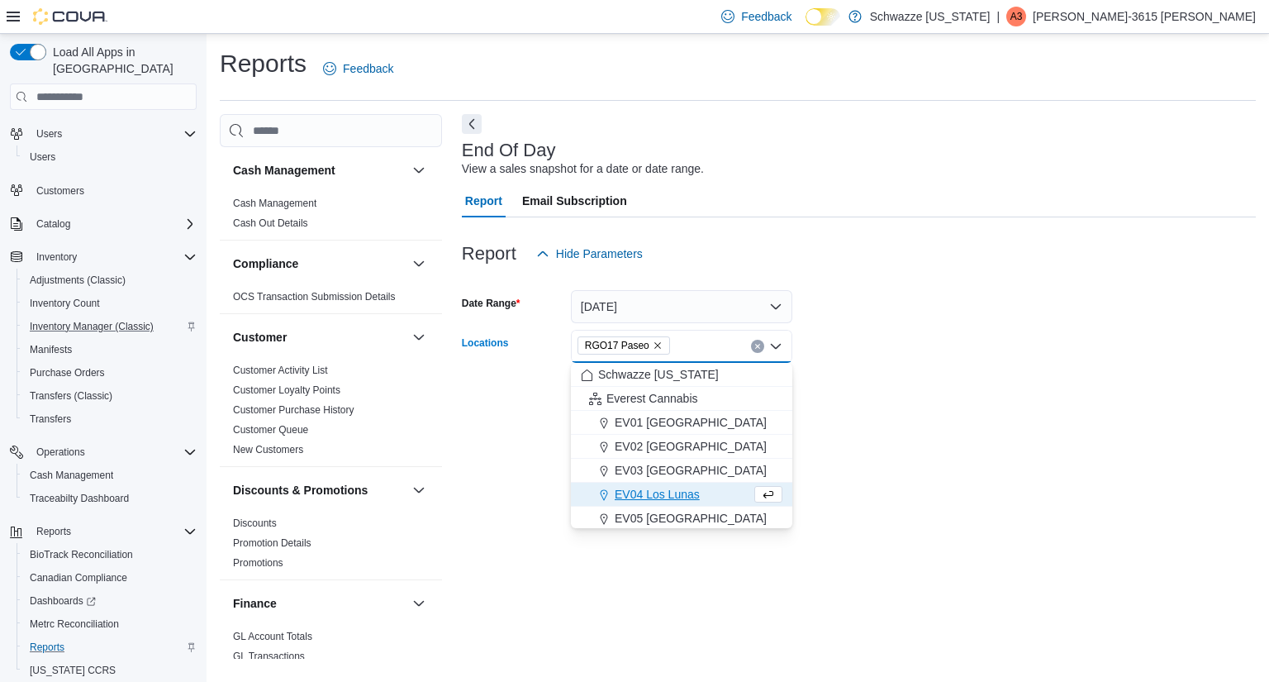
click at [1135, 337] on form "Date Range [DATE] Locations RGO17 Paseo Combo box. Selected. RGO17 Paseo. Press…" at bounding box center [859, 339] width 794 height 139
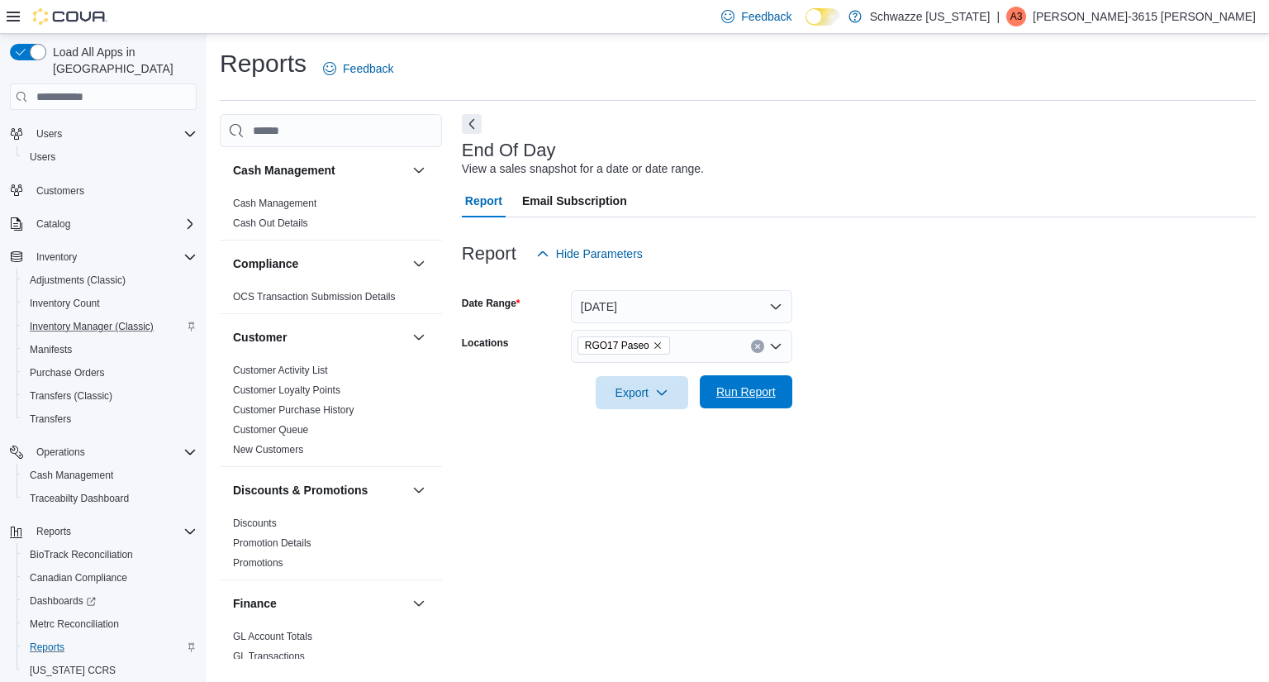
click at [737, 400] on span "Run Report" at bounding box center [745, 391] width 59 height 17
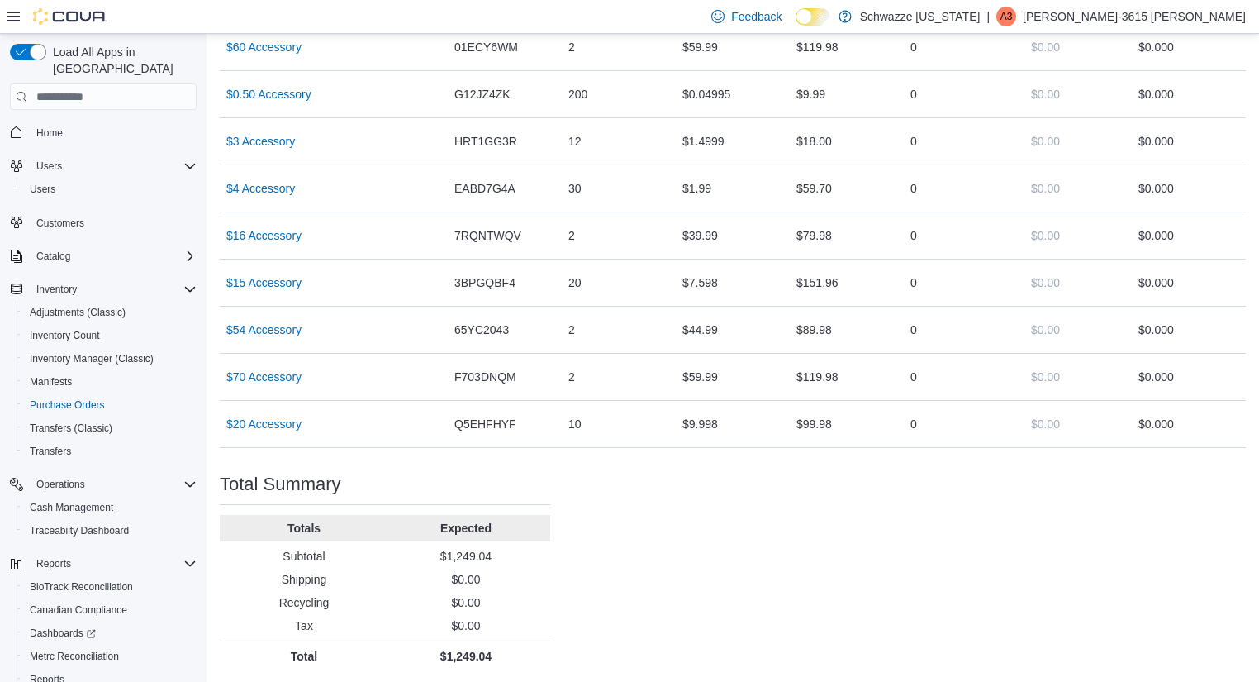
scroll to position [184, 0]
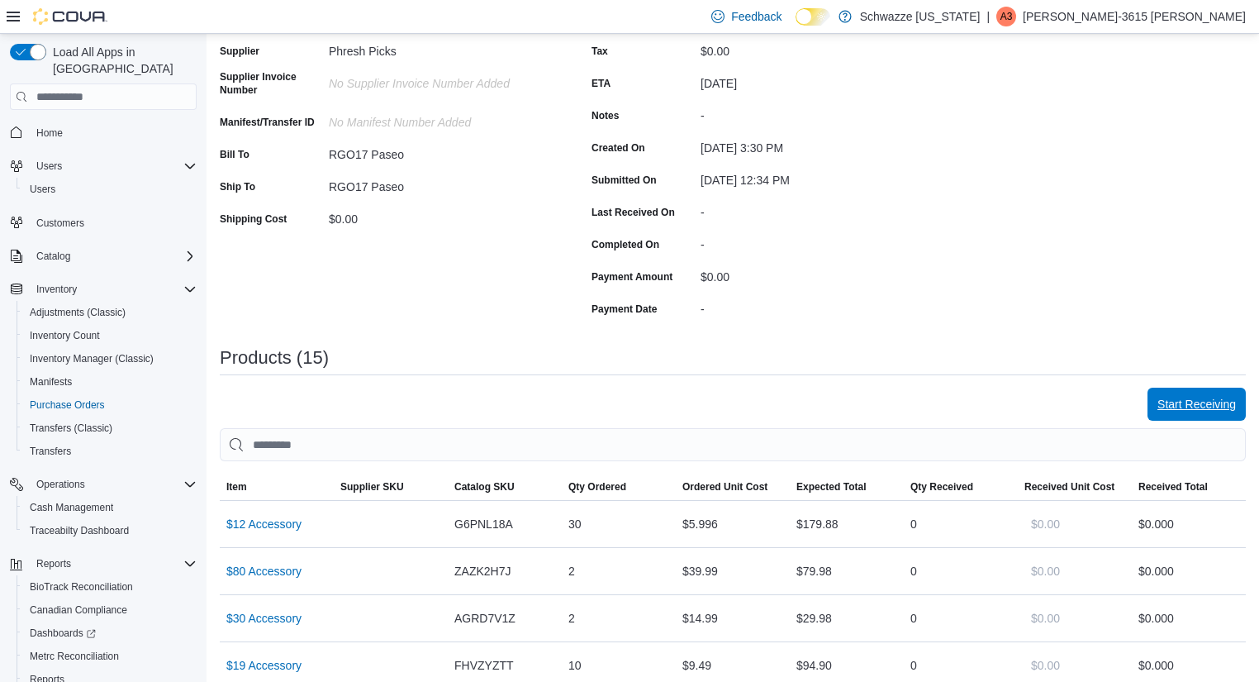
click at [1193, 403] on span "Start Receiving" at bounding box center [1196, 404] width 78 height 17
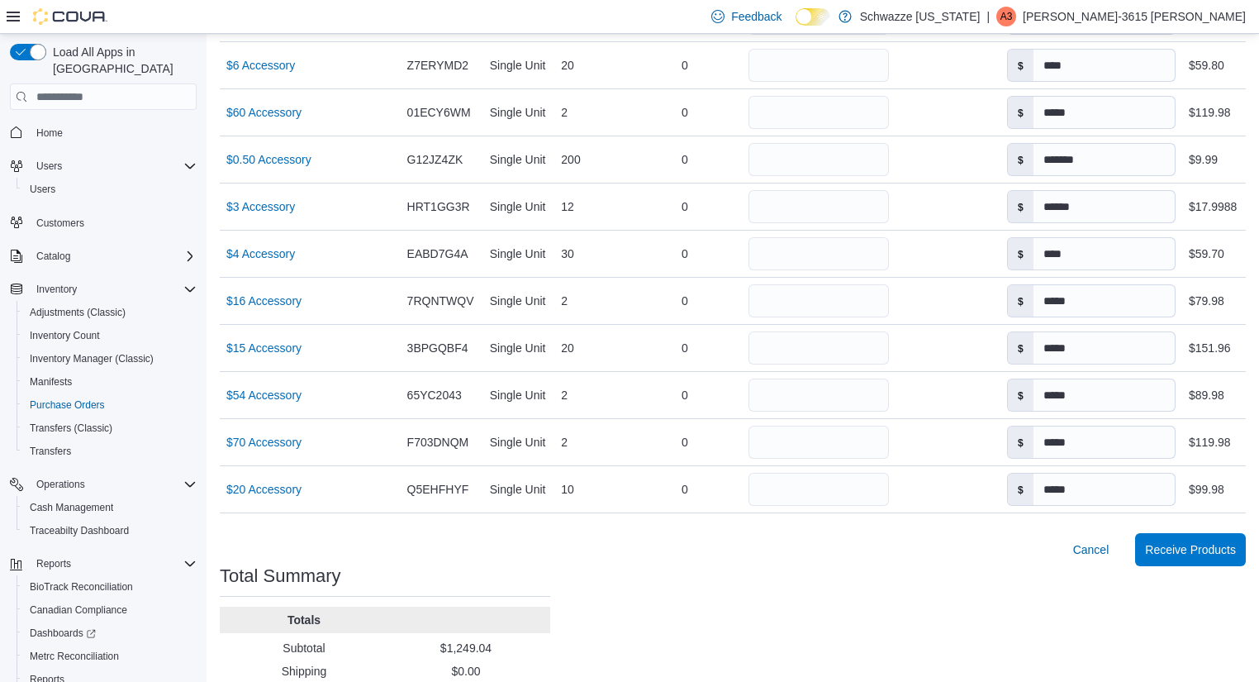
scroll to position [815, 0]
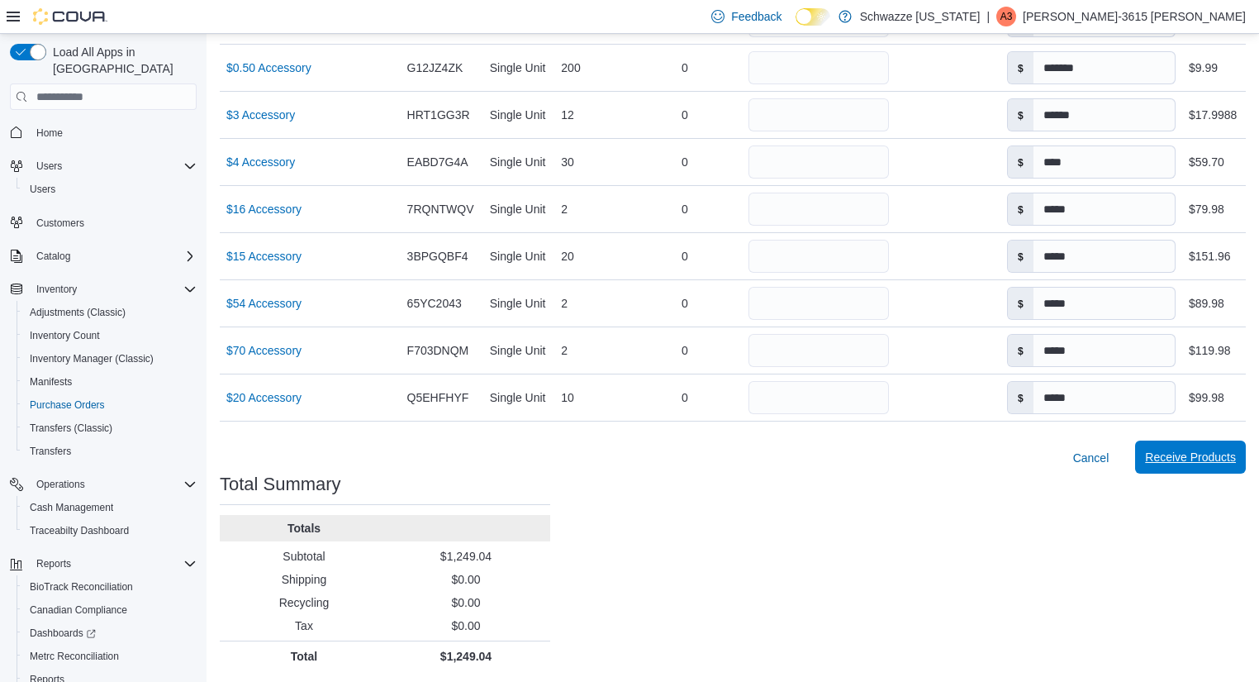
click at [1189, 453] on span "Receive Products" at bounding box center [1190, 457] width 91 height 17
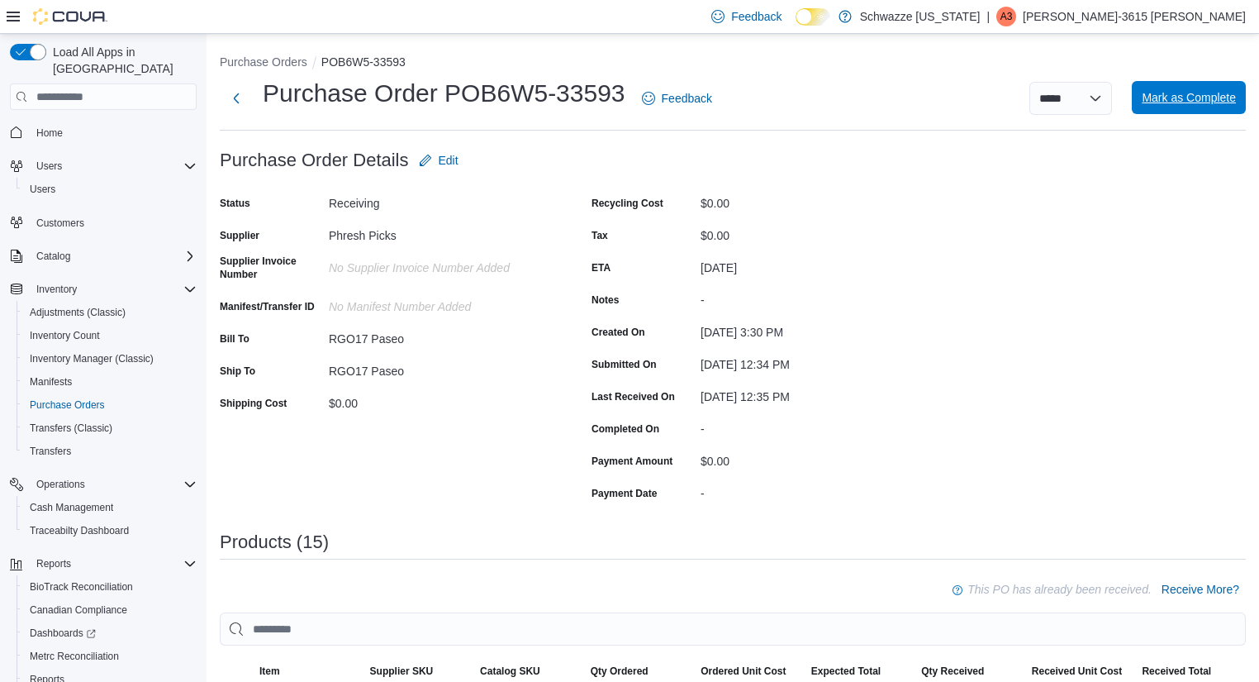
click at [1236, 102] on span "Mark as Complete" at bounding box center [1189, 97] width 94 height 17
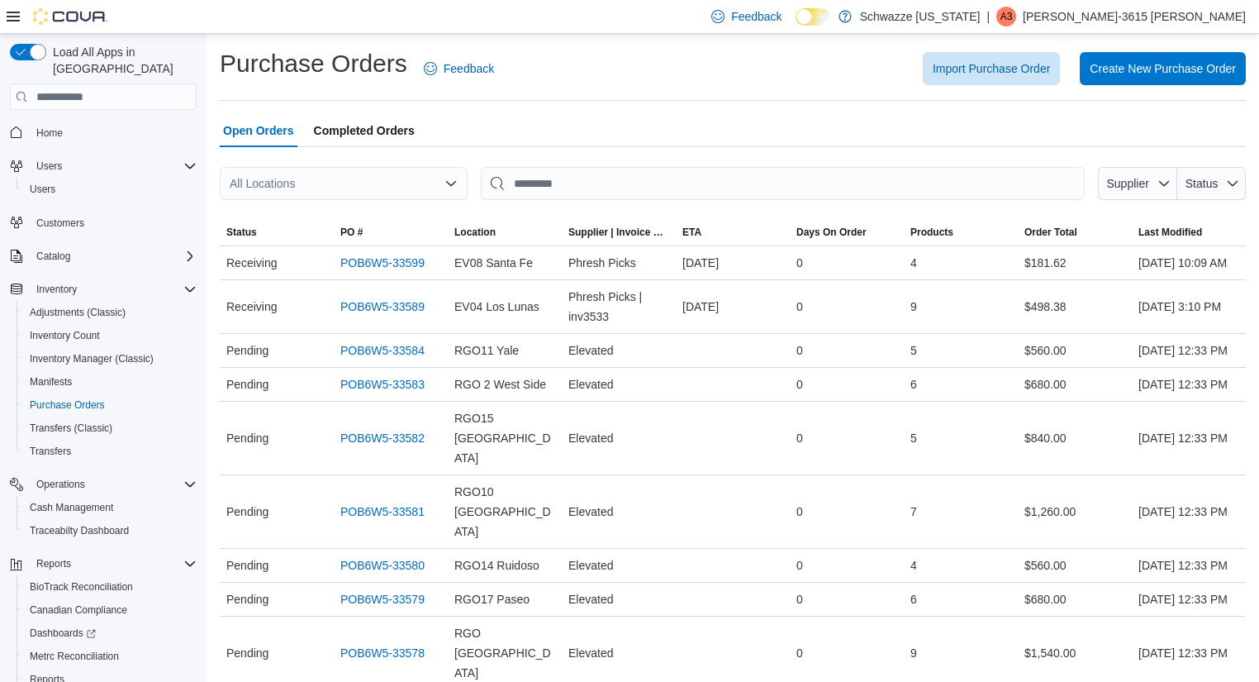
click at [372, 114] on span "Completed Orders" at bounding box center [364, 130] width 101 height 33
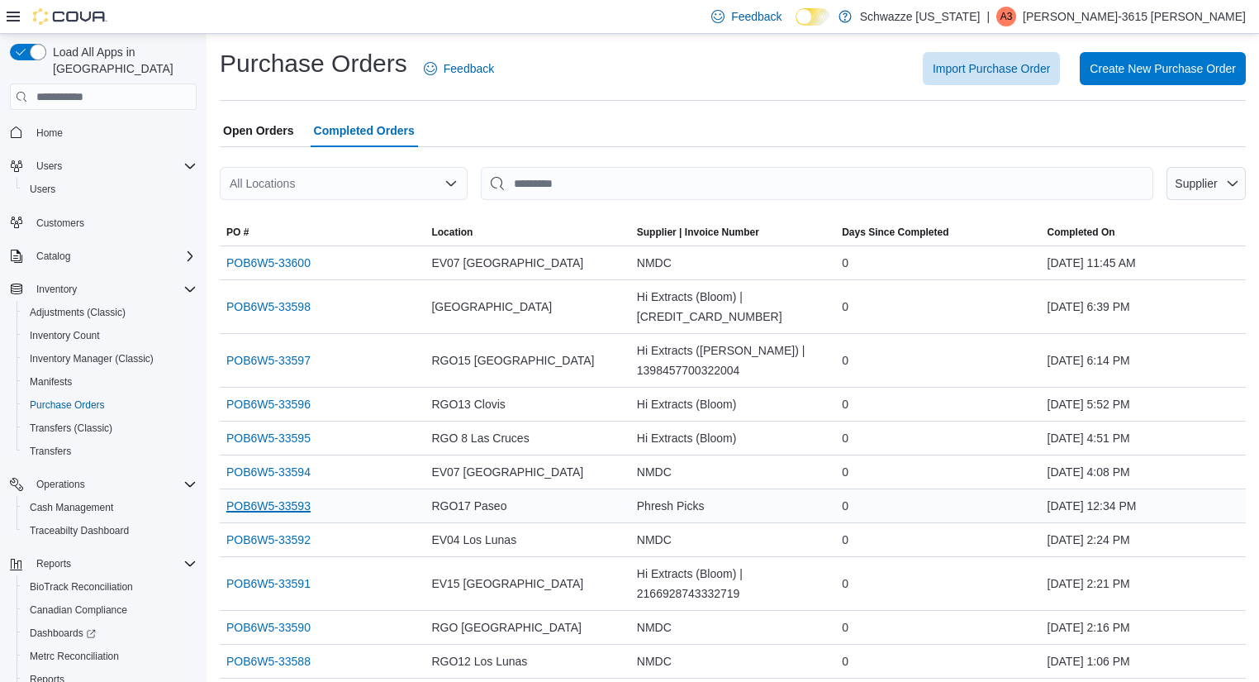
click at [291, 506] on link "POB6W5-33593" at bounding box center [268, 506] width 84 height 20
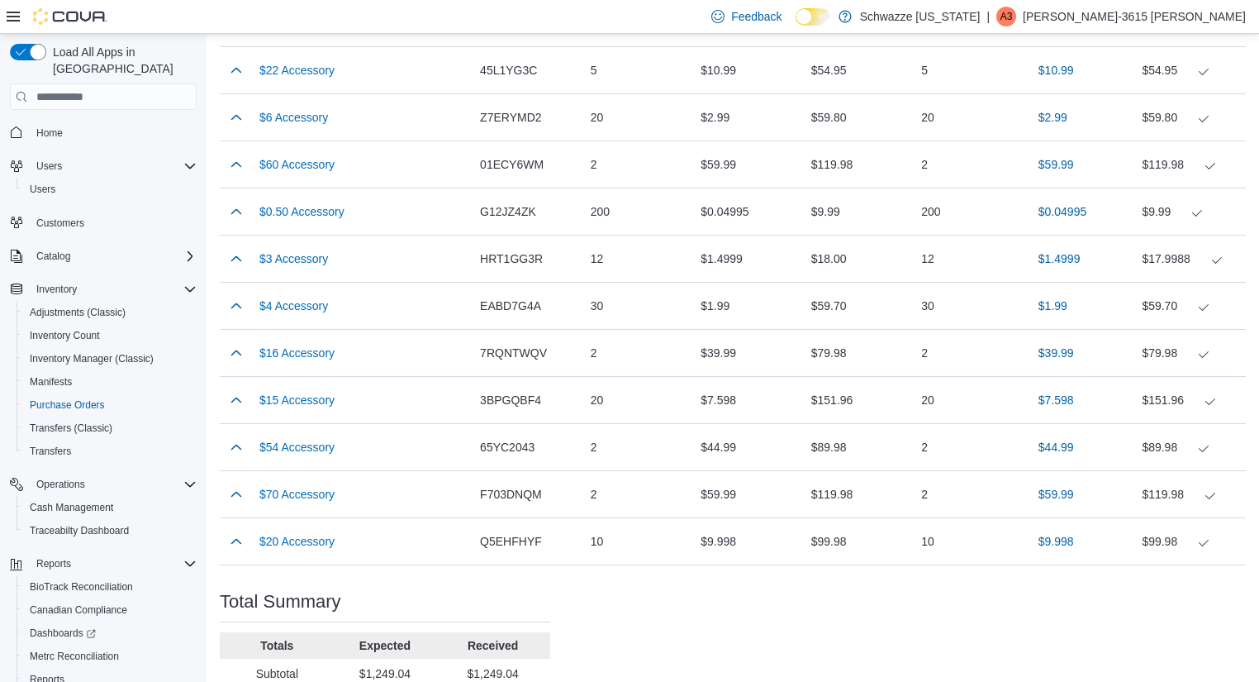
scroll to position [897, 0]
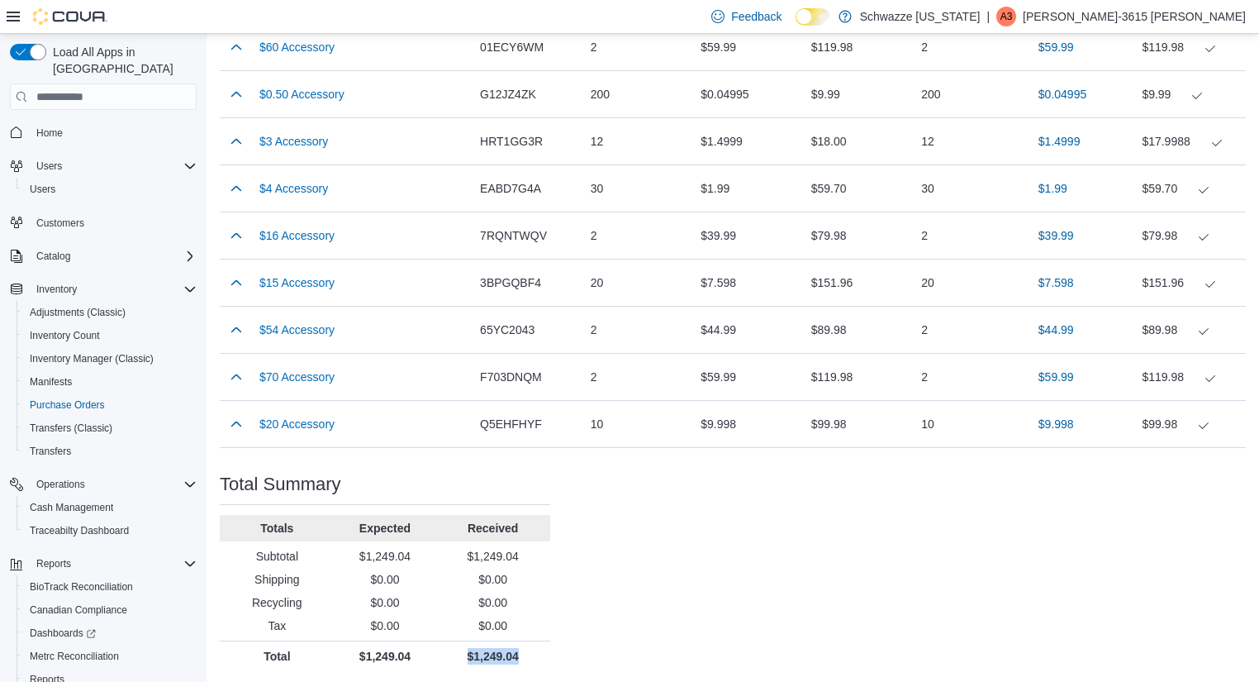
drag, startPoint x: 521, startPoint y: 649, endPoint x: 463, endPoint y: 651, distance: 57.9
click at [463, 651] on p "$1,249.04" at bounding box center [493, 656] width 102 height 17
copy p "$1,249.04"
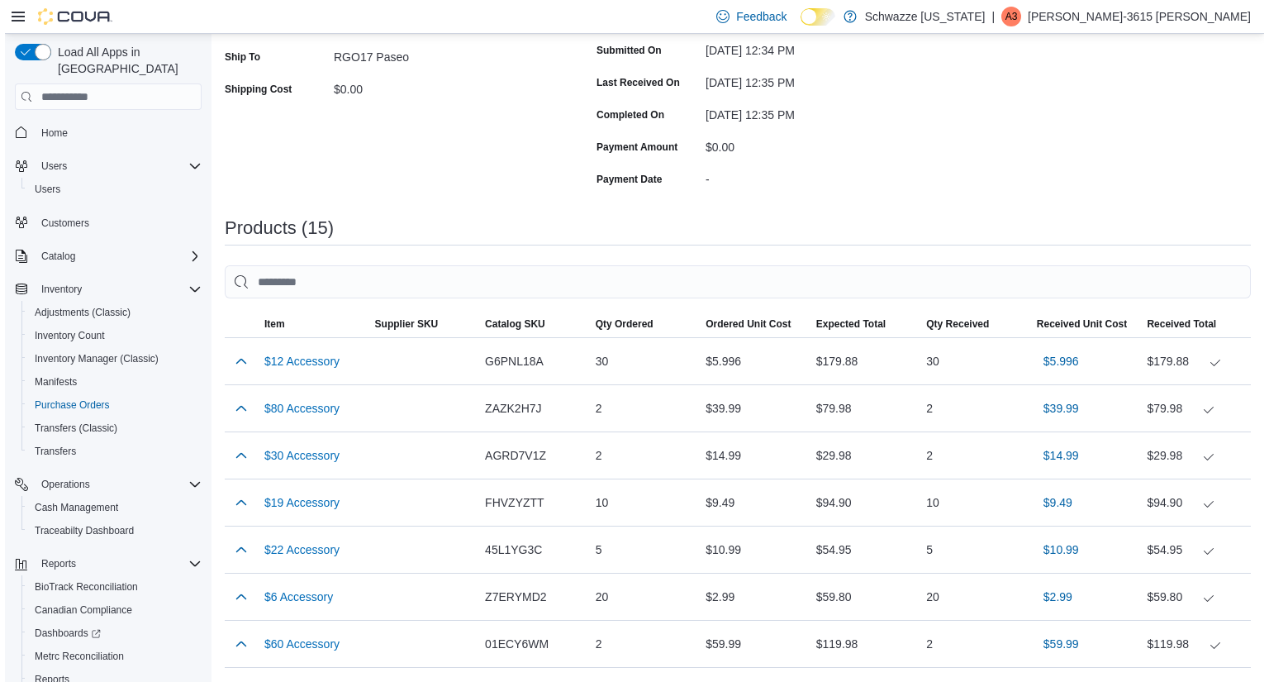
scroll to position [0, 0]
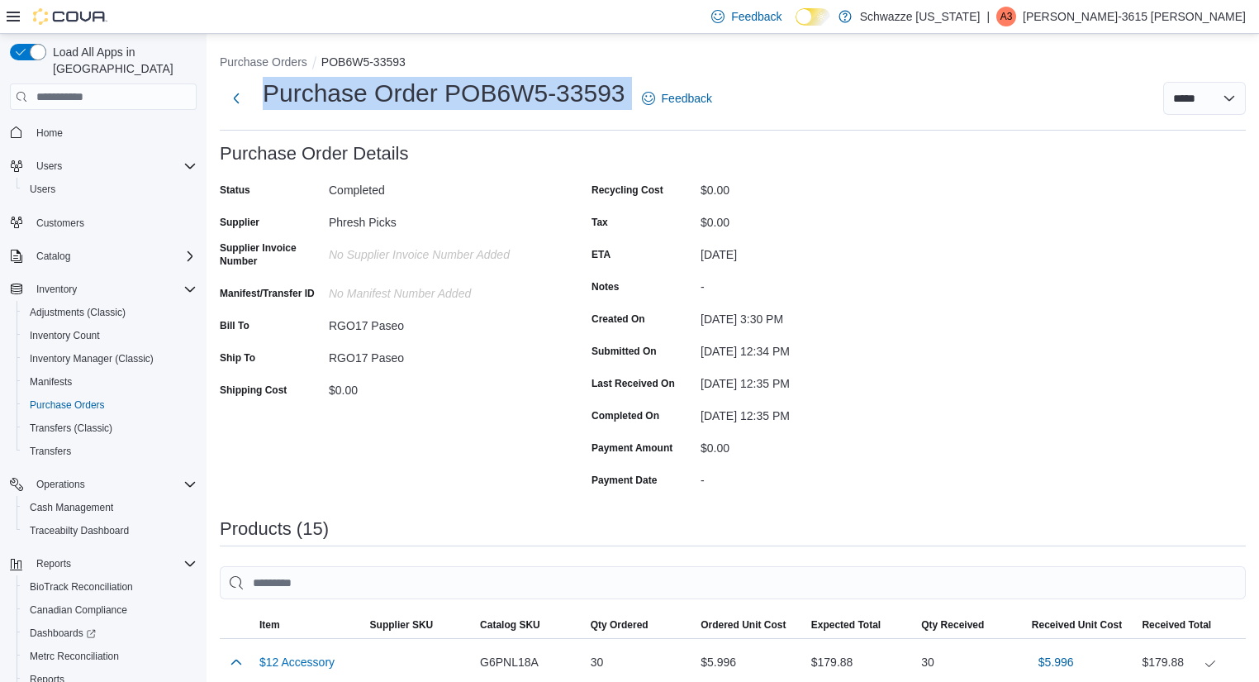
drag, startPoint x: 630, startPoint y: 93, endPoint x: 264, endPoint y: 101, distance: 365.2
click at [264, 101] on div "Purchase Order POB6W5-33593 Feedback" at bounding box center [469, 98] width 499 height 43
copy div "Purchase Order POB6W5-33593"
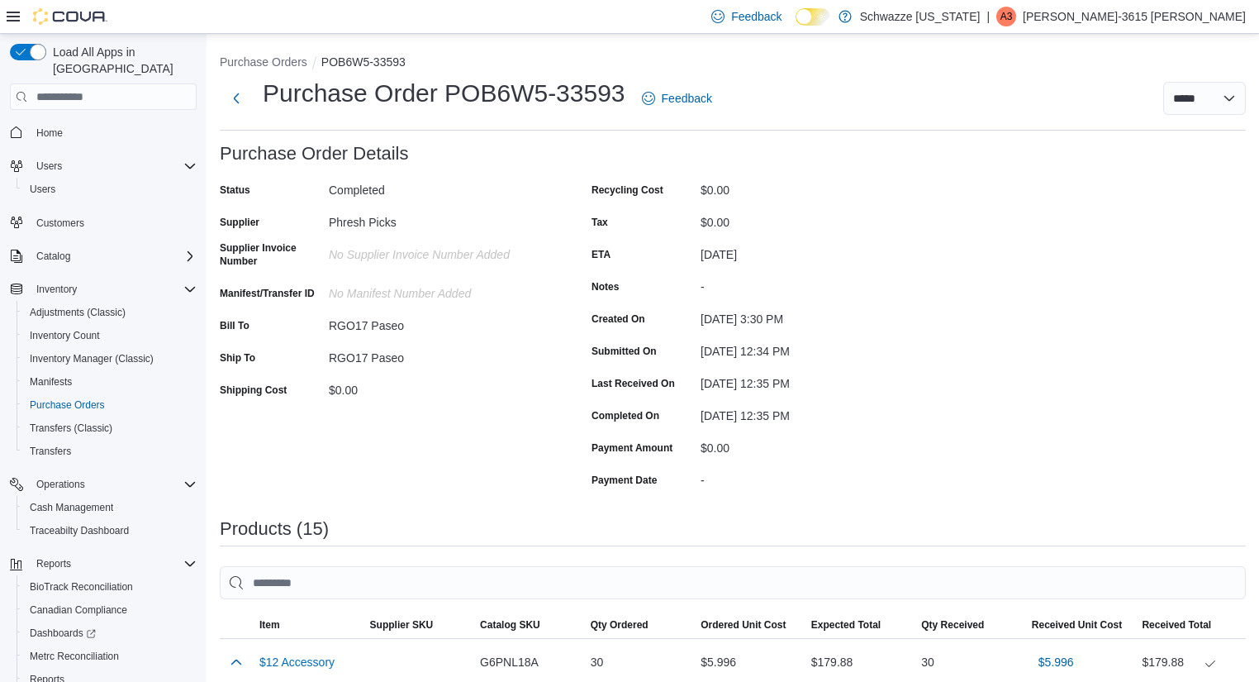
click at [126, 352] on span "Inventory Manager (Classic)" at bounding box center [92, 358] width 124 height 13
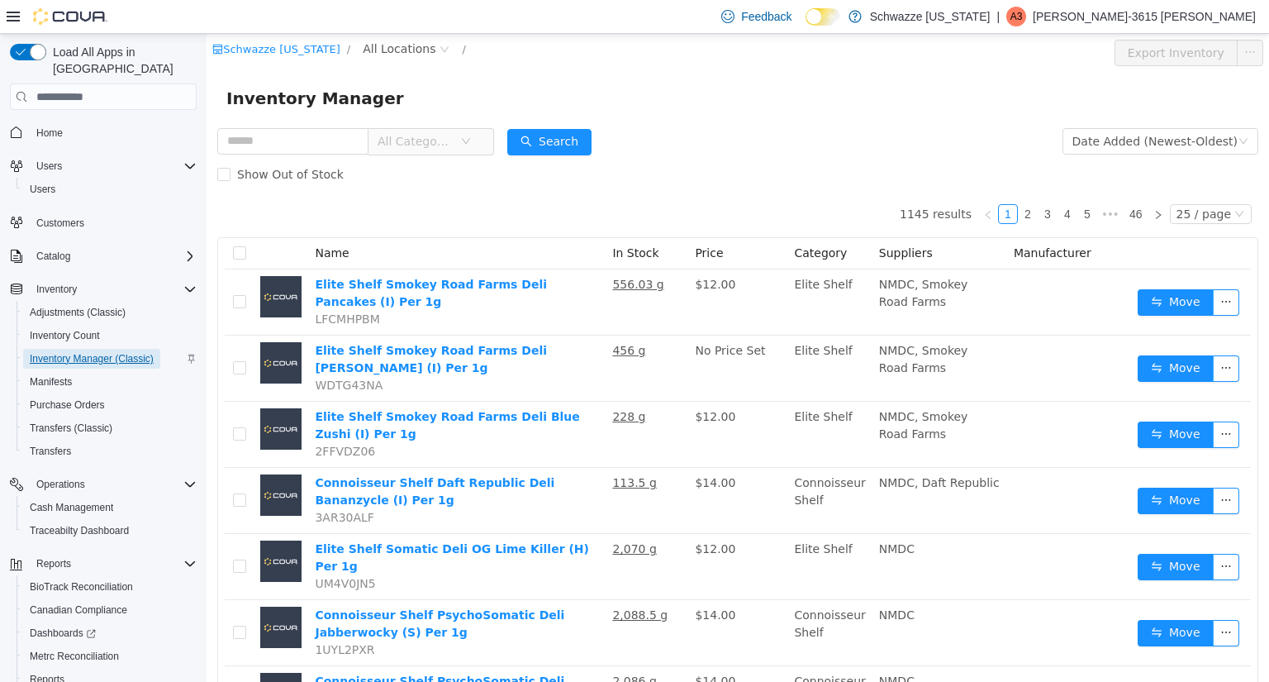
click at [125, 352] on span "Inventory Manager (Classic)" at bounding box center [92, 358] width 124 height 13
